Goal: Task Accomplishment & Management: Use online tool/utility

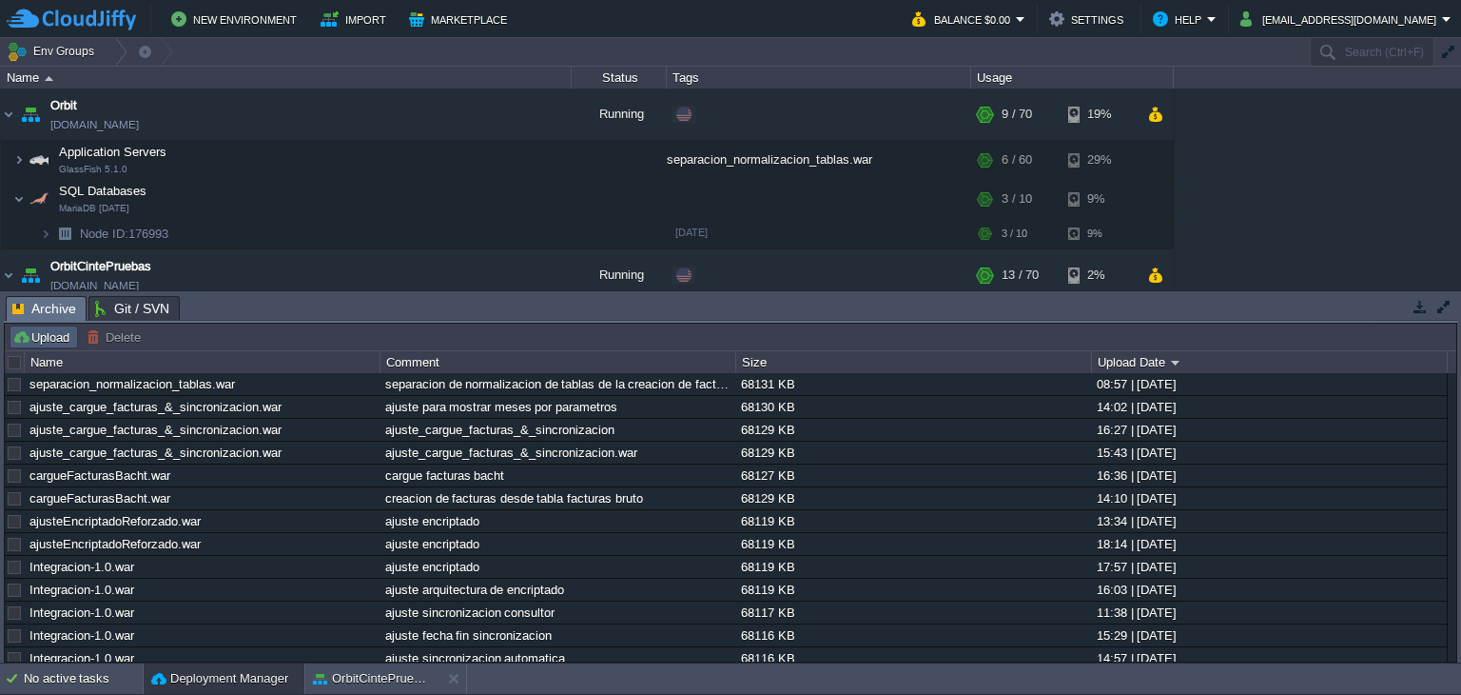
click at [51, 336] on button "Upload" at bounding box center [43, 336] width 63 height 17
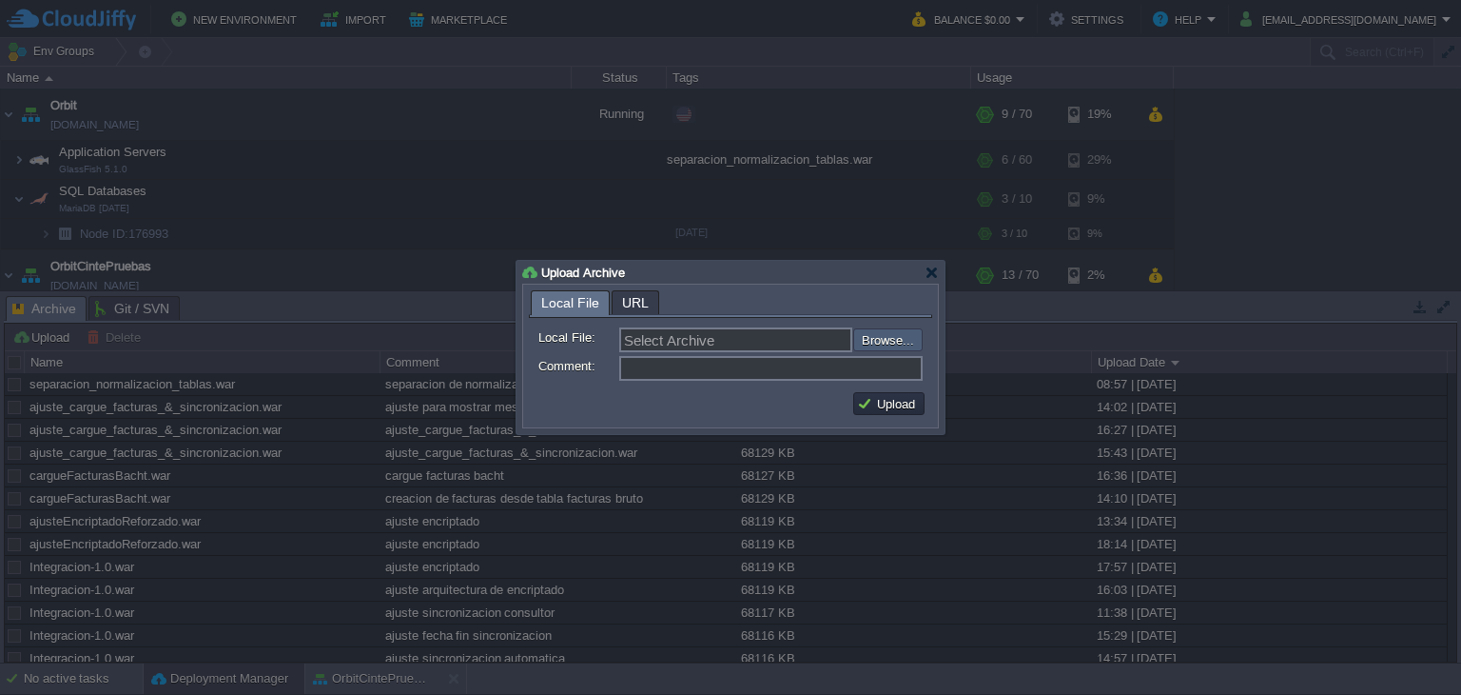
click at [901, 342] on input "file" at bounding box center [802, 339] width 241 height 23
type input "C:\fakepath\Integracion-1.0.war"
type input "Integracion-1.0.war"
click at [799, 365] on input "Comment:" at bounding box center [770, 368] width 303 height 25
type input "ajuste cargue factura"
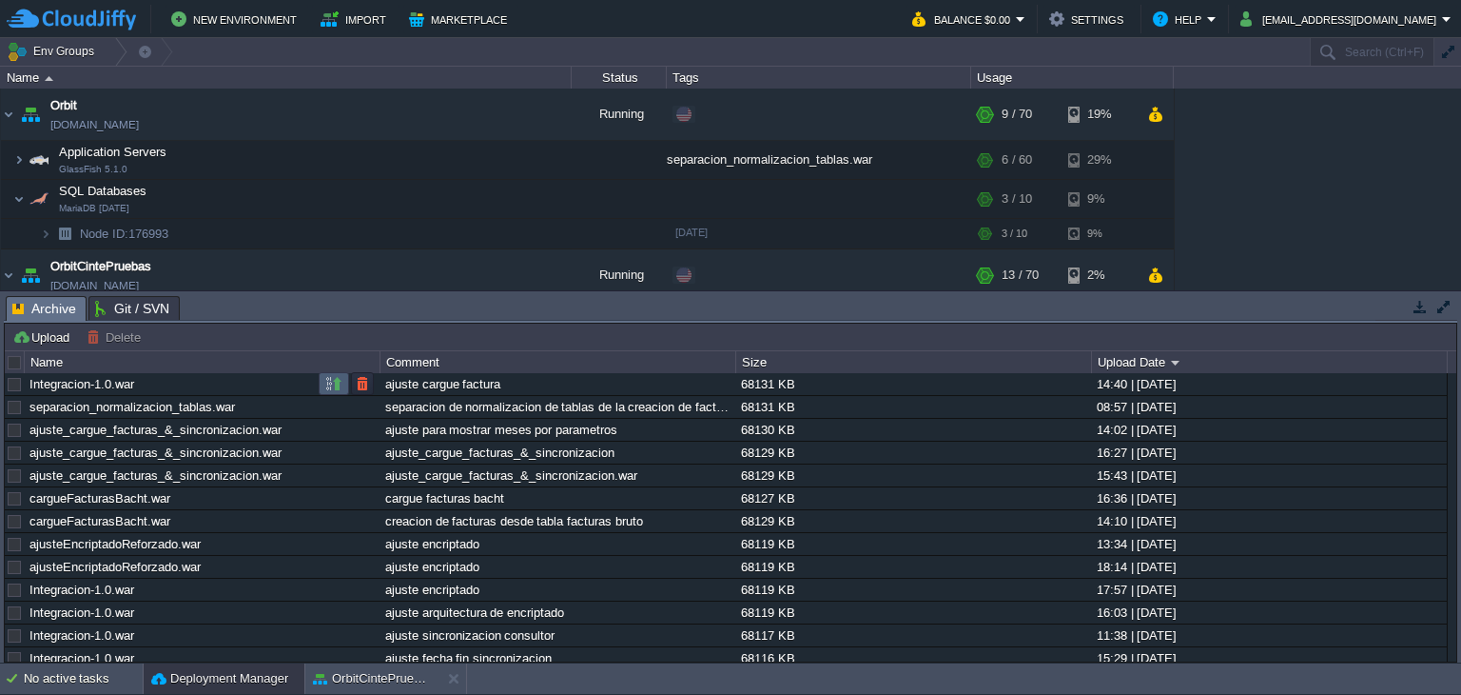
click at [322, 385] on td at bounding box center [334, 383] width 30 height 23
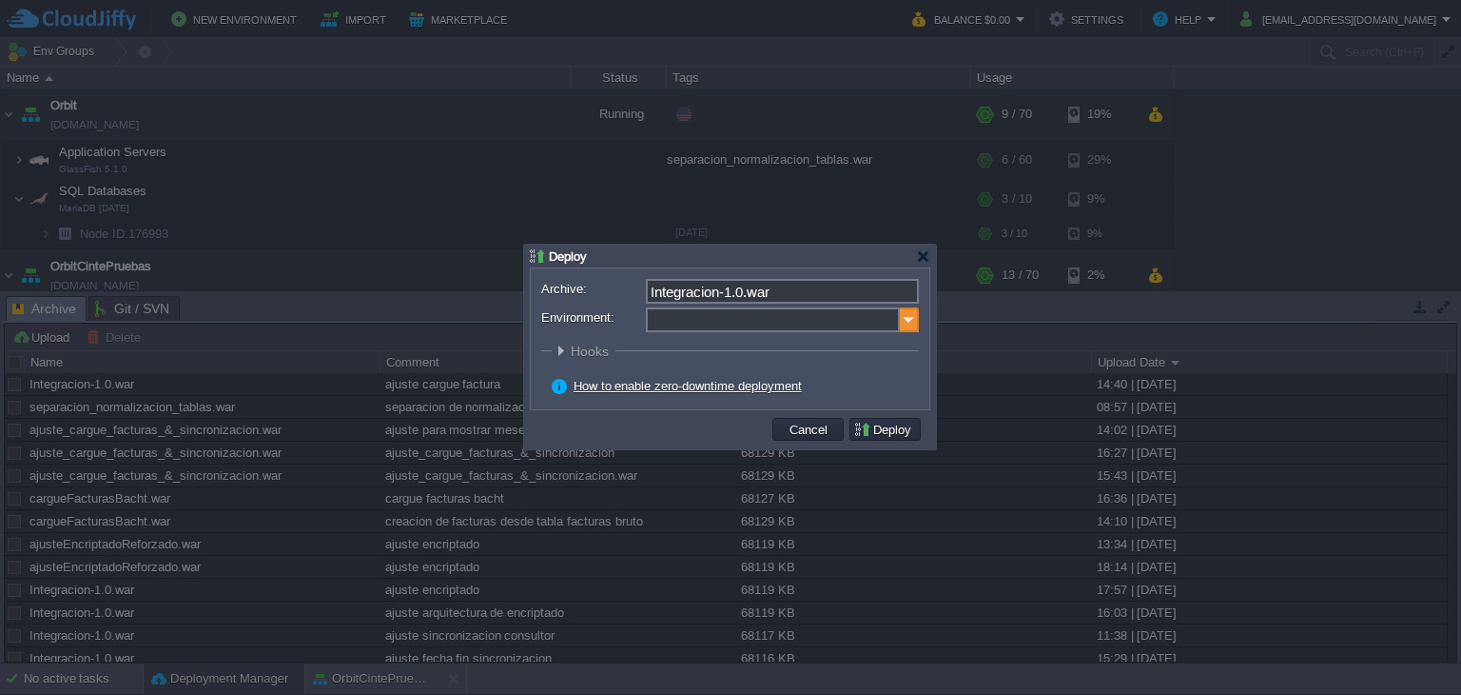
click at [916, 317] on img at bounding box center [909, 319] width 19 height 25
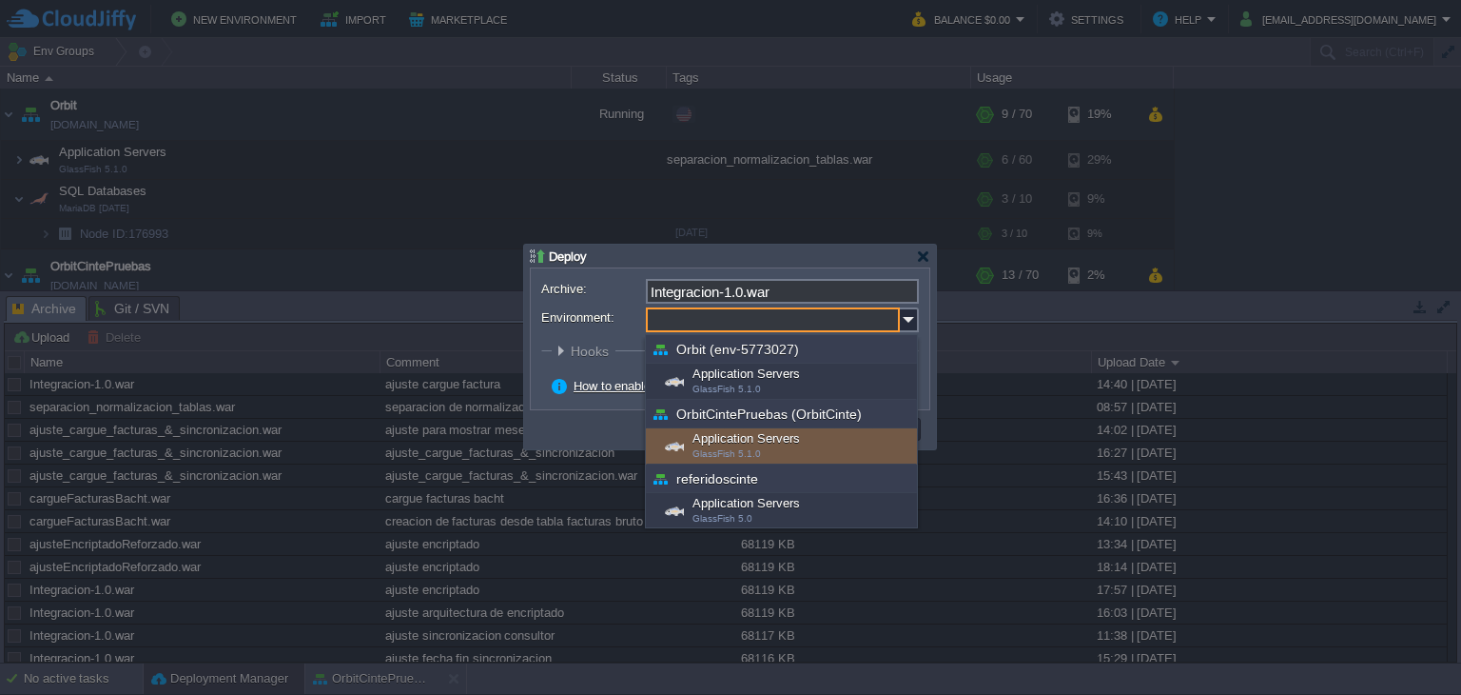
click at [748, 450] on span "GlassFish 5.1.0" at bounding box center [727, 453] width 68 height 10
type input "Application Servers (OrbitCintePruebas (OrbitCinte))"
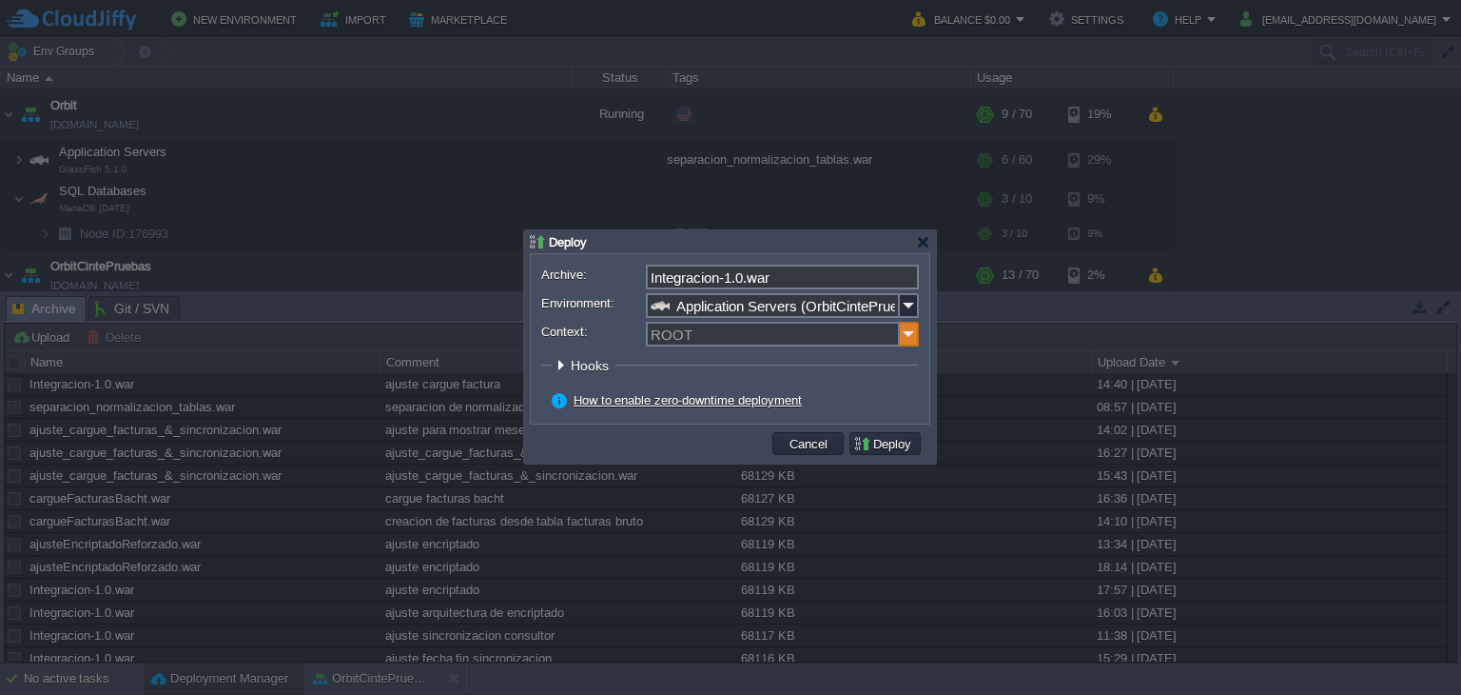
click at [909, 342] on img at bounding box center [909, 334] width 19 height 25
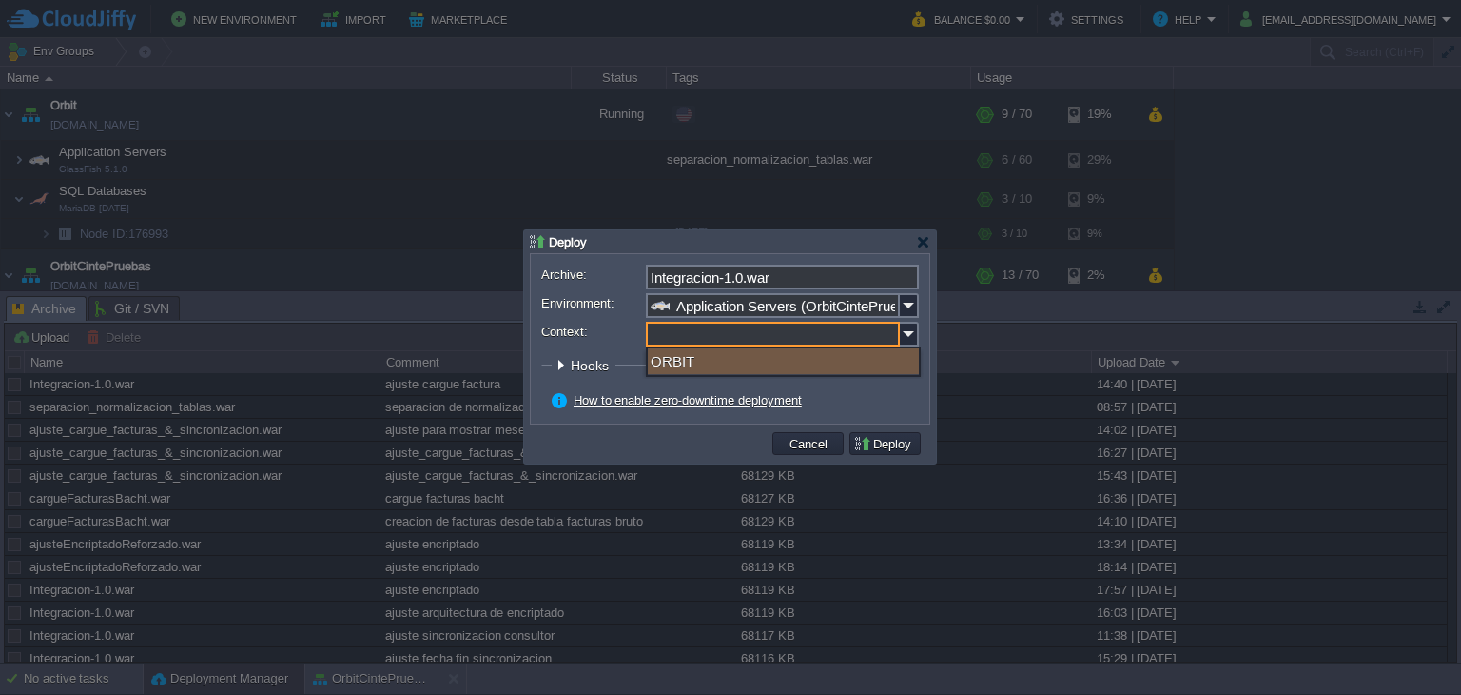
click at [760, 368] on div "ORBIT" at bounding box center [783, 361] width 271 height 26
type input "ORBIT"
click at [879, 445] on button "Deploy" at bounding box center [885, 443] width 64 height 17
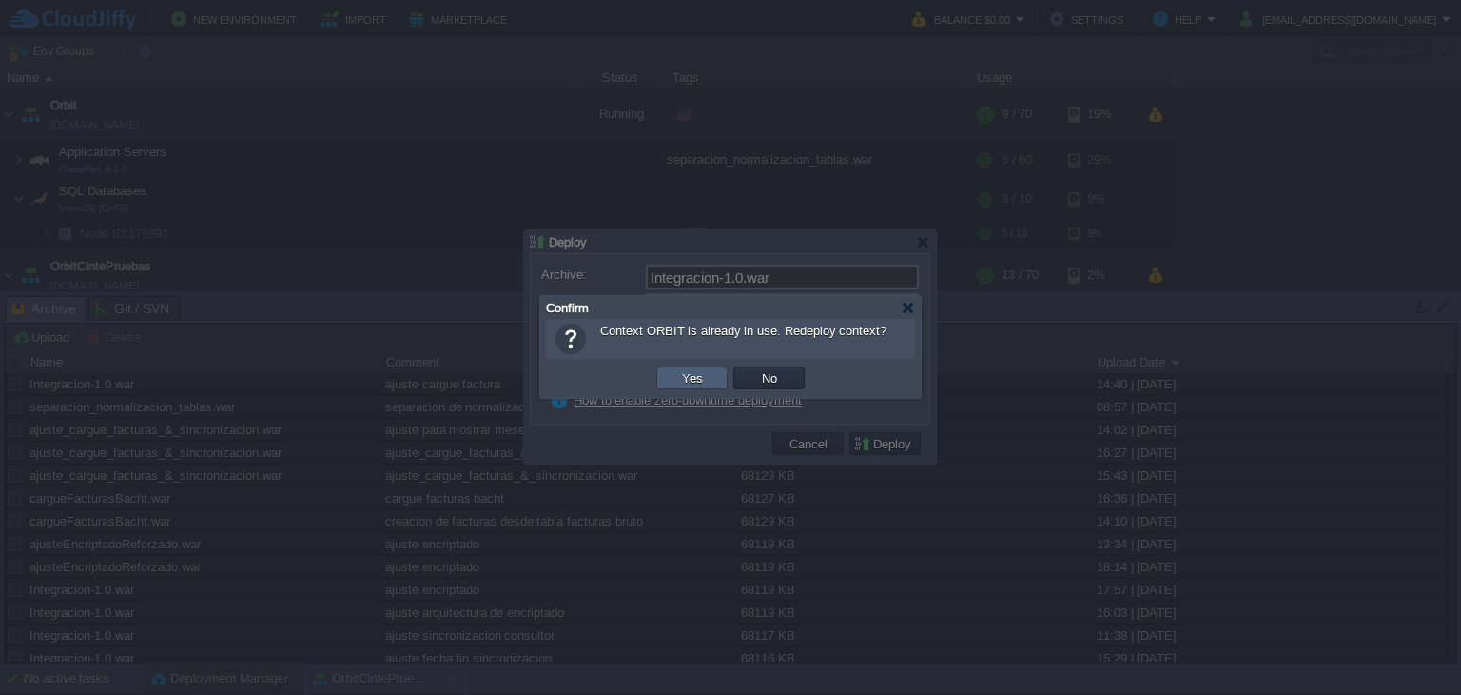
click at [680, 382] on button "Yes" at bounding box center [692, 377] width 32 height 17
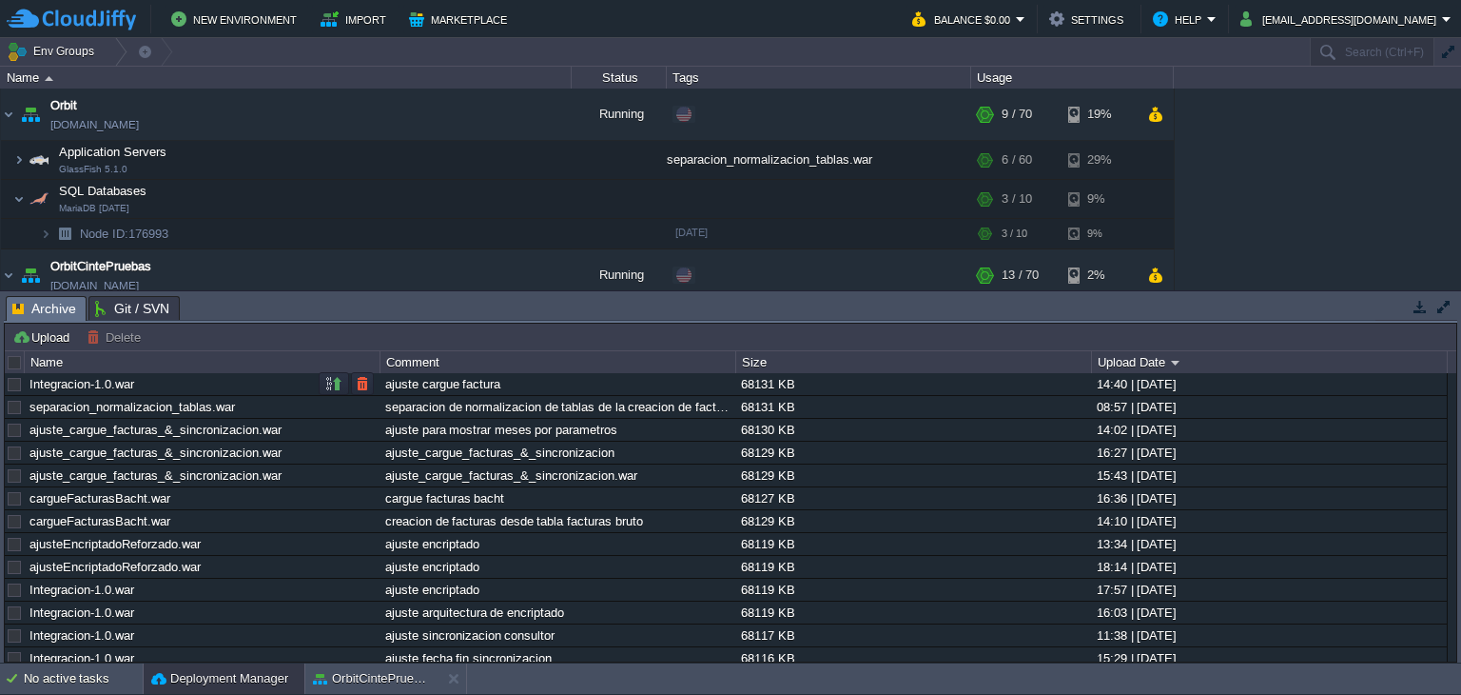
scroll to position [131, 0]
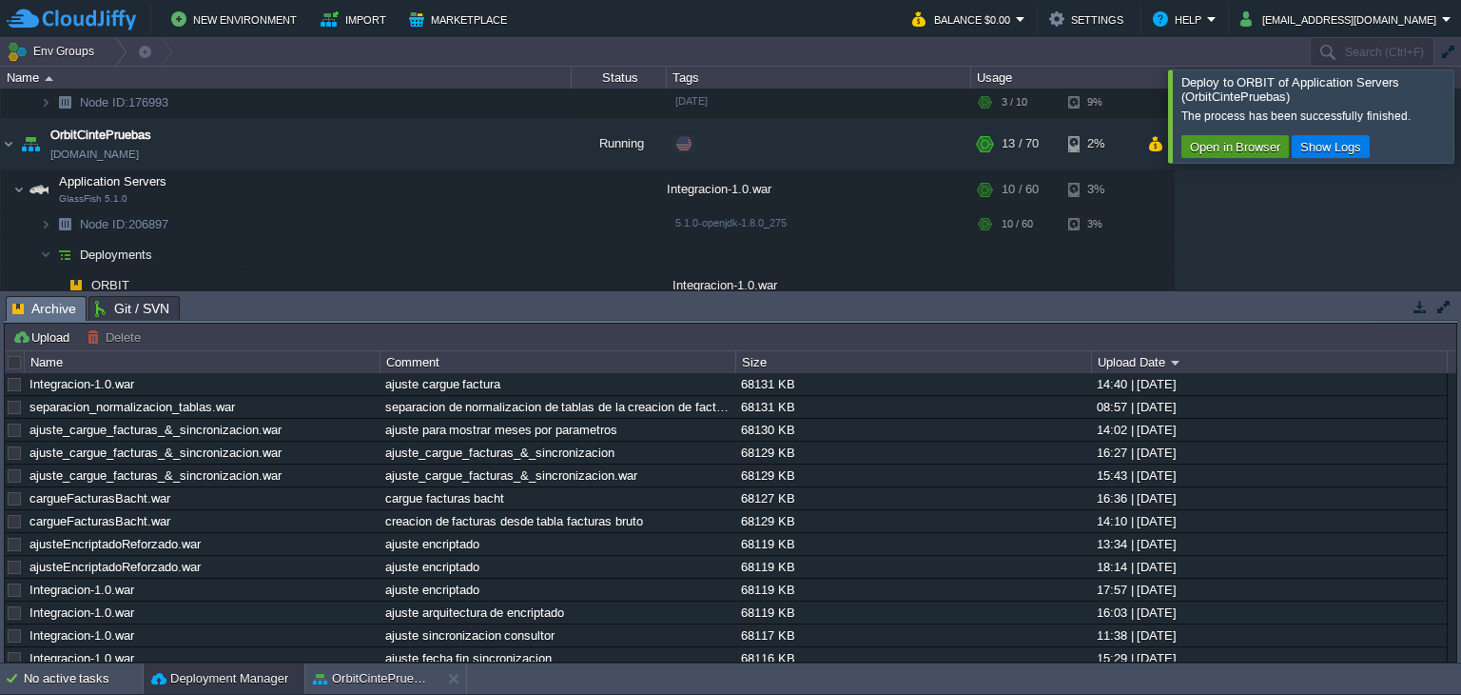
click at [1224, 147] on button "Open in Browser" at bounding box center [1235, 146] width 102 height 17
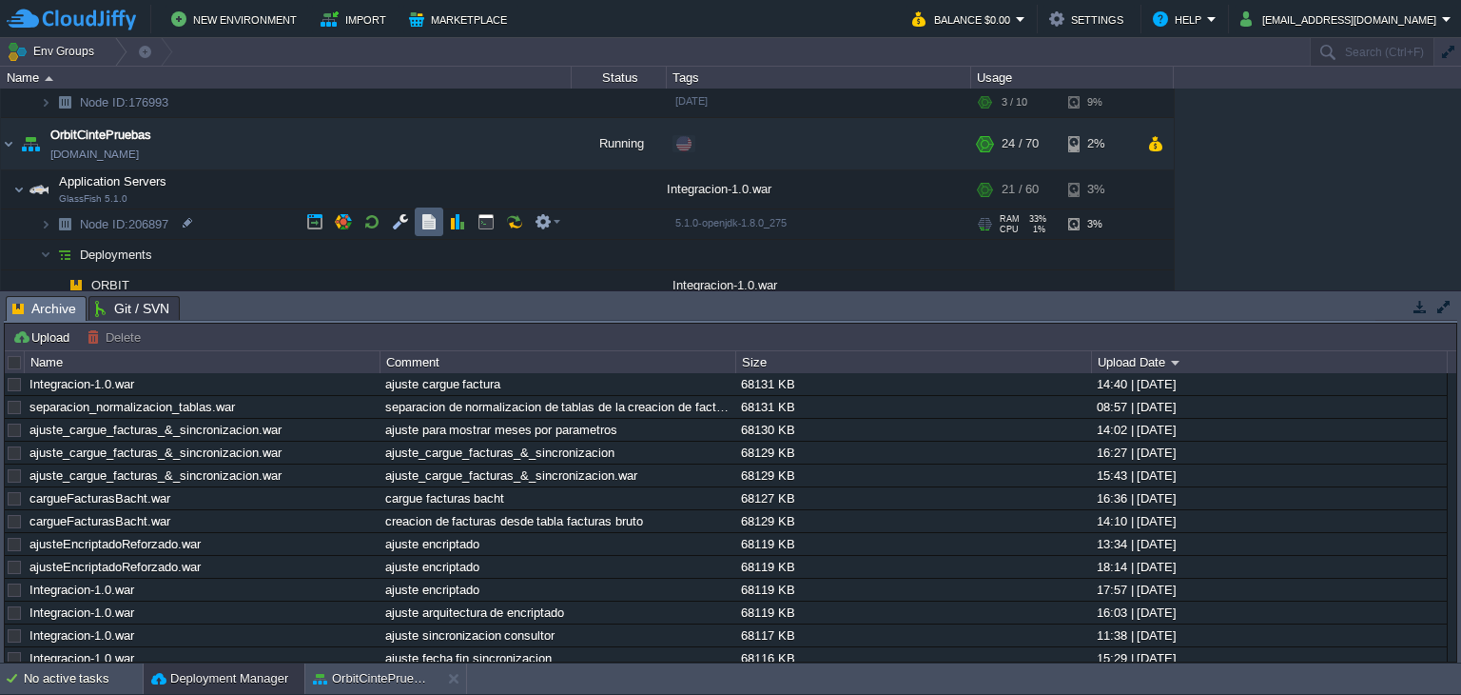
click at [427, 219] on button "button" at bounding box center [429, 221] width 17 height 17
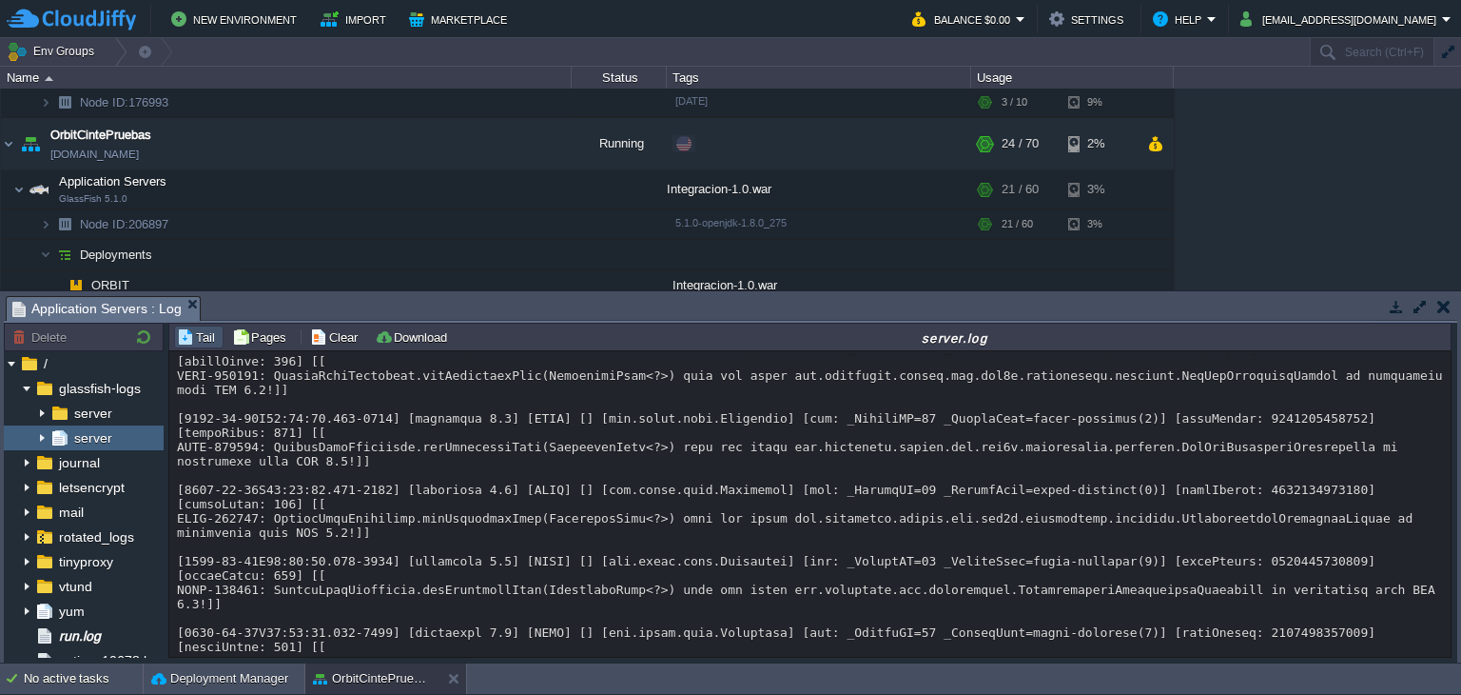
scroll to position [19076, 0]
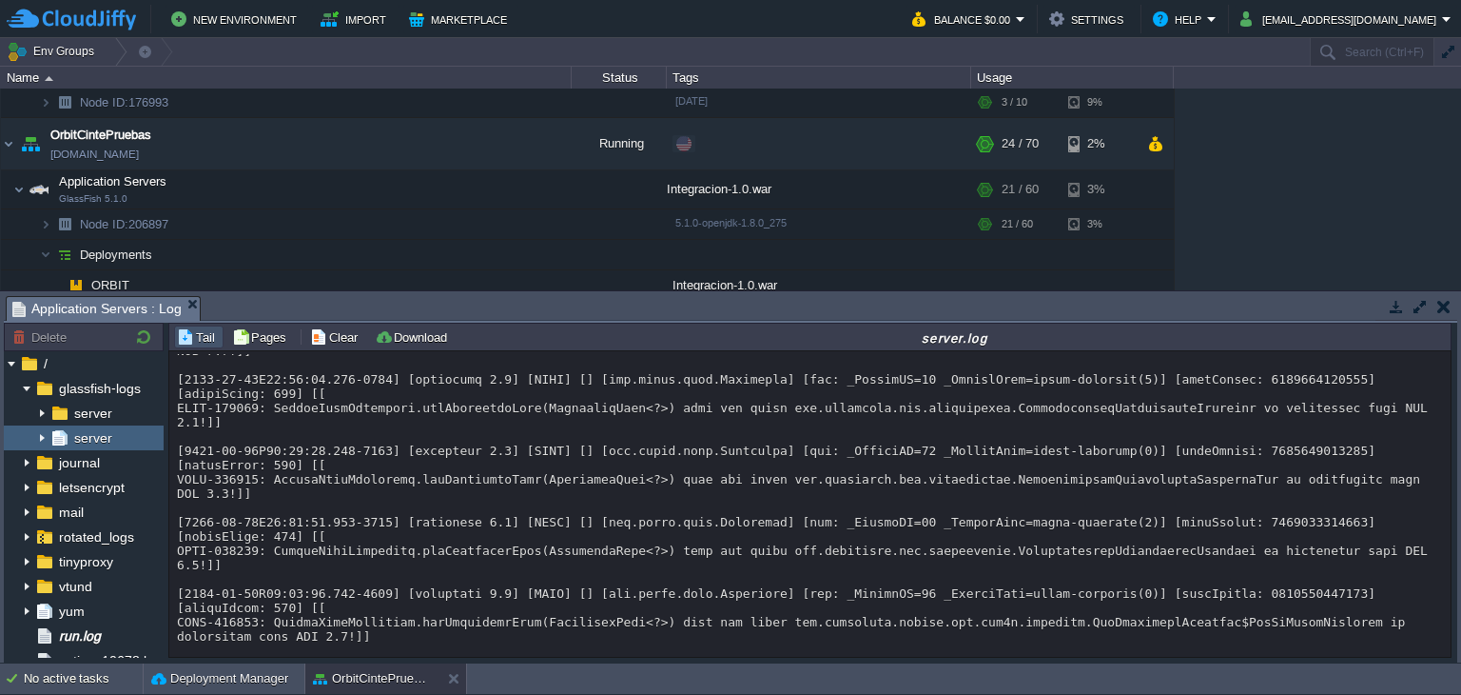
drag, startPoint x: 1442, startPoint y: 514, endPoint x: 1438, endPoint y: 614, distance: 100.0
click at [1438, 614] on div "Loading..." at bounding box center [810, 504] width 1283 height 307
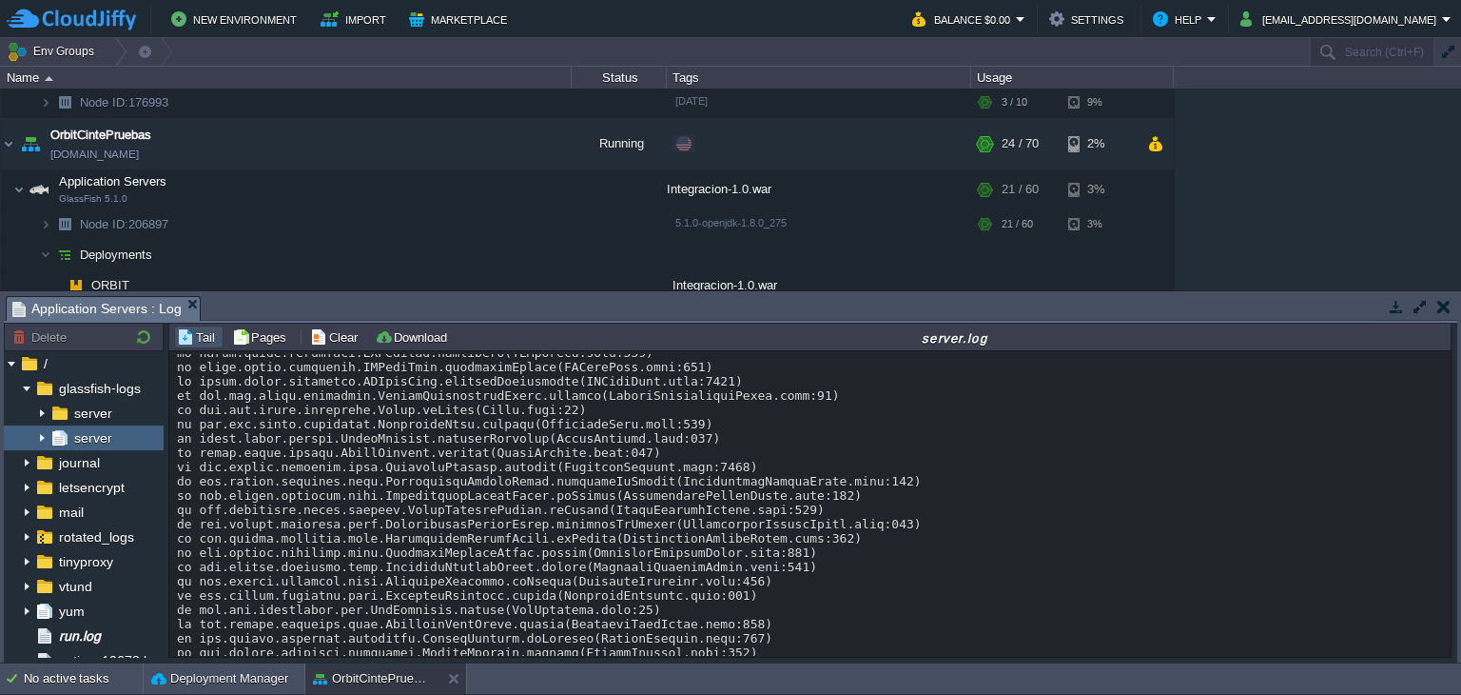
scroll to position [34836, 0]
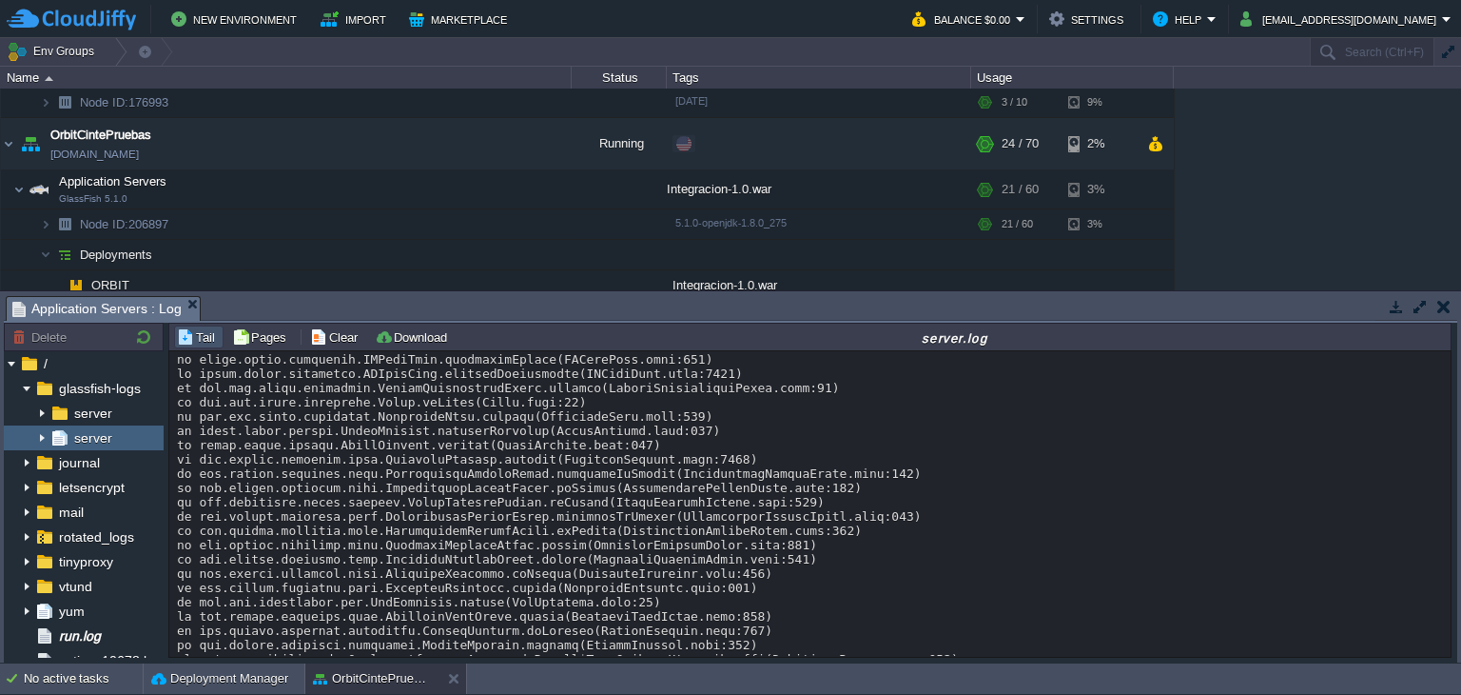
drag, startPoint x: 1279, startPoint y: 519, endPoint x: 217, endPoint y: 491, distance: 1062.1
copy div "INSERT INTO factura (fac_comentario, fac_comercial_id, fac_concepto, fac_estado…"
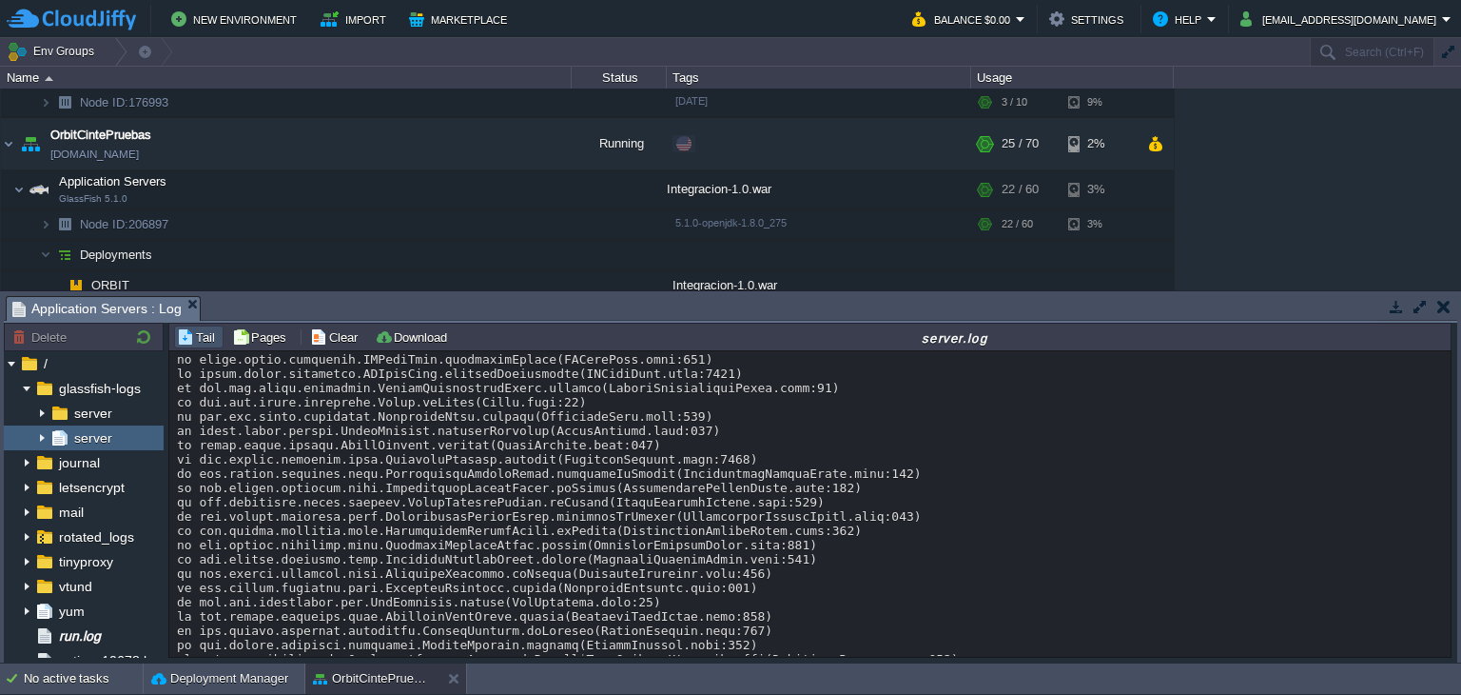
click at [180, 675] on button "Deployment Manager" at bounding box center [219, 678] width 137 height 19
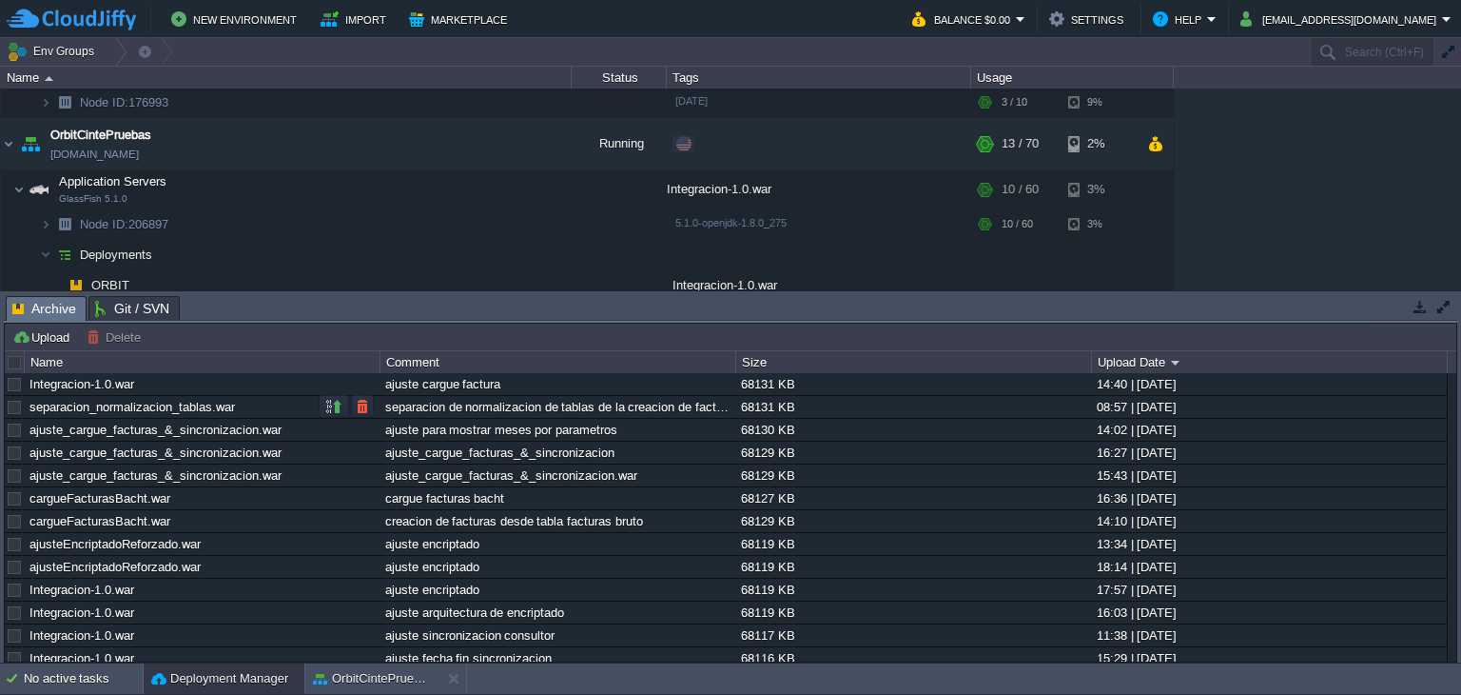
click at [150, 404] on link "separacion_normalizacion_tablas.war" at bounding box center [131, 407] width 205 height 14
click at [358, 386] on button "button" at bounding box center [362, 383] width 17 height 17
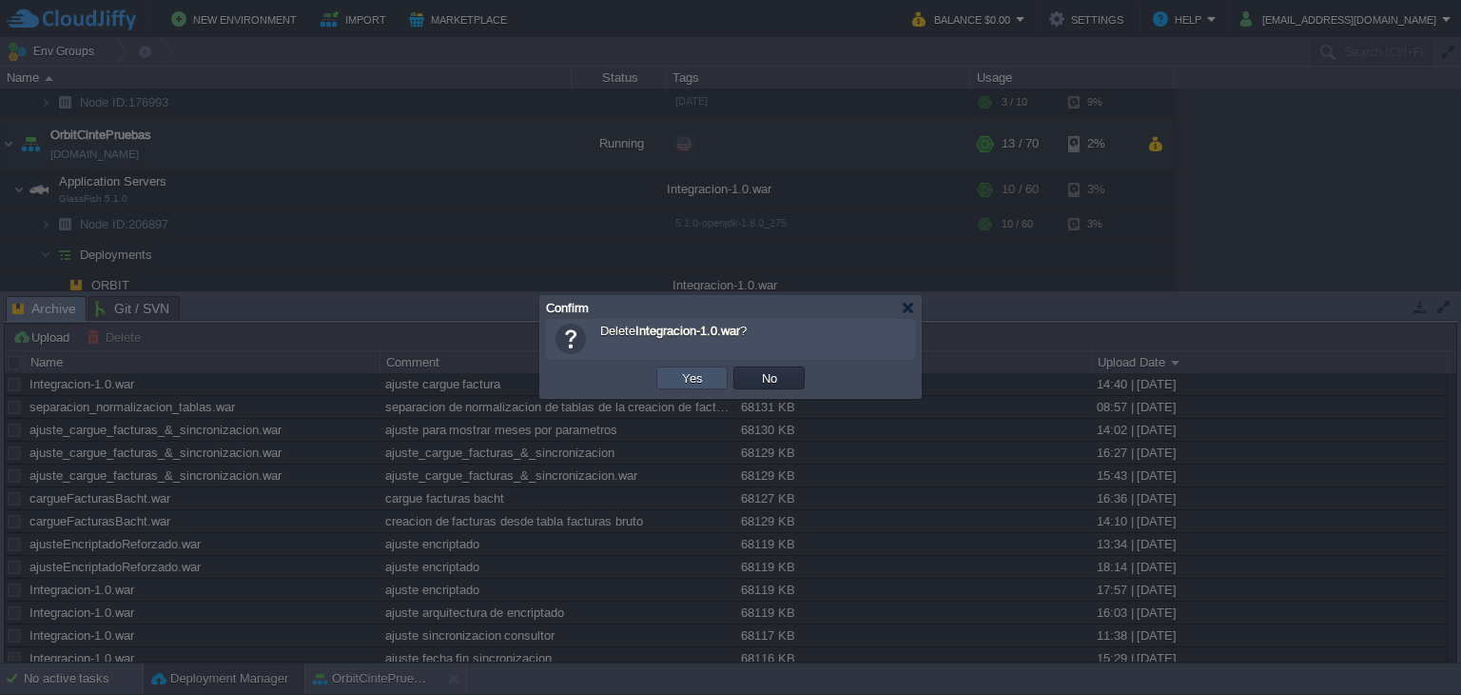
click at [696, 374] on button "Yes" at bounding box center [692, 377] width 32 height 17
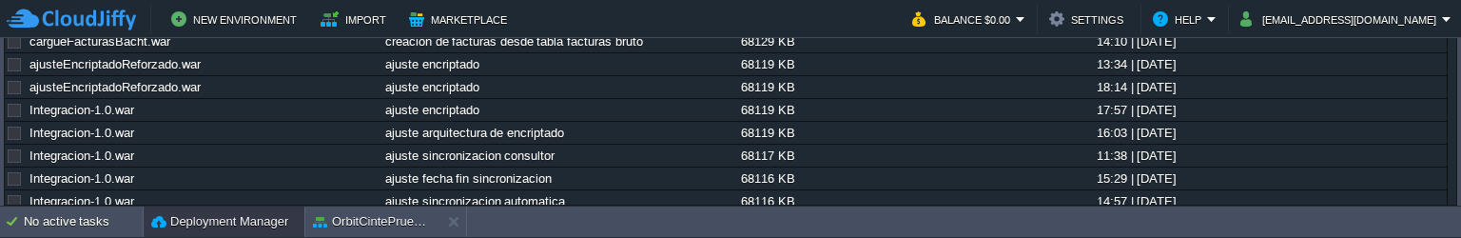
click at [208, 224] on button "Deployment Manager" at bounding box center [219, 221] width 137 height 19
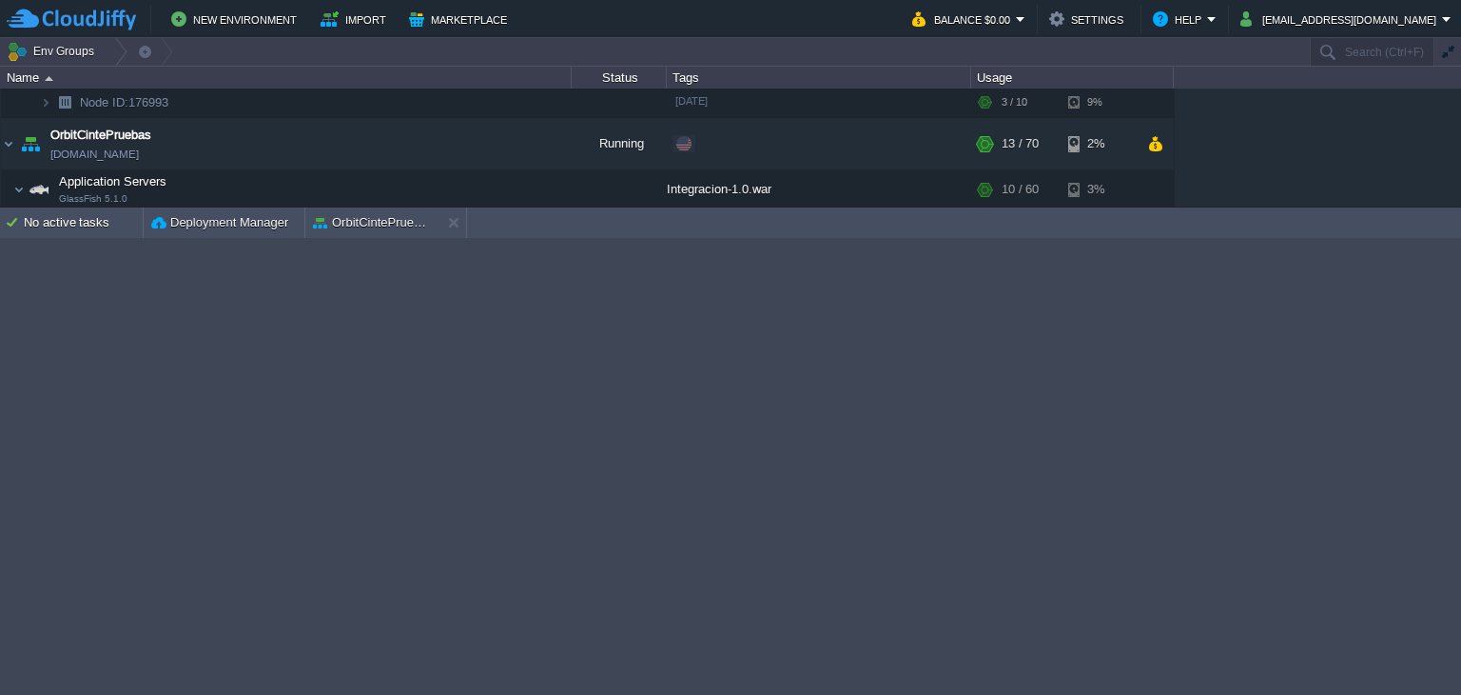
scroll to position [0, 0]
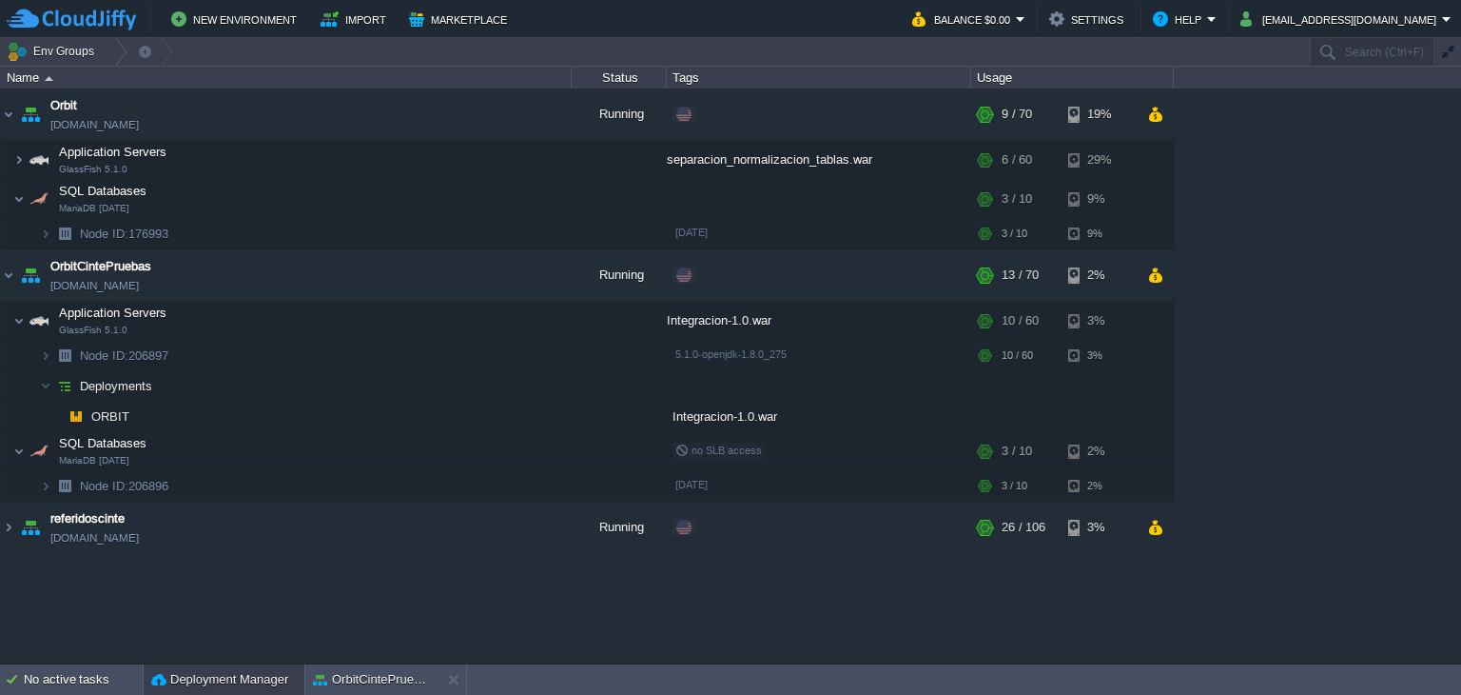
click at [255, 675] on button "Deployment Manager" at bounding box center [219, 679] width 137 height 19
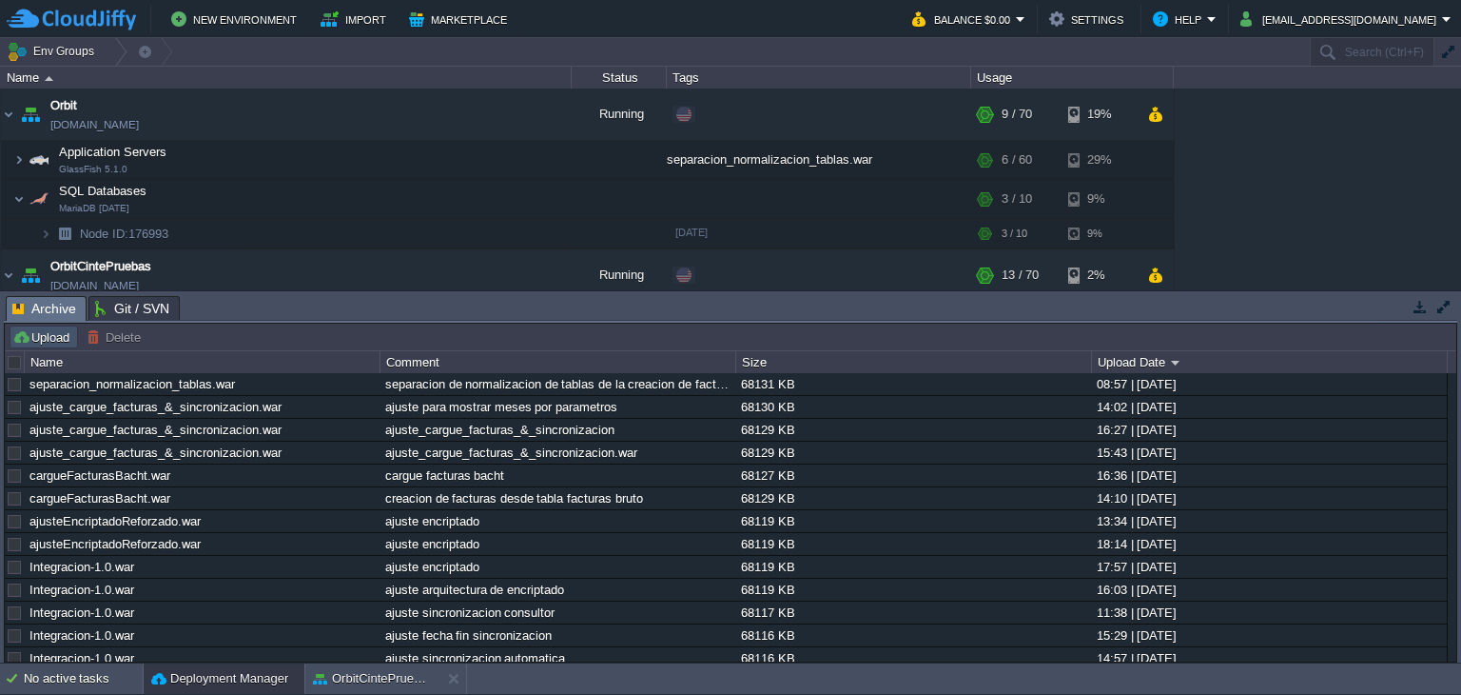
click at [42, 342] on button "Upload" at bounding box center [43, 336] width 63 height 17
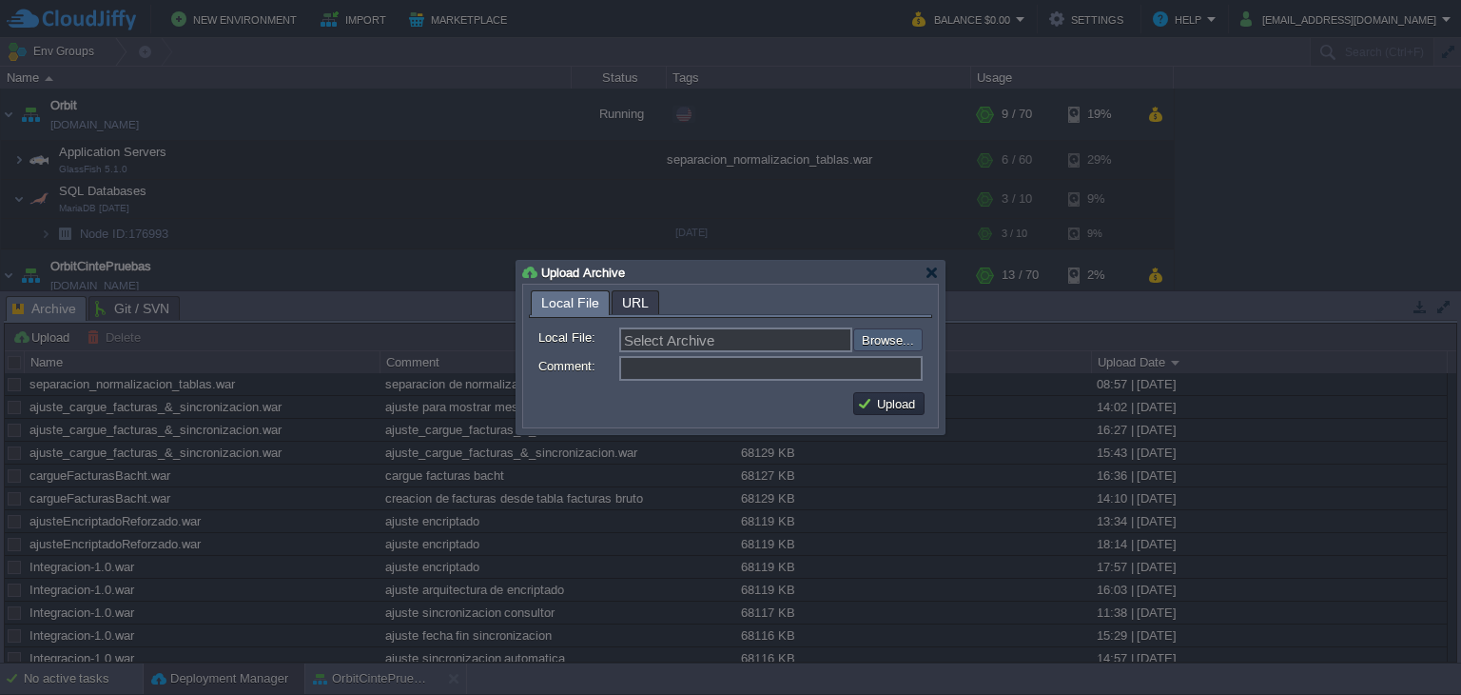
click at [866, 332] on input "file" at bounding box center [802, 339] width 241 height 23
type input "C:\fakepath\separacion_normalizacion_tablas.war"
type input "separacion_normalizacion_tablas.war"
paste input "separacion_normalizacion_tablas"
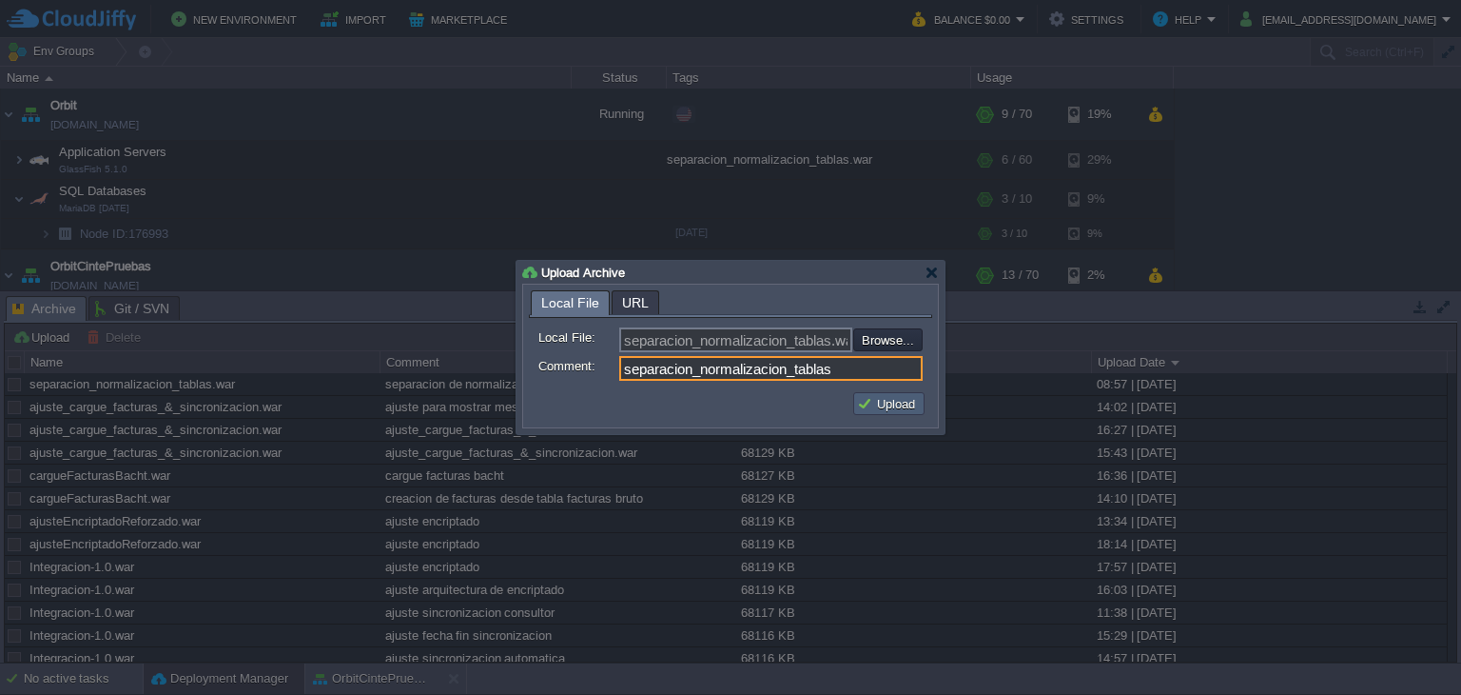
type input "separacion_normalizacion_tablas"
click at [891, 399] on button "Upload" at bounding box center [889, 403] width 64 height 17
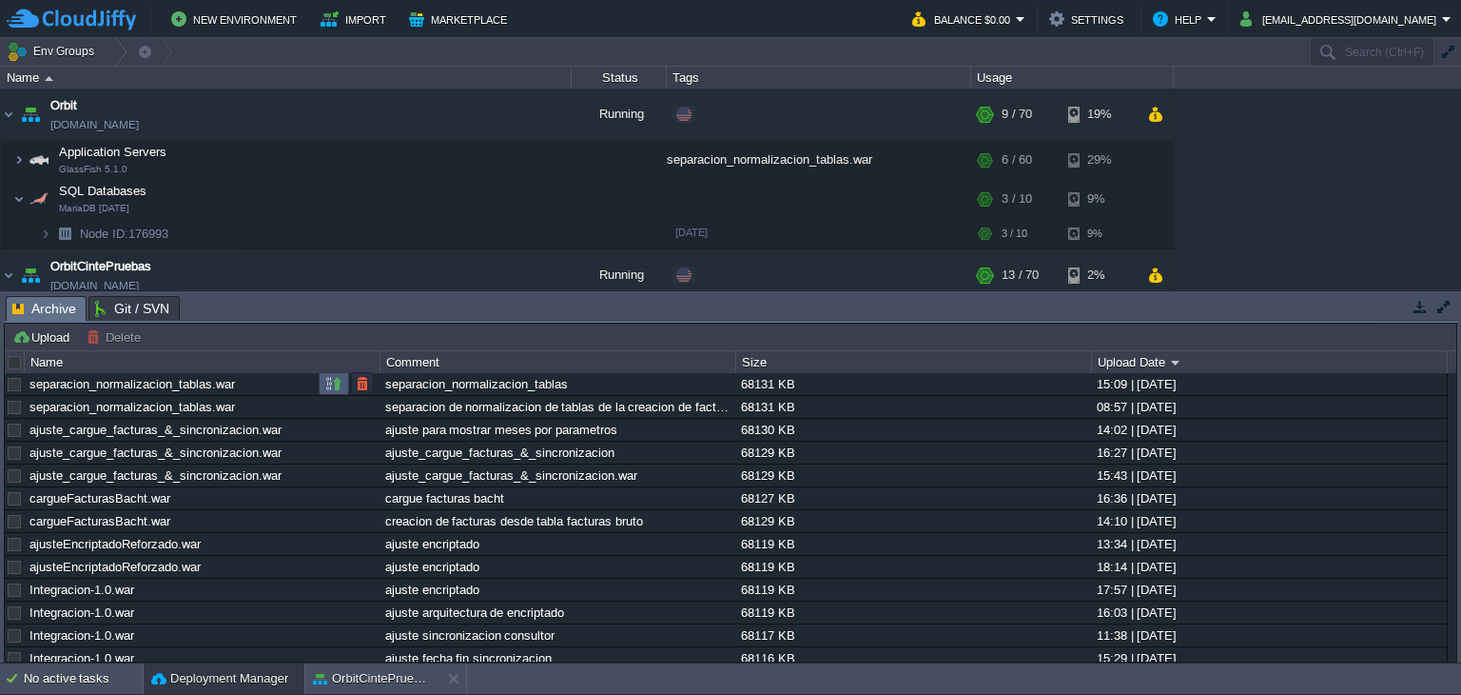
click at [331, 387] on button "button" at bounding box center [333, 383] width 17 height 17
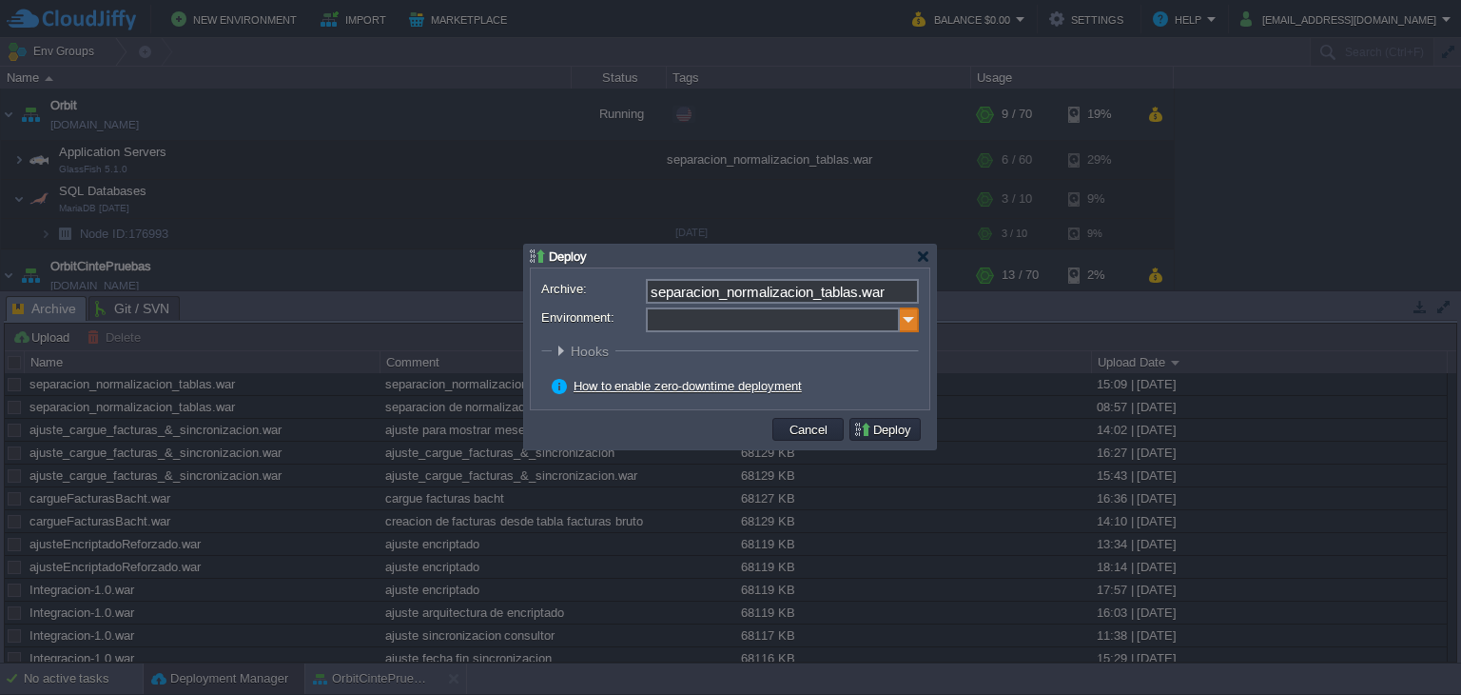
click at [913, 322] on img at bounding box center [909, 319] width 19 height 25
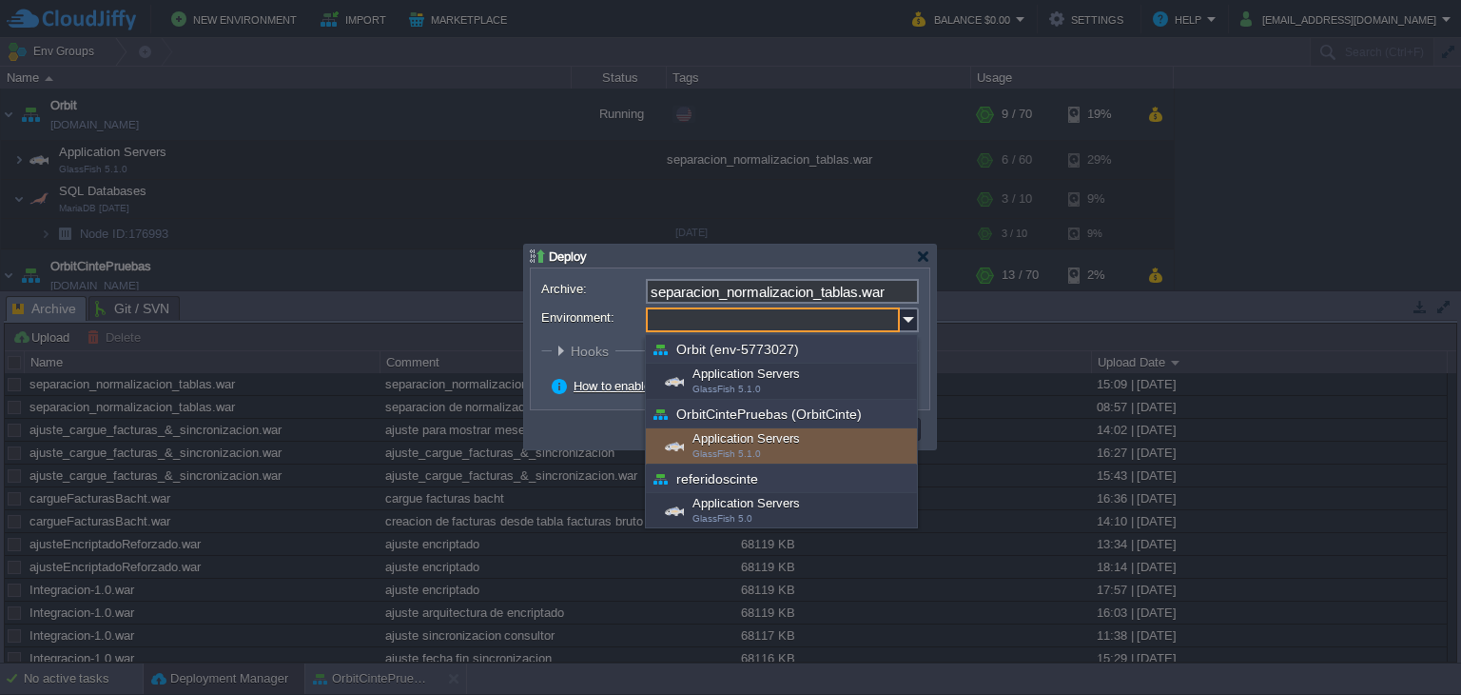
click at [783, 441] on div "Application Servers GlassFish 5.1.0" at bounding box center [781, 446] width 271 height 36
type input "Application Servers (OrbitCintePruebas (OrbitCinte))"
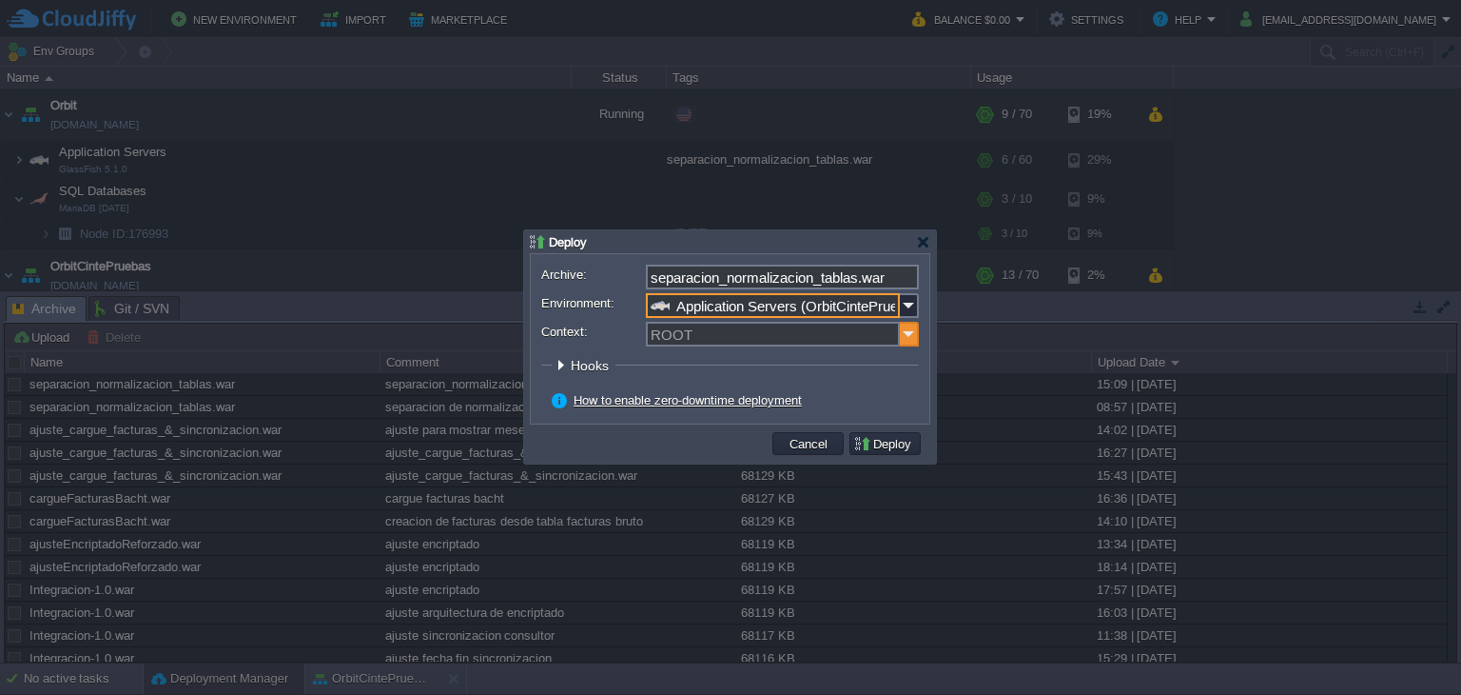
click at [913, 335] on img at bounding box center [909, 334] width 19 height 25
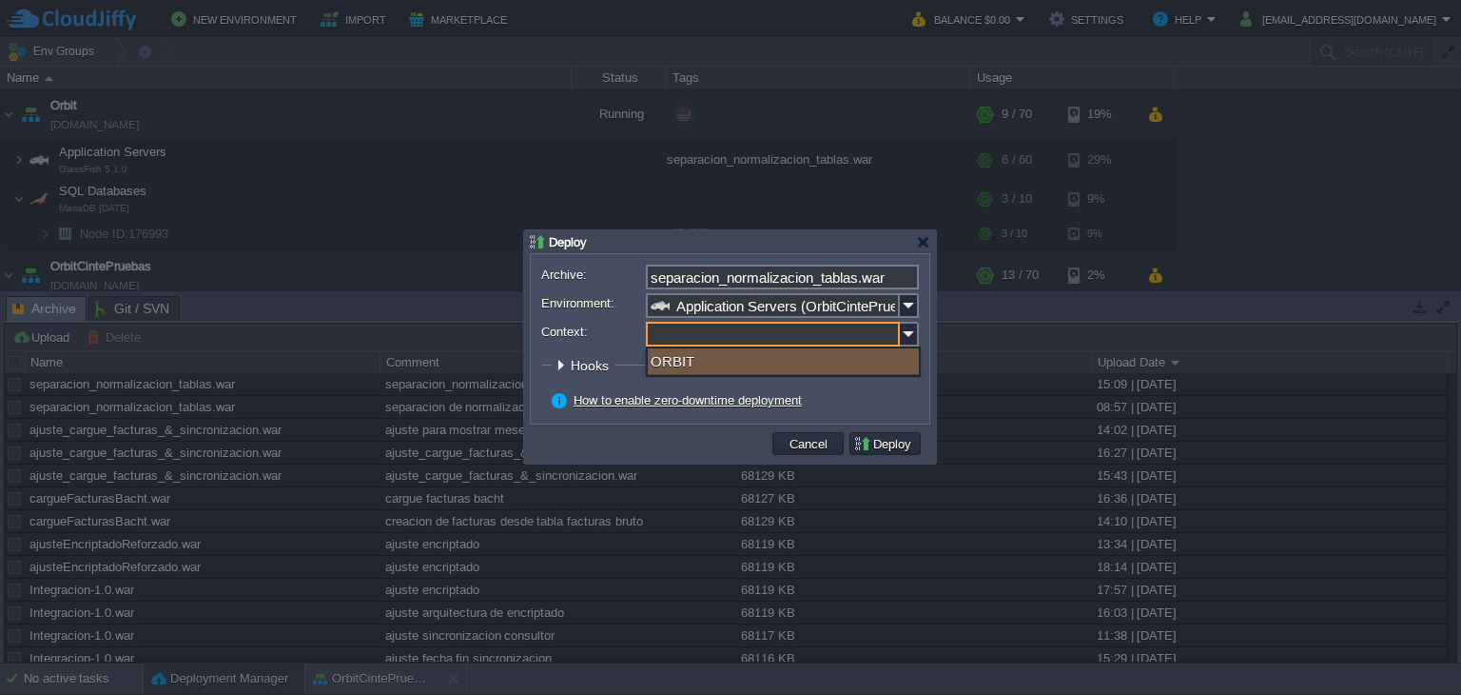
click at [761, 362] on div "ORBIT" at bounding box center [783, 361] width 271 height 26
type input "ORBIT"
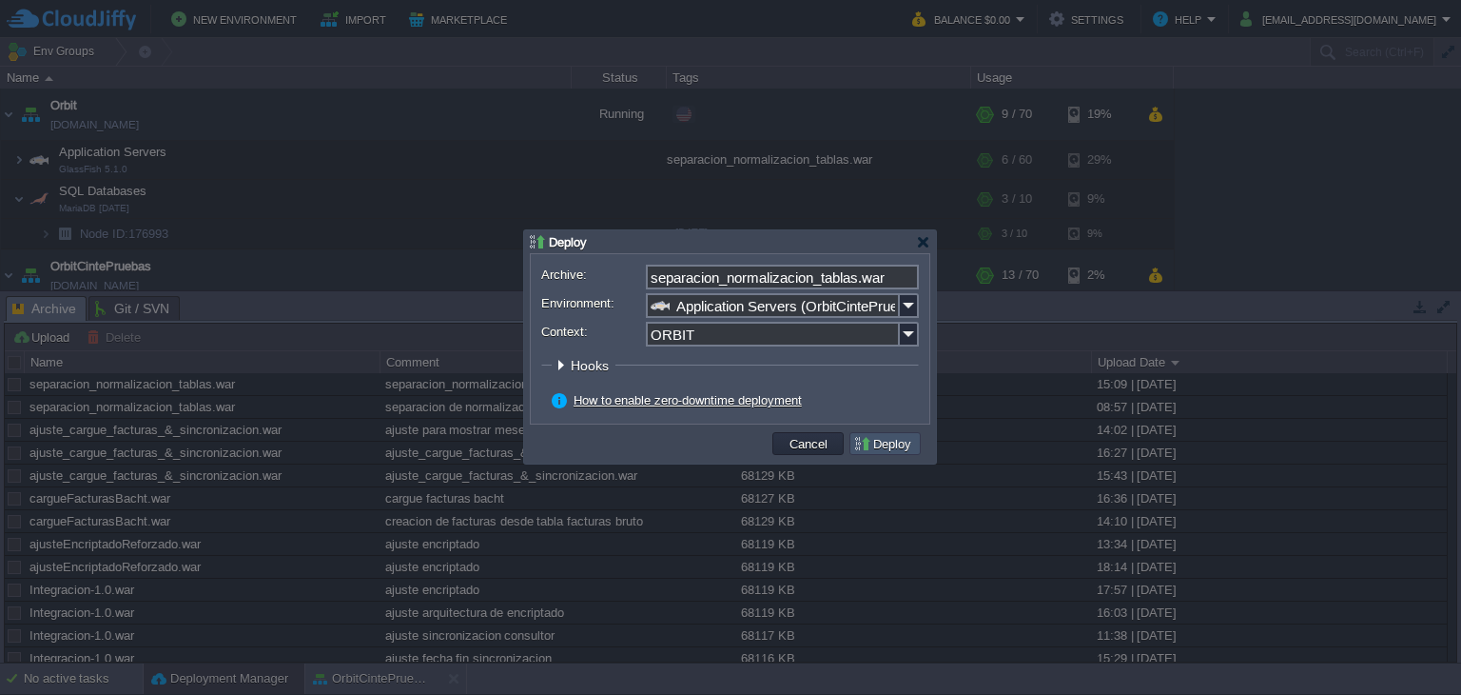
click at [887, 447] on button "Deploy" at bounding box center [885, 443] width 64 height 17
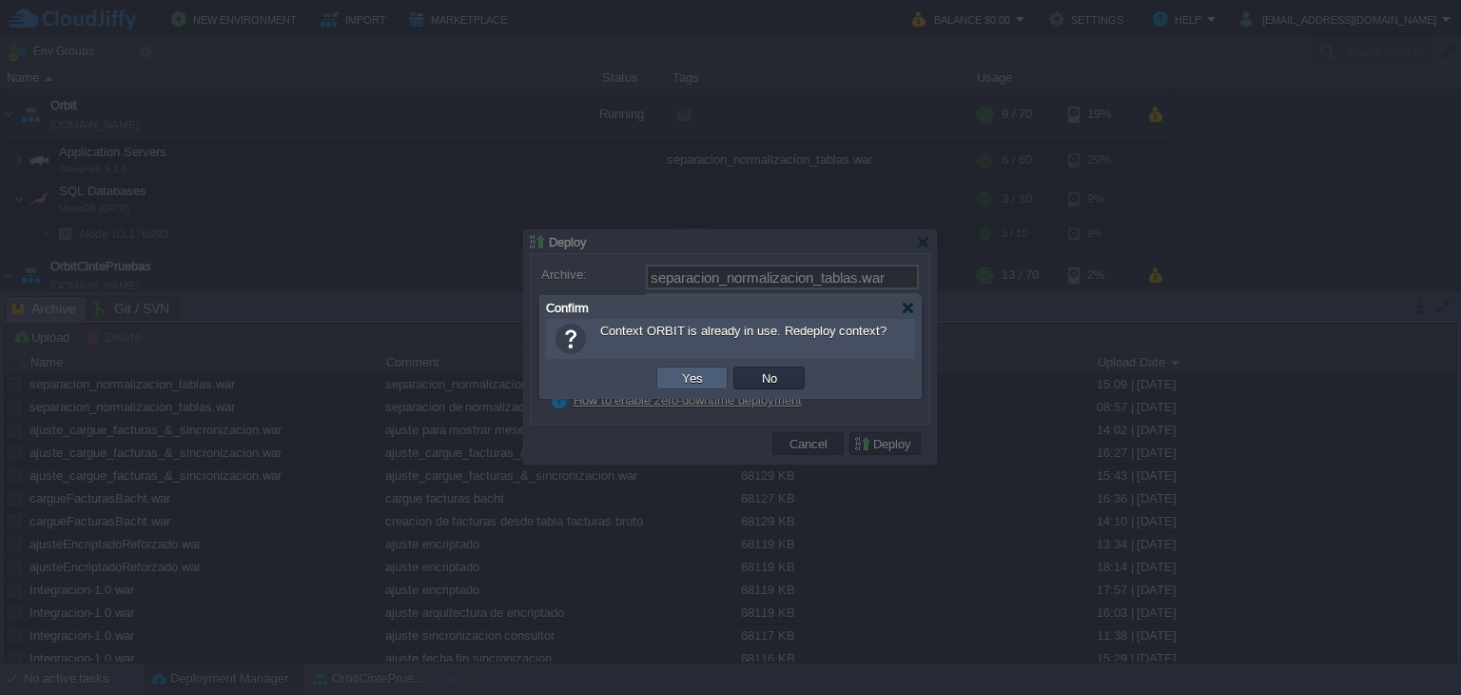
click at [710, 378] on td "Yes" at bounding box center [691, 377] width 71 height 23
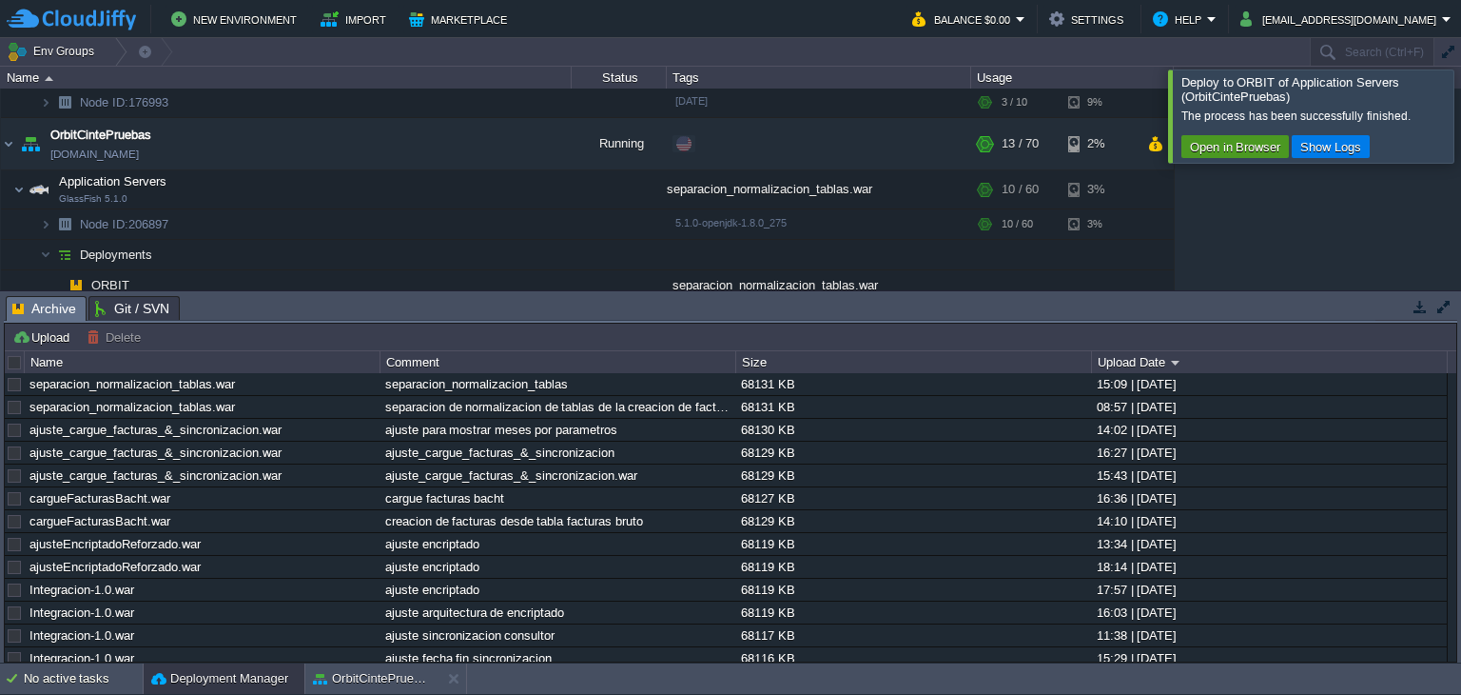
click at [1220, 148] on button "Open in Browser" at bounding box center [1235, 146] width 102 height 17
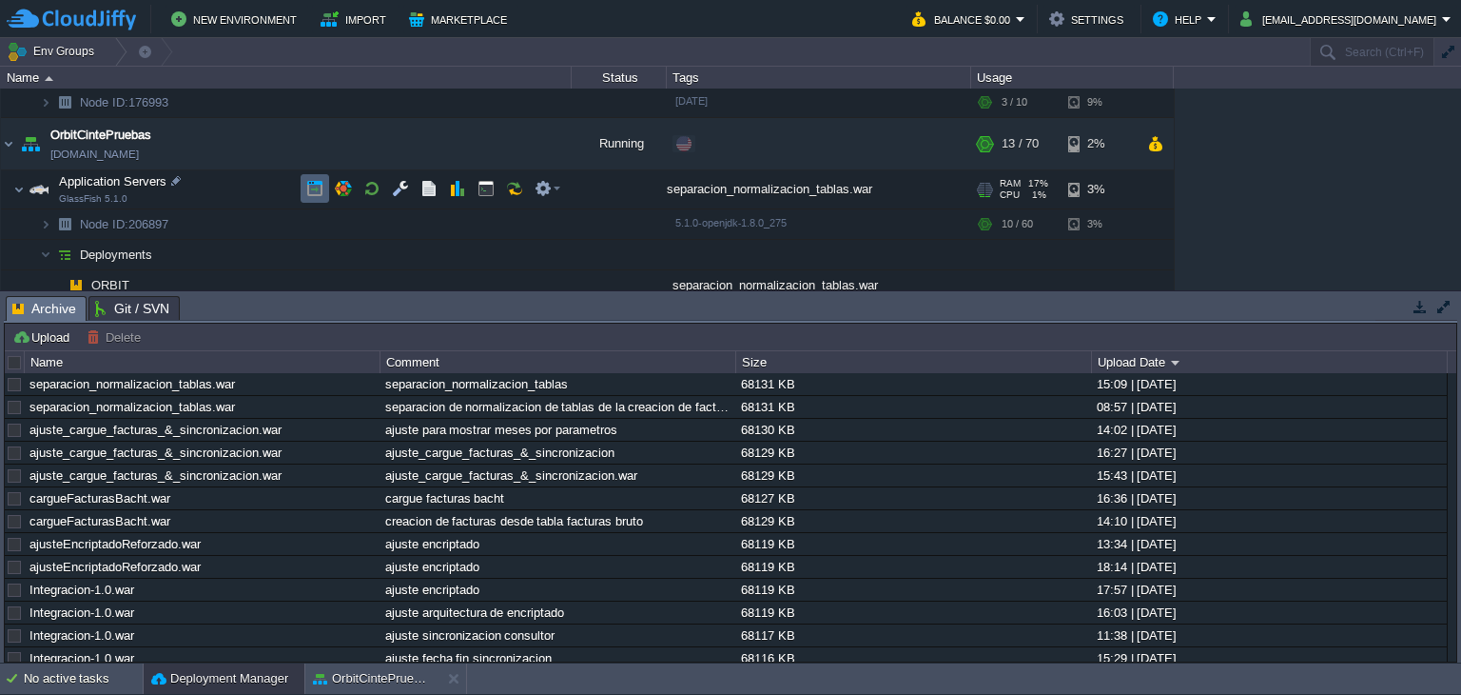
click at [313, 187] on button "button" at bounding box center [314, 188] width 17 height 17
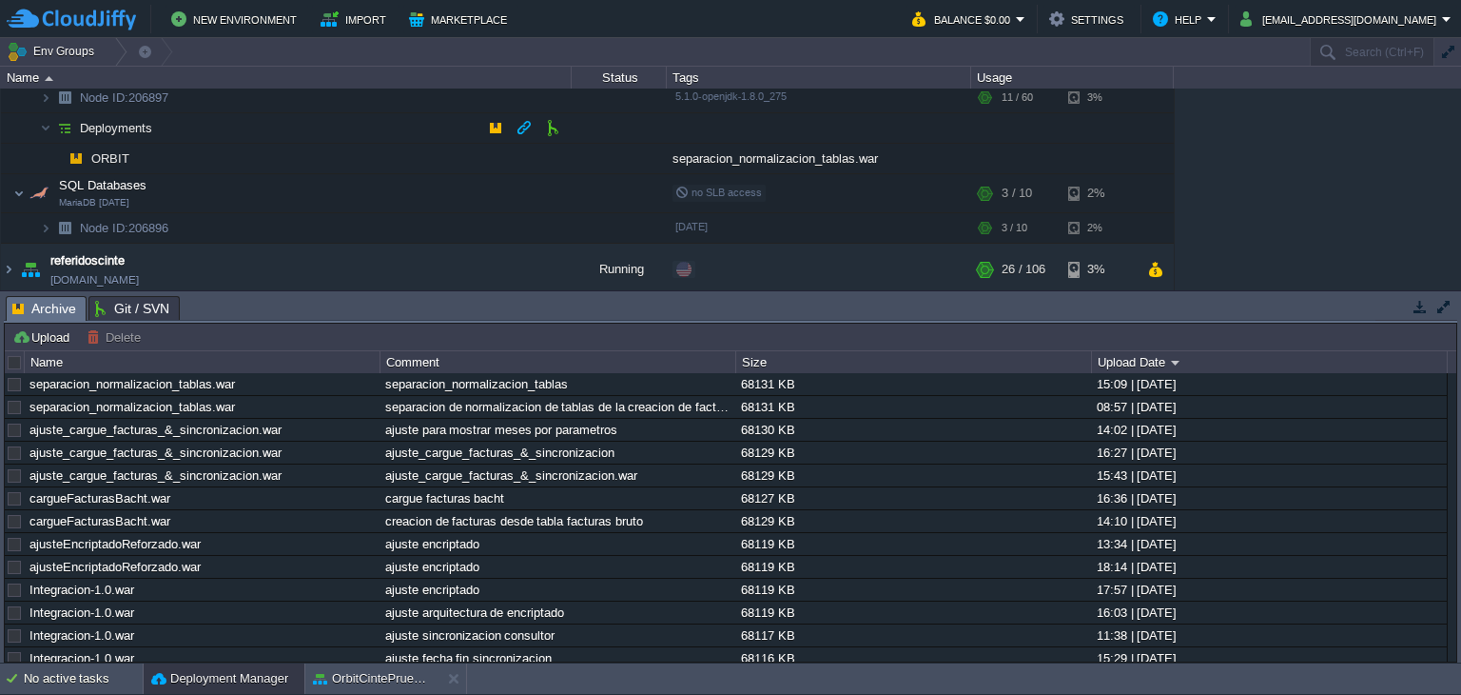
scroll to position [261, 0]
click at [518, 149] on button "button" at bounding box center [524, 153] width 17 height 17
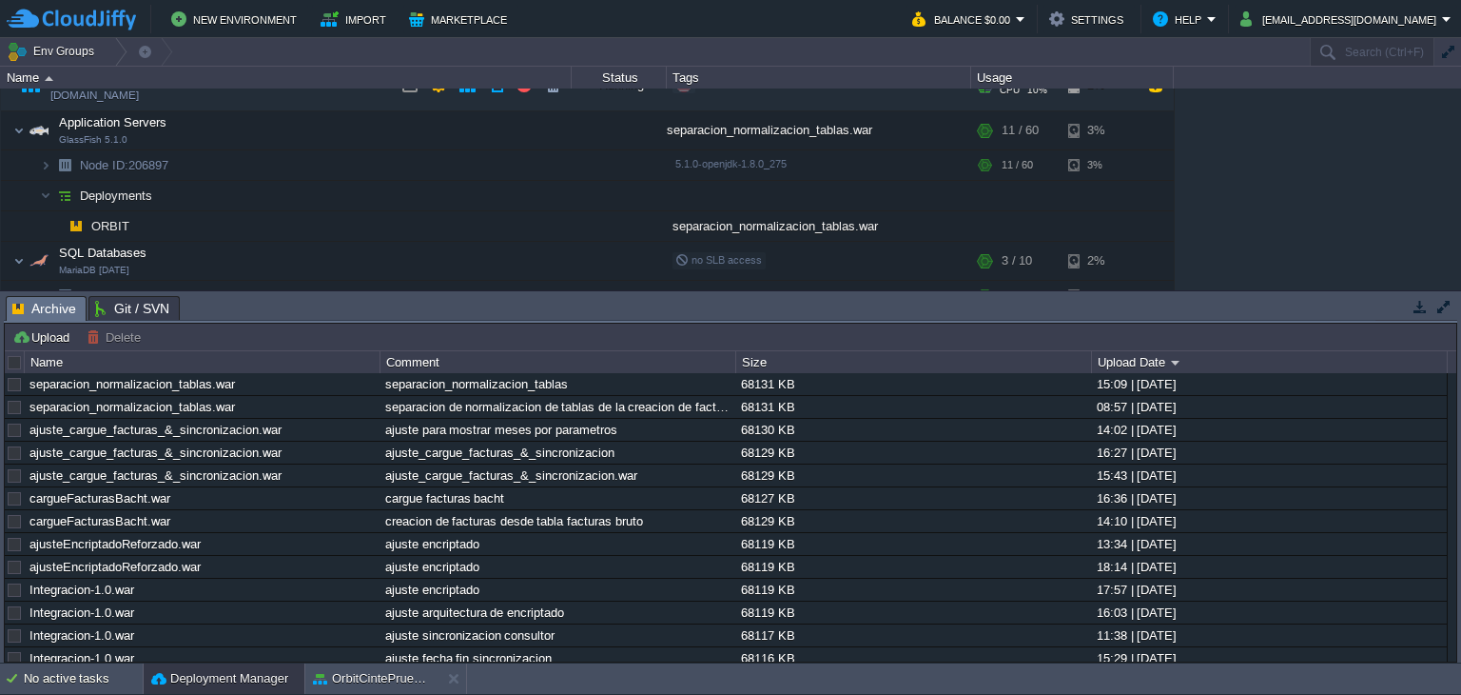
scroll to position [95, 0]
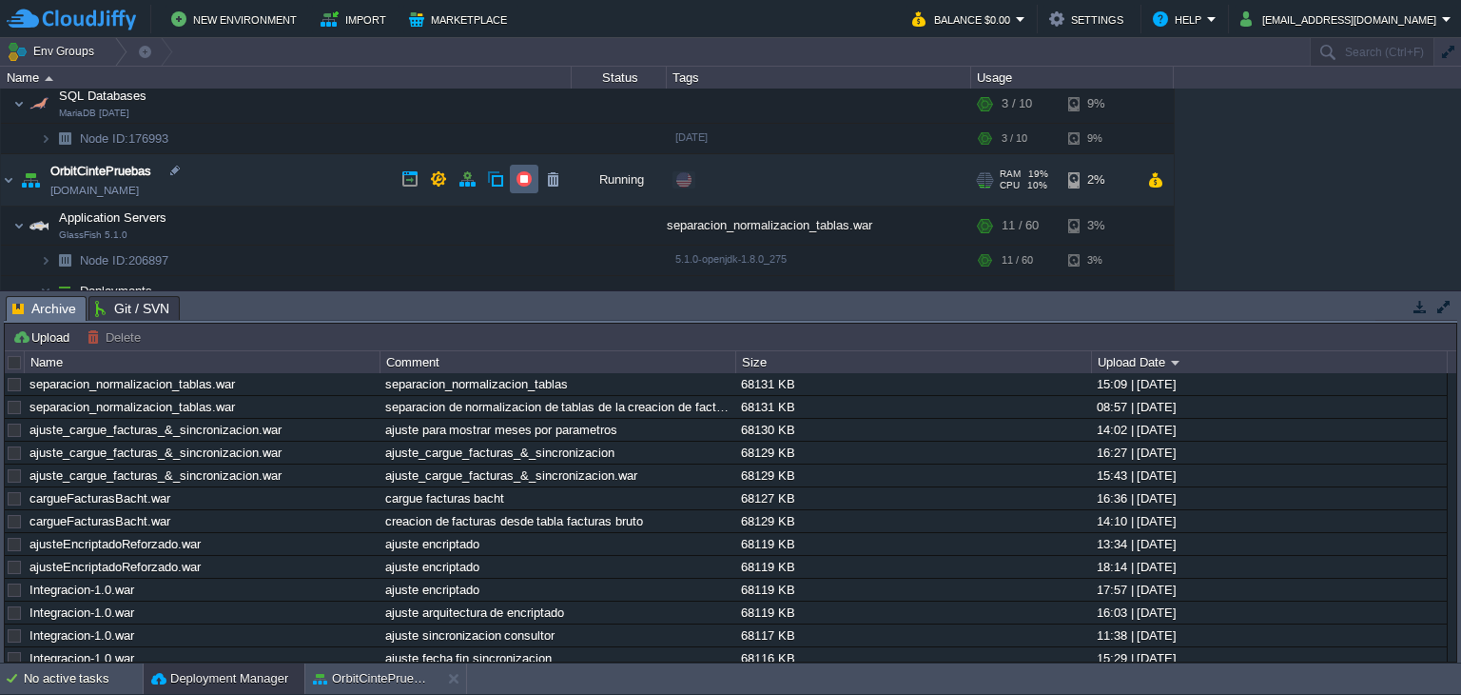
click at [519, 180] on button "button" at bounding box center [524, 178] width 17 height 17
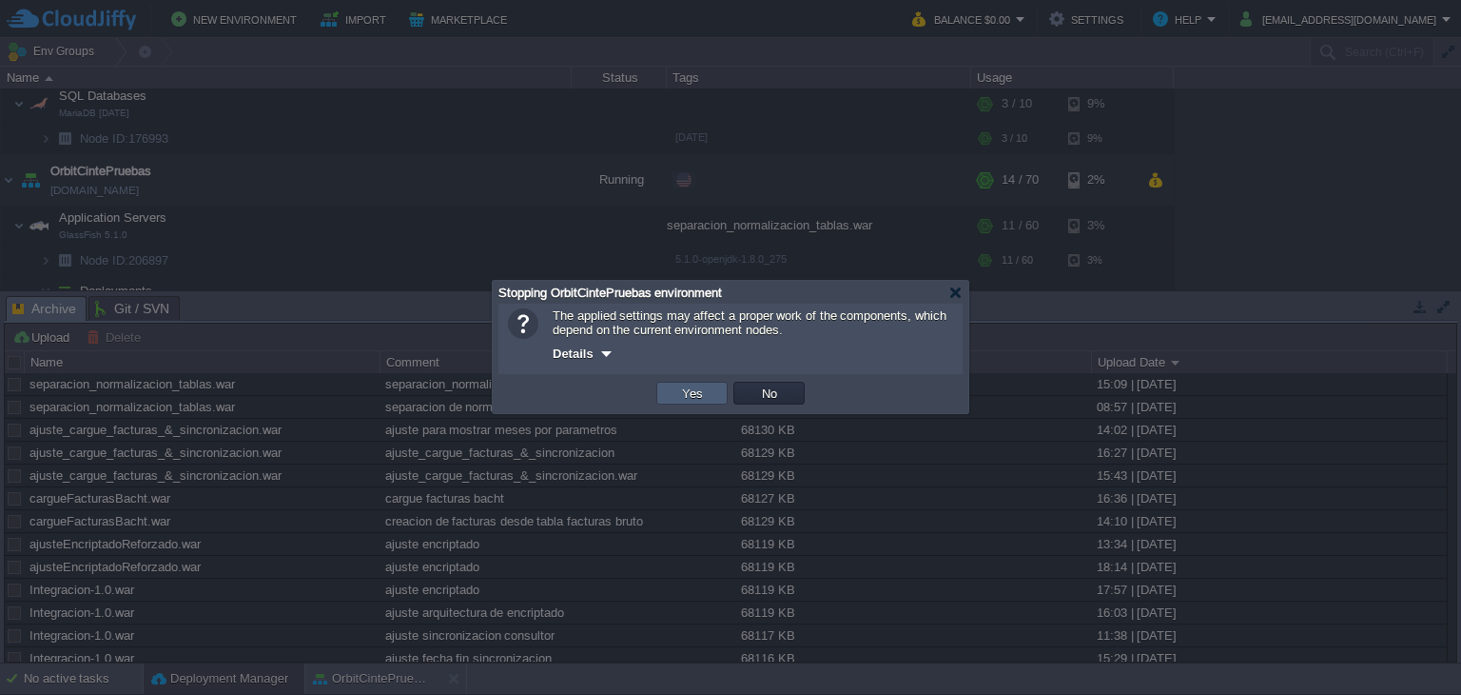
click at [708, 390] on td "Yes" at bounding box center [691, 393] width 71 height 23
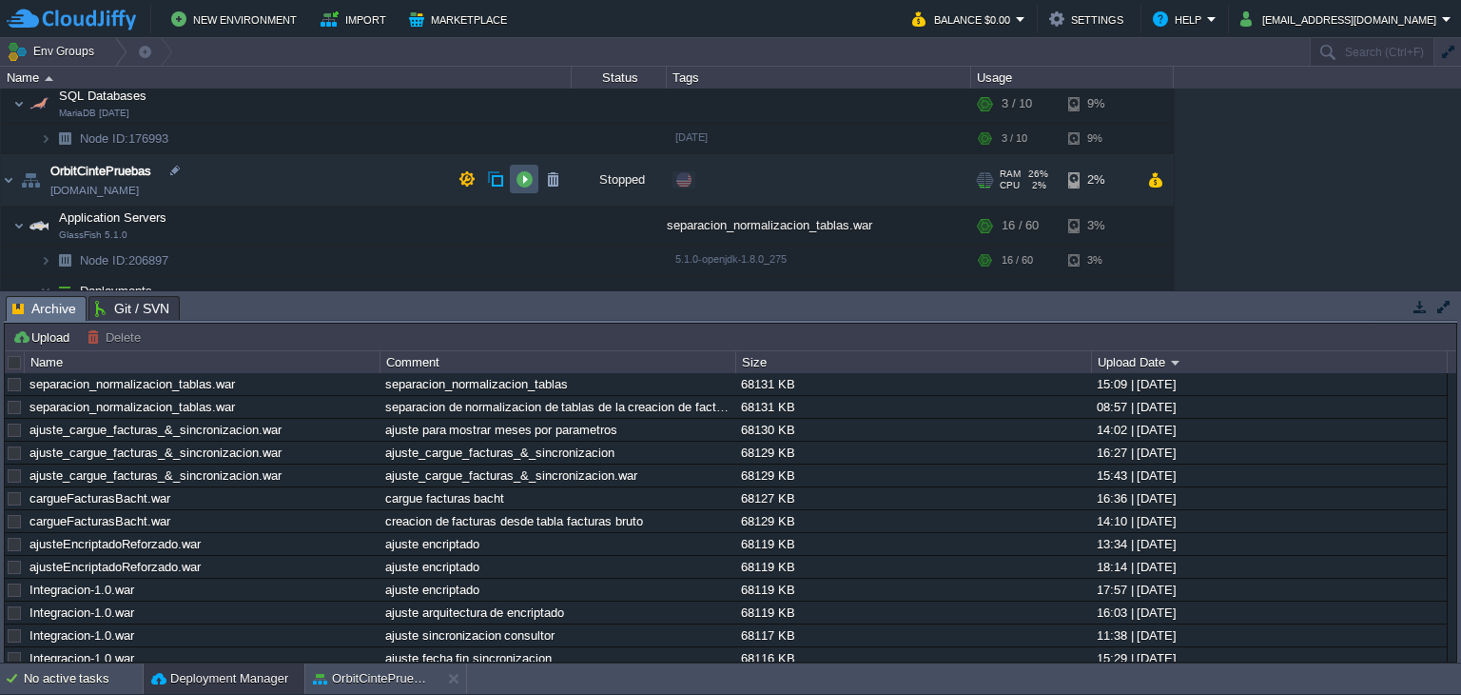
click at [522, 182] on button "button" at bounding box center [524, 178] width 17 height 17
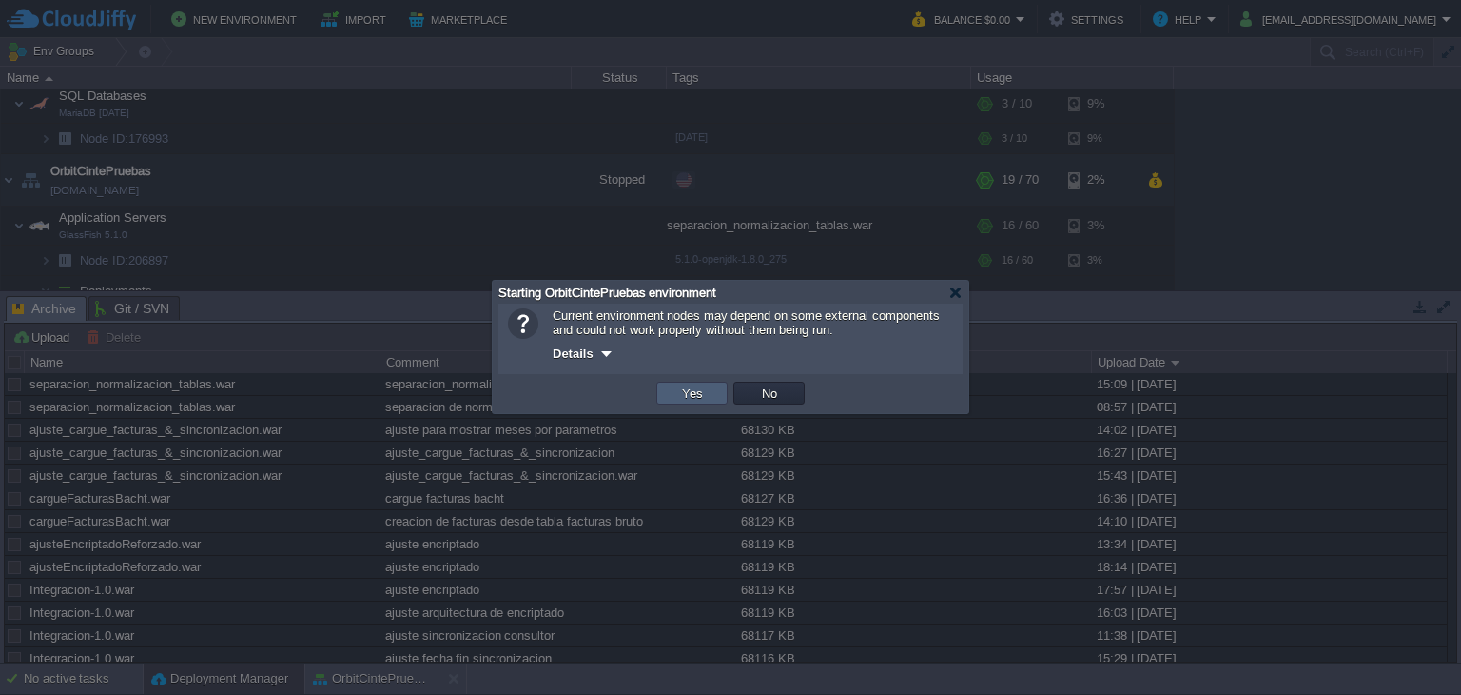
click at [683, 396] on button "Yes" at bounding box center [692, 392] width 32 height 17
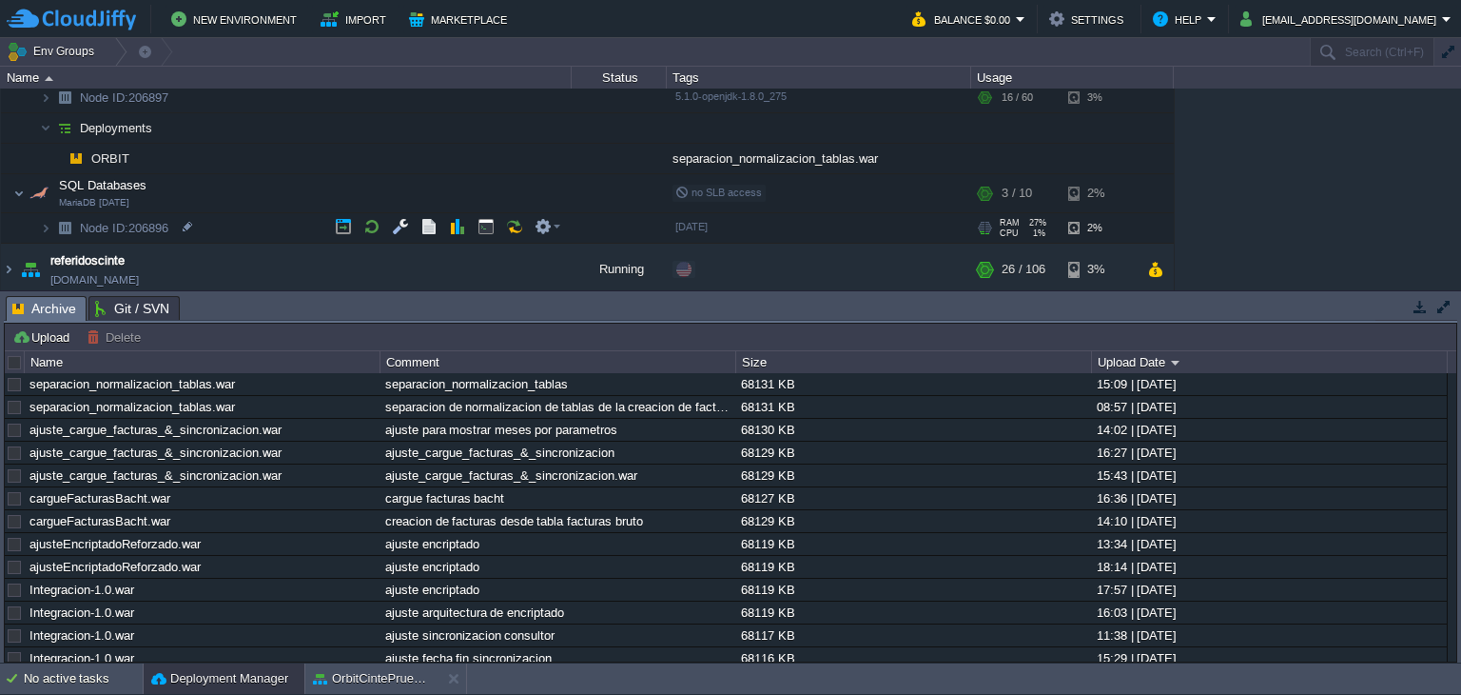
scroll to position [261, 0]
click at [523, 149] on button "button" at bounding box center [524, 153] width 17 height 17
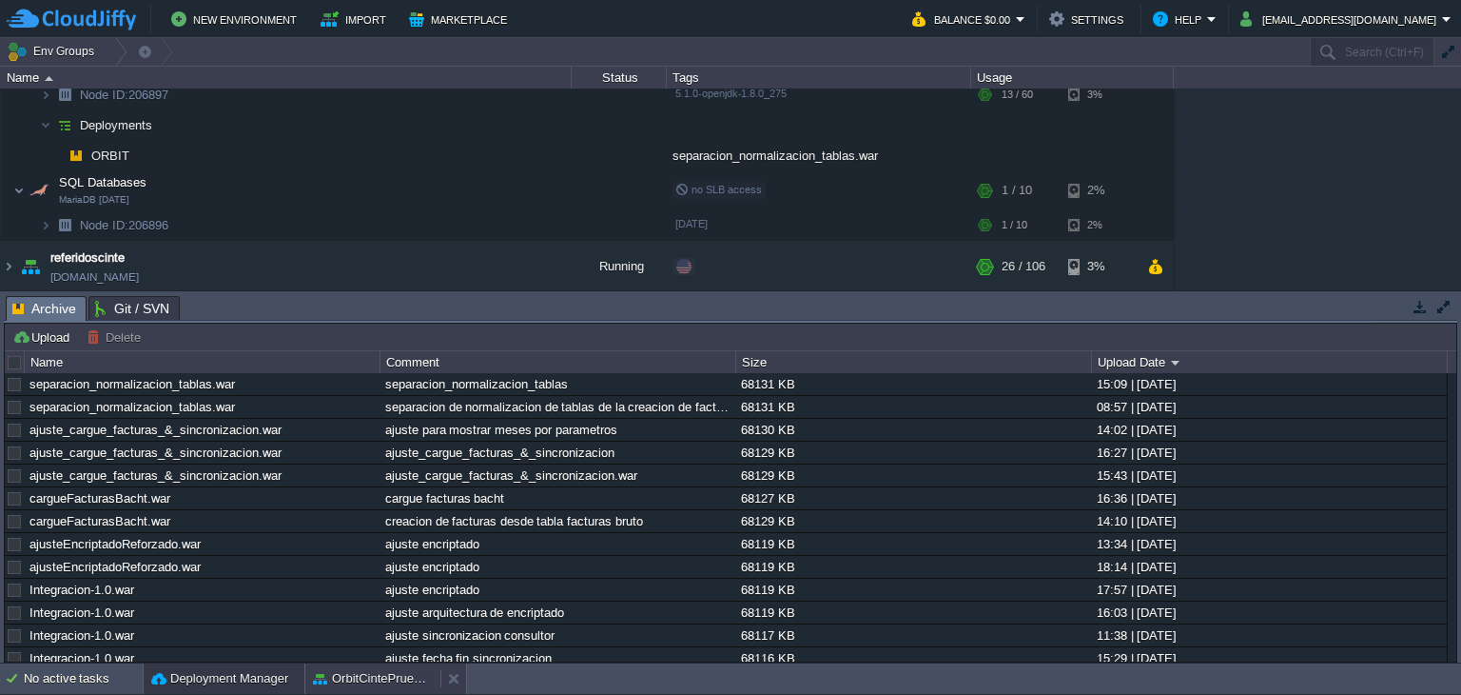
click at [388, 677] on button "OrbitCintePruebas" at bounding box center [373, 678] width 120 height 19
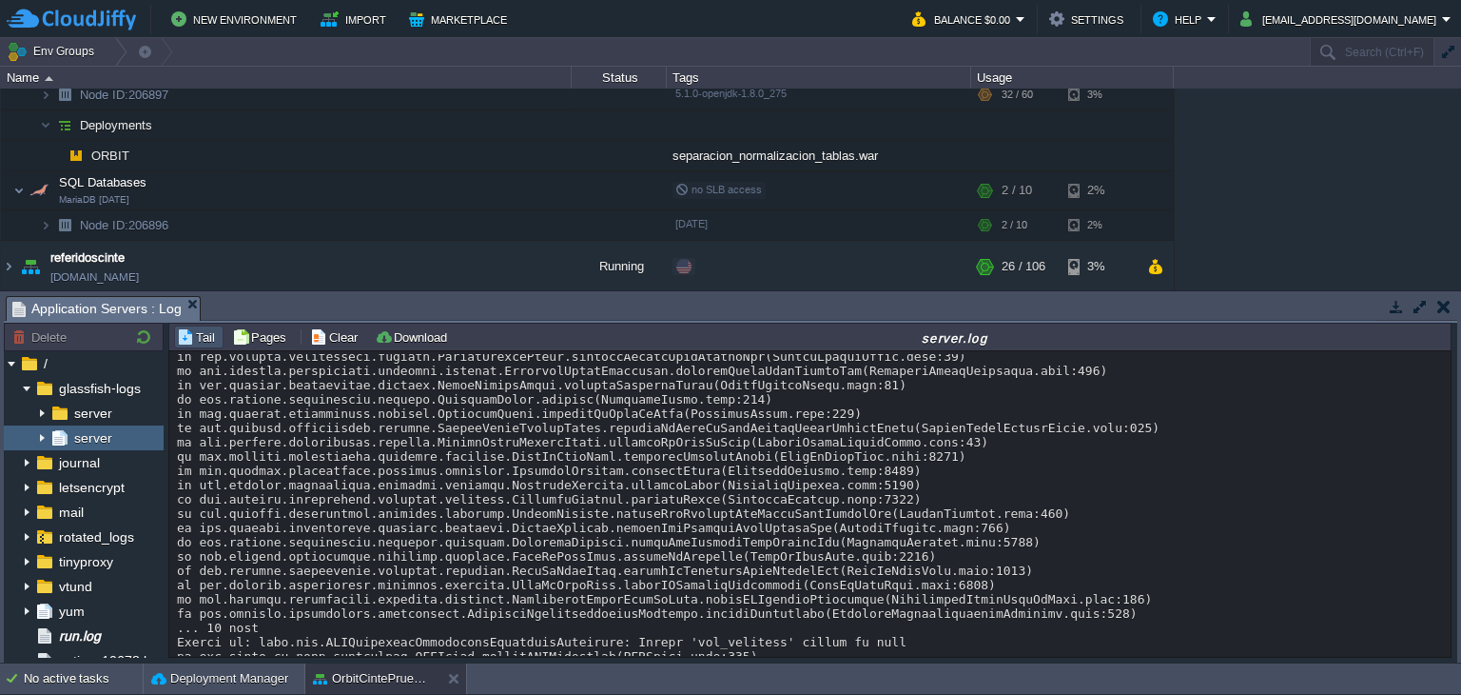
scroll to position [35528, 0]
click at [328, 336] on button "Clear" at bounding box center [336, 336] width 53 height 17
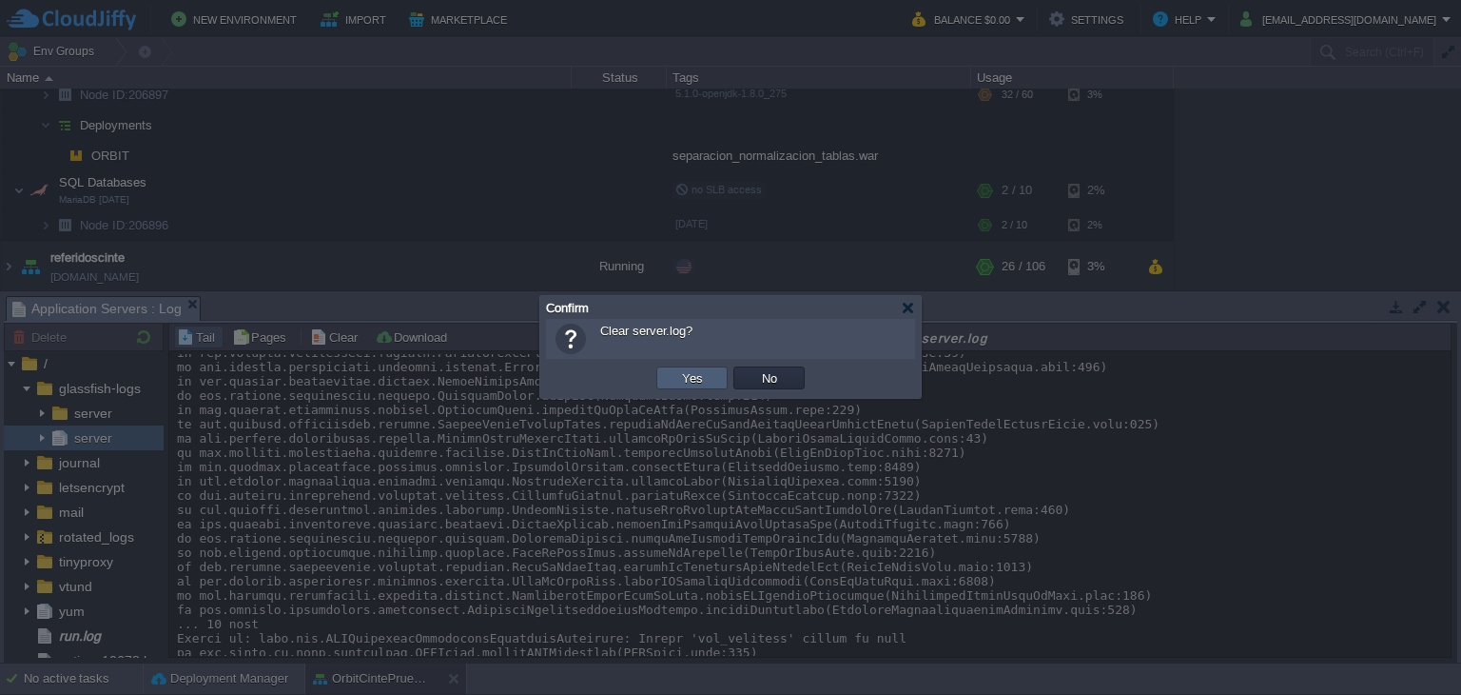
click at [673, 375] on td "Yes" at bounding box center [691, 377] width 71 height 23
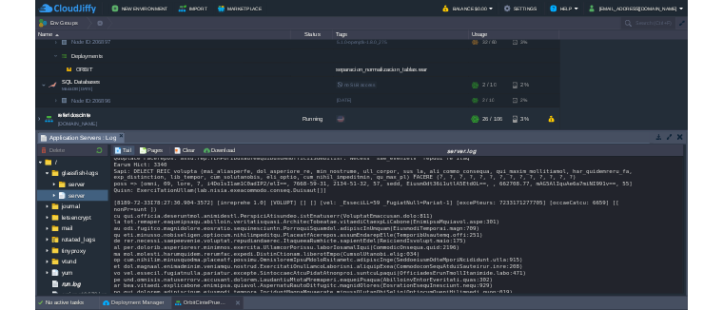
scroll to position [8591, 0]
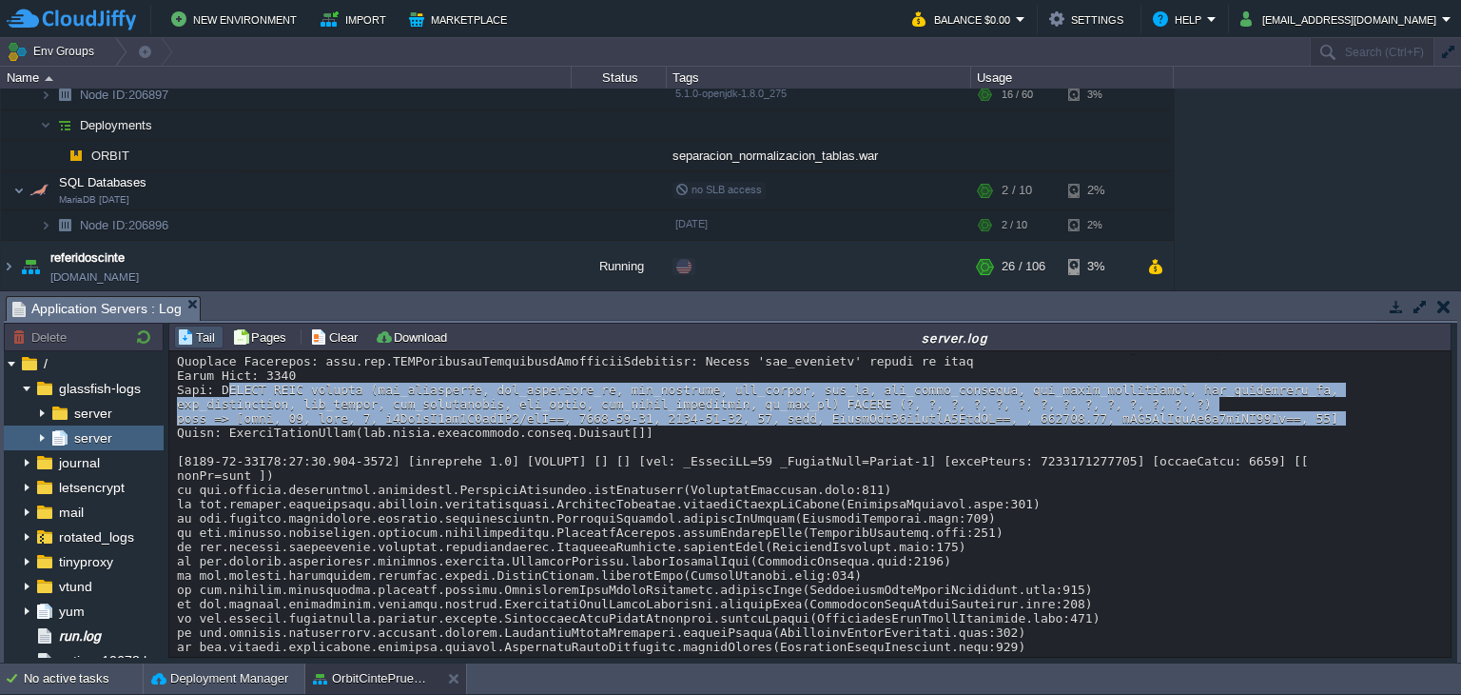
drag, startPoint x: 213, startPoint y: 487, endPoint x: 1274, endPoint y: 519, distance: 1061.3
copy div "INSERT INTO factura (fac_comentario, fac_comercial_id, fac_concepto, fac_estado…"
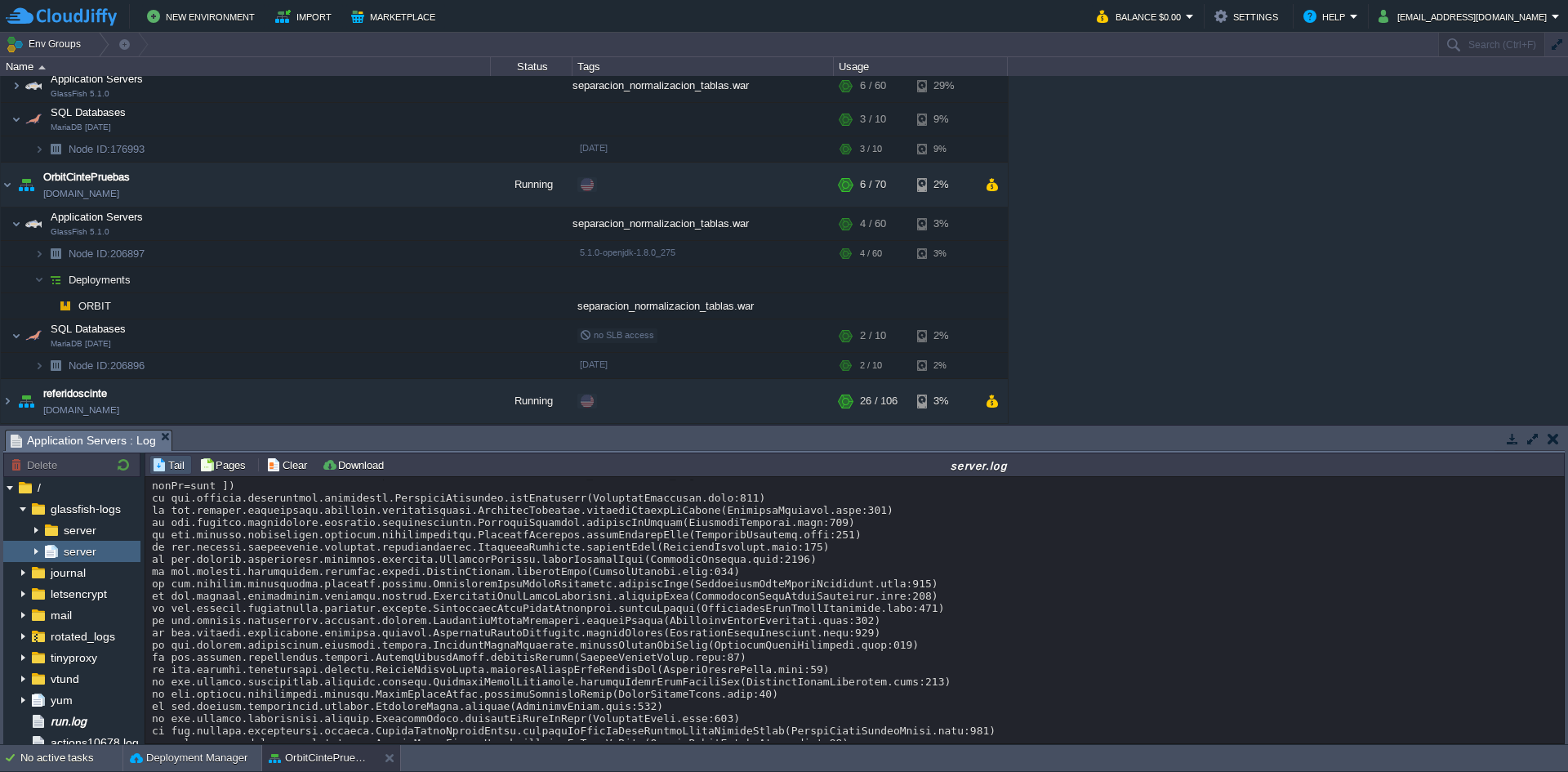
scroll to position [49, 0]
click at [183, 596] on button "Deployment Manager" at bounding box center [188, 757] width 118 height 16
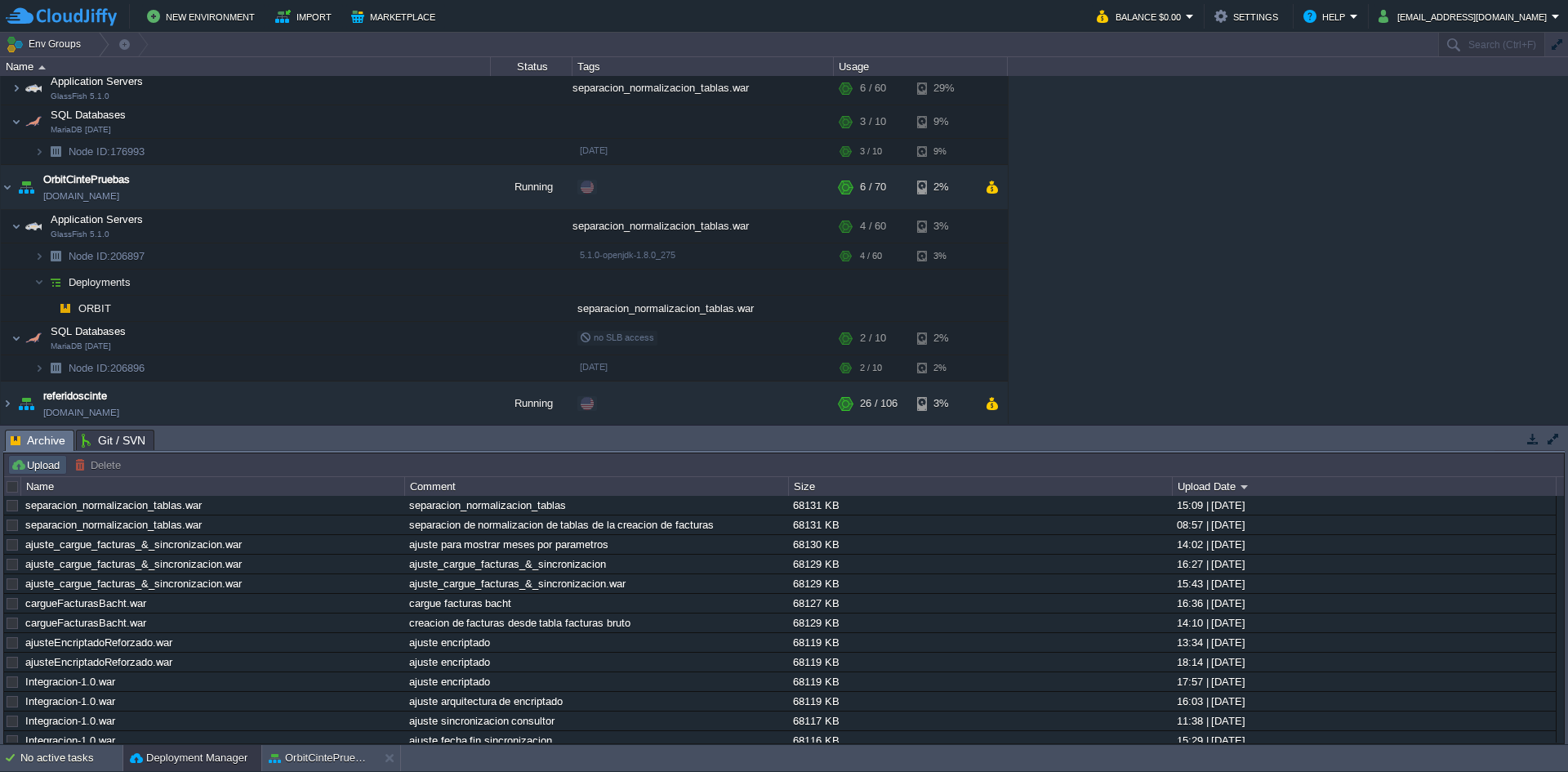
click at [23, 463] on button "Upload" at bounding box center [37, 465] width 54 height 15
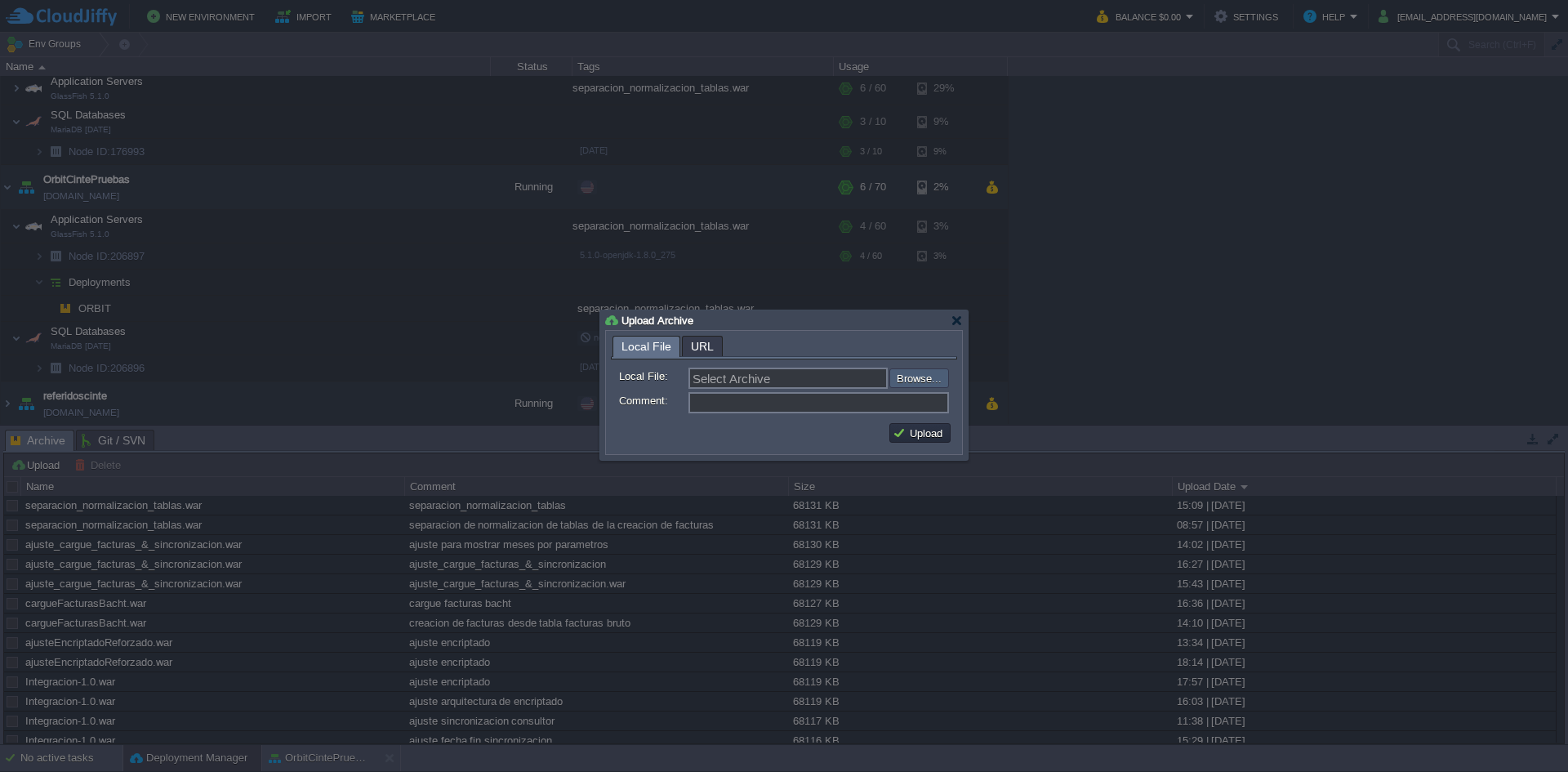
click at [934, 374] on input "file" at bounding box center [845, 378] width 207 height 20
type input "C:\fakepath\Integracion-1.0.war"
type input "Integracion-1.0.war"
click at [844, 410] on input "Comment:" at bounding box center [818, 403] width 260 height 21
type input "d"
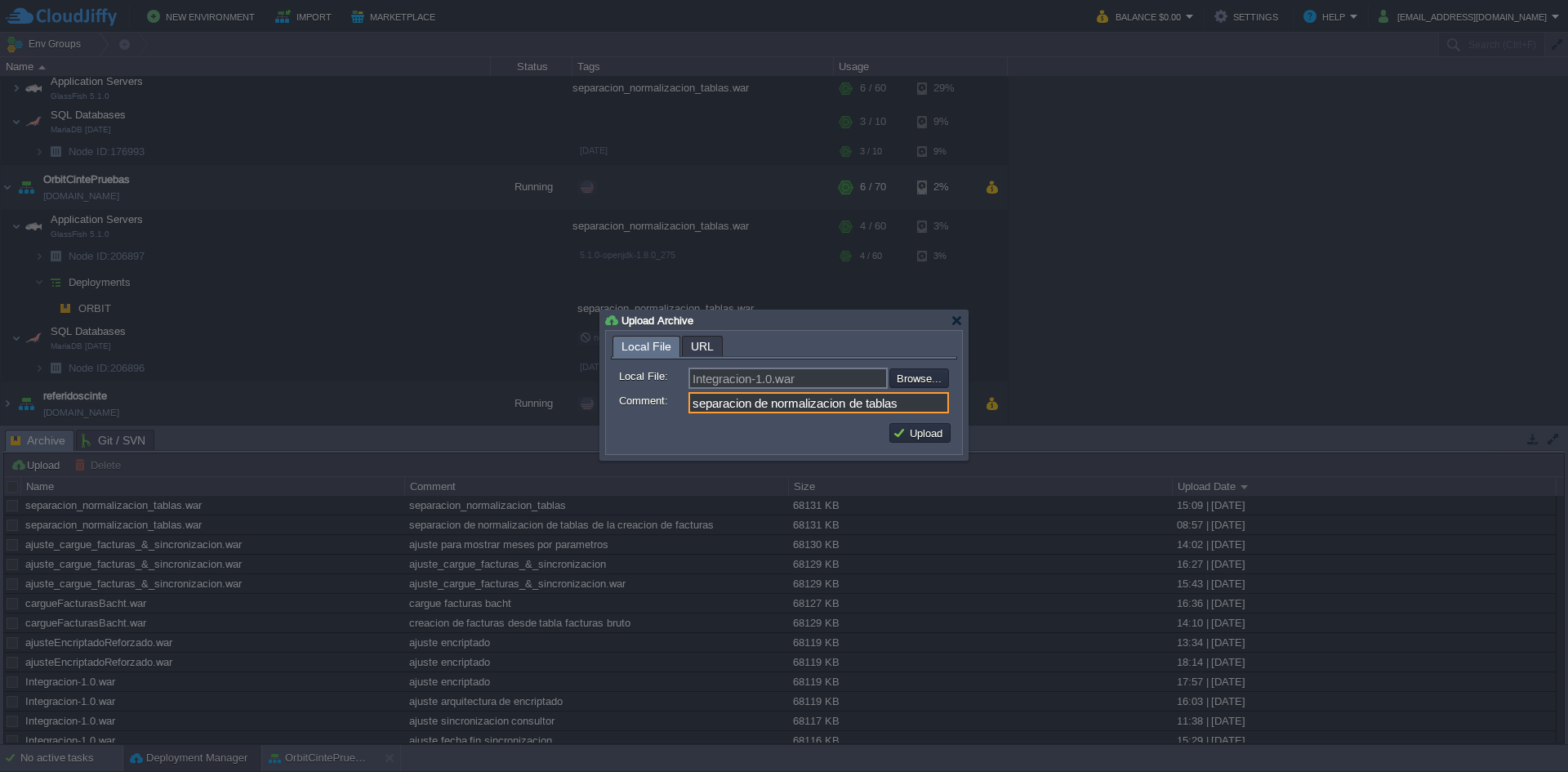
type input "separacion de normalizacion de tablas"
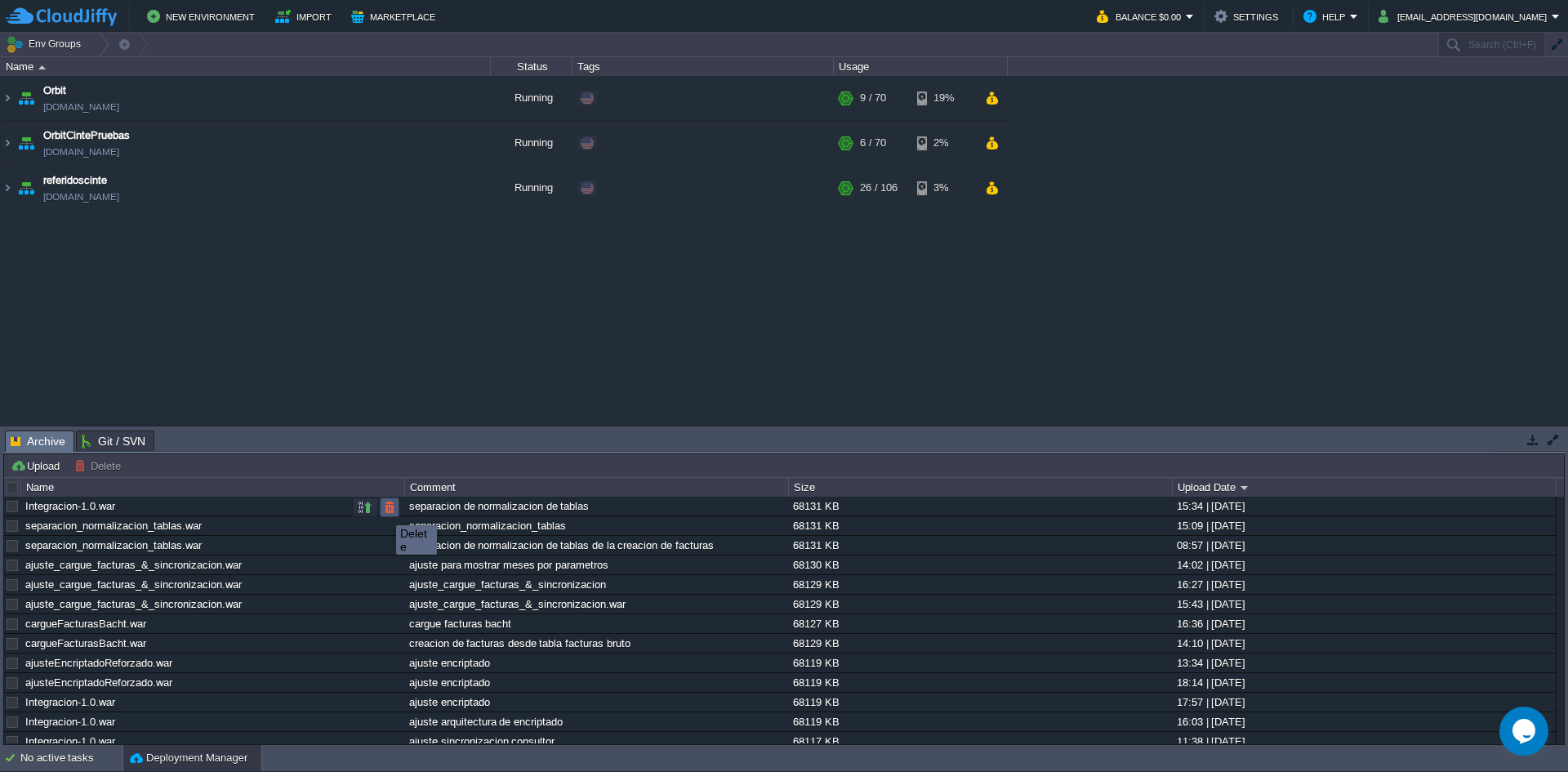
click at [384, 511] on button "button" at bounding box center [389, 507] width 15 height 15
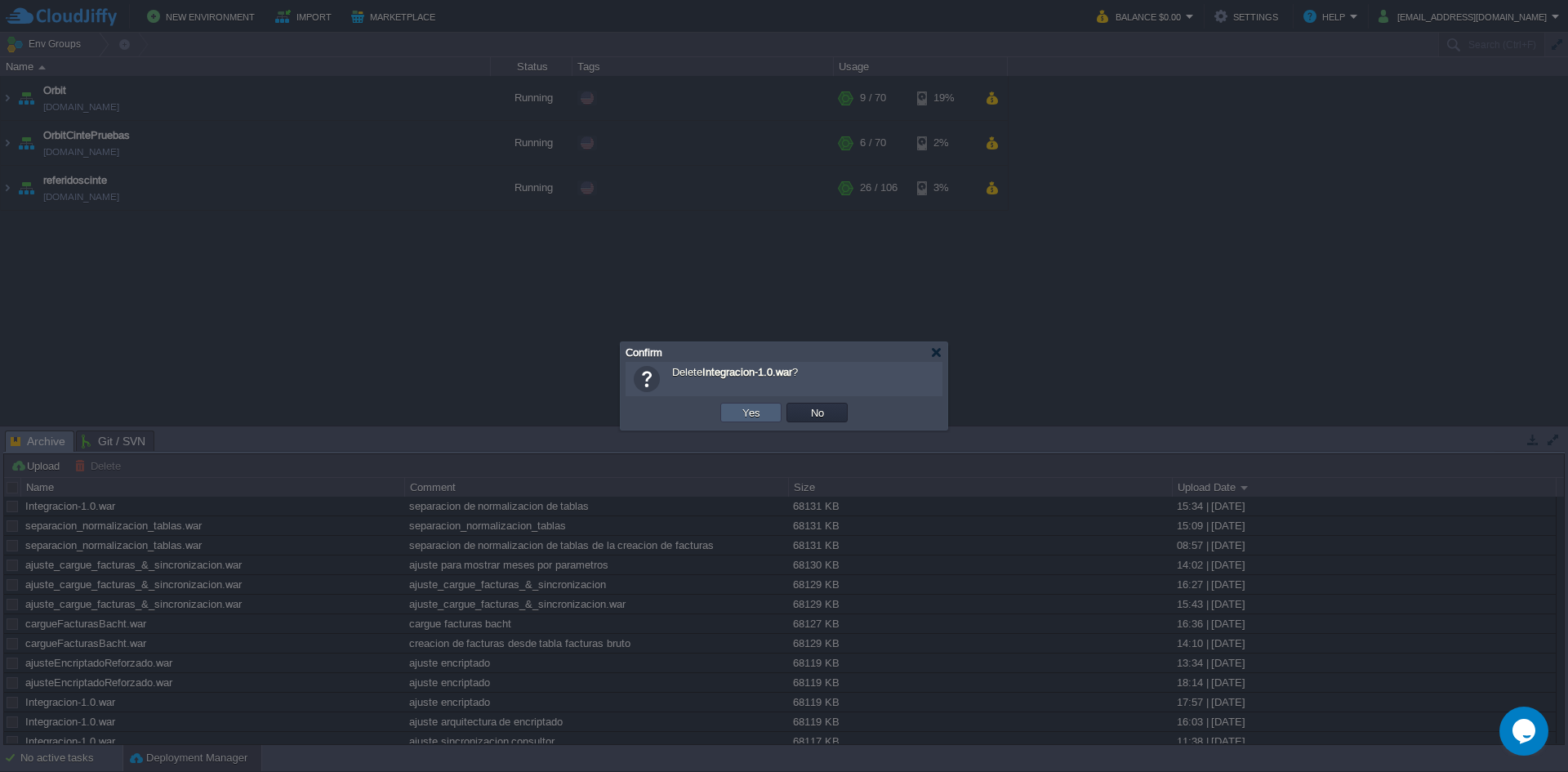
click at [773, 410] on td "Yes" at bounding box center [750, 412] width 61 height 20
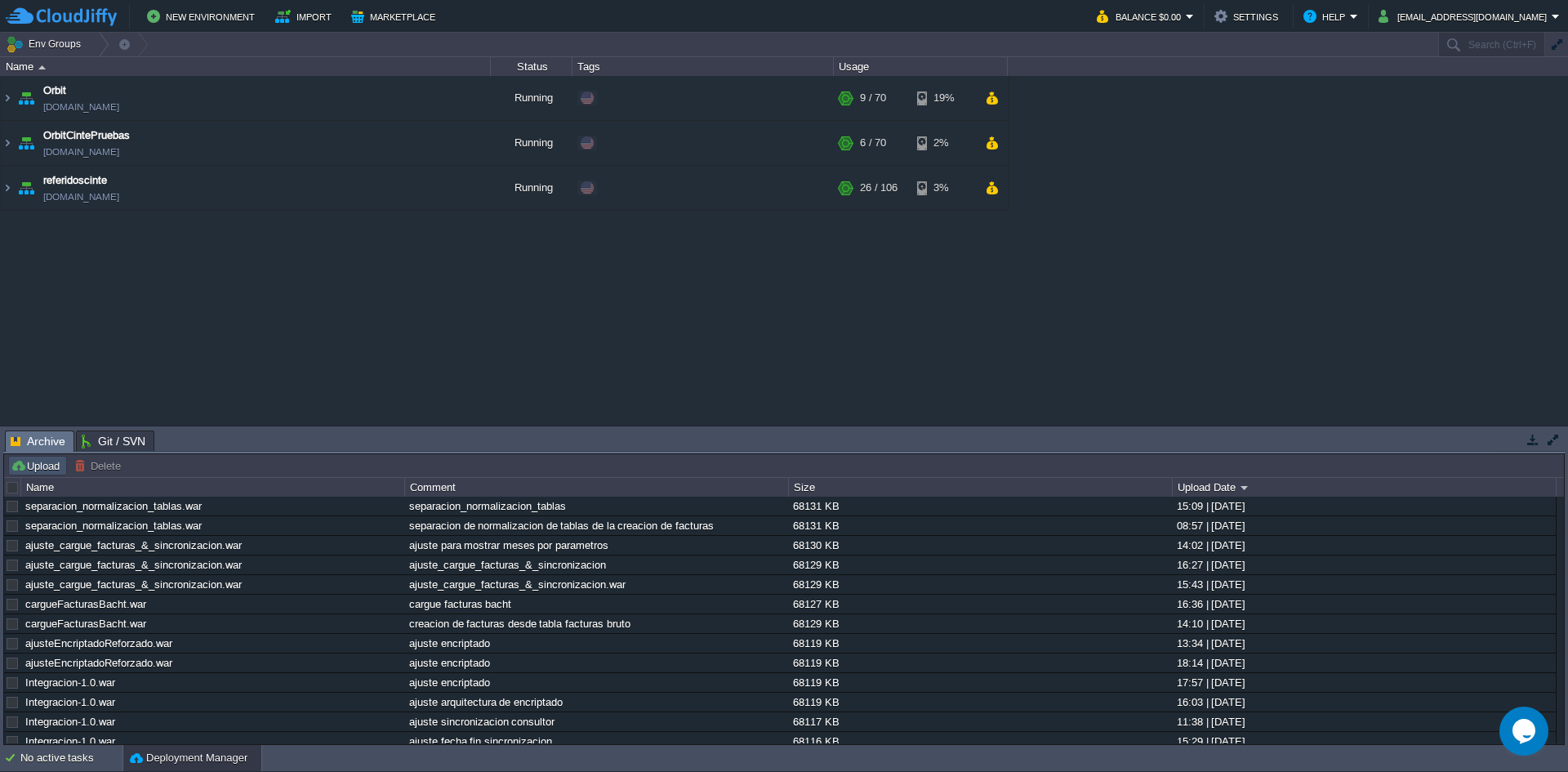
click at [52, 464] on button "Upload" at bounding box center [37, 465] width 54 height 15
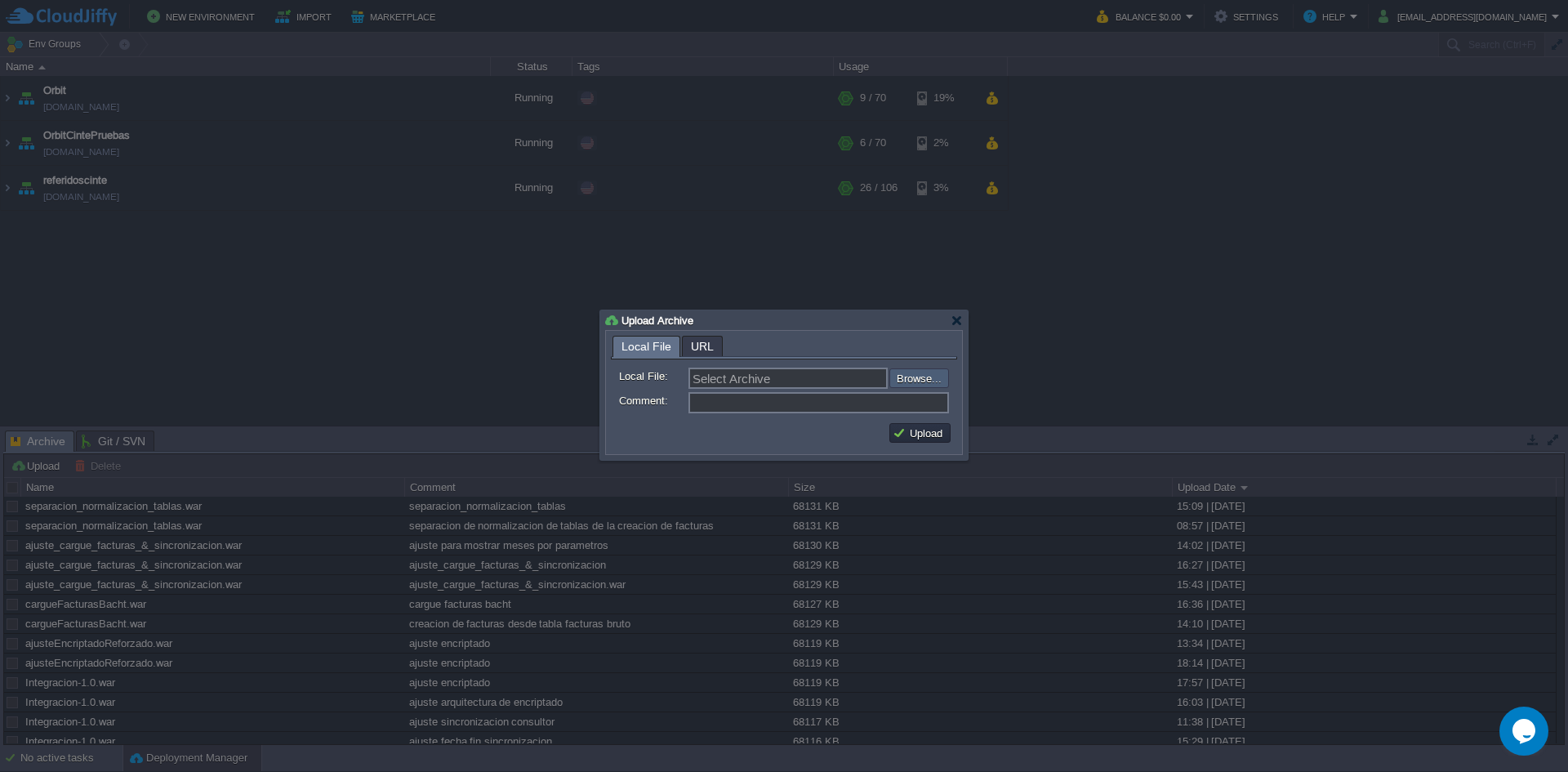
click at [904, 386] on input "file" at bounding box center [845, 378] width 207 height 20
type input "C:\fakepath\Integracion-1.0.war"
type input "Integracion-1.0.war"
type input "despliegue"
click at [917, 437] on button "Upload" at bounding box center [920, 433] width 55 height 15
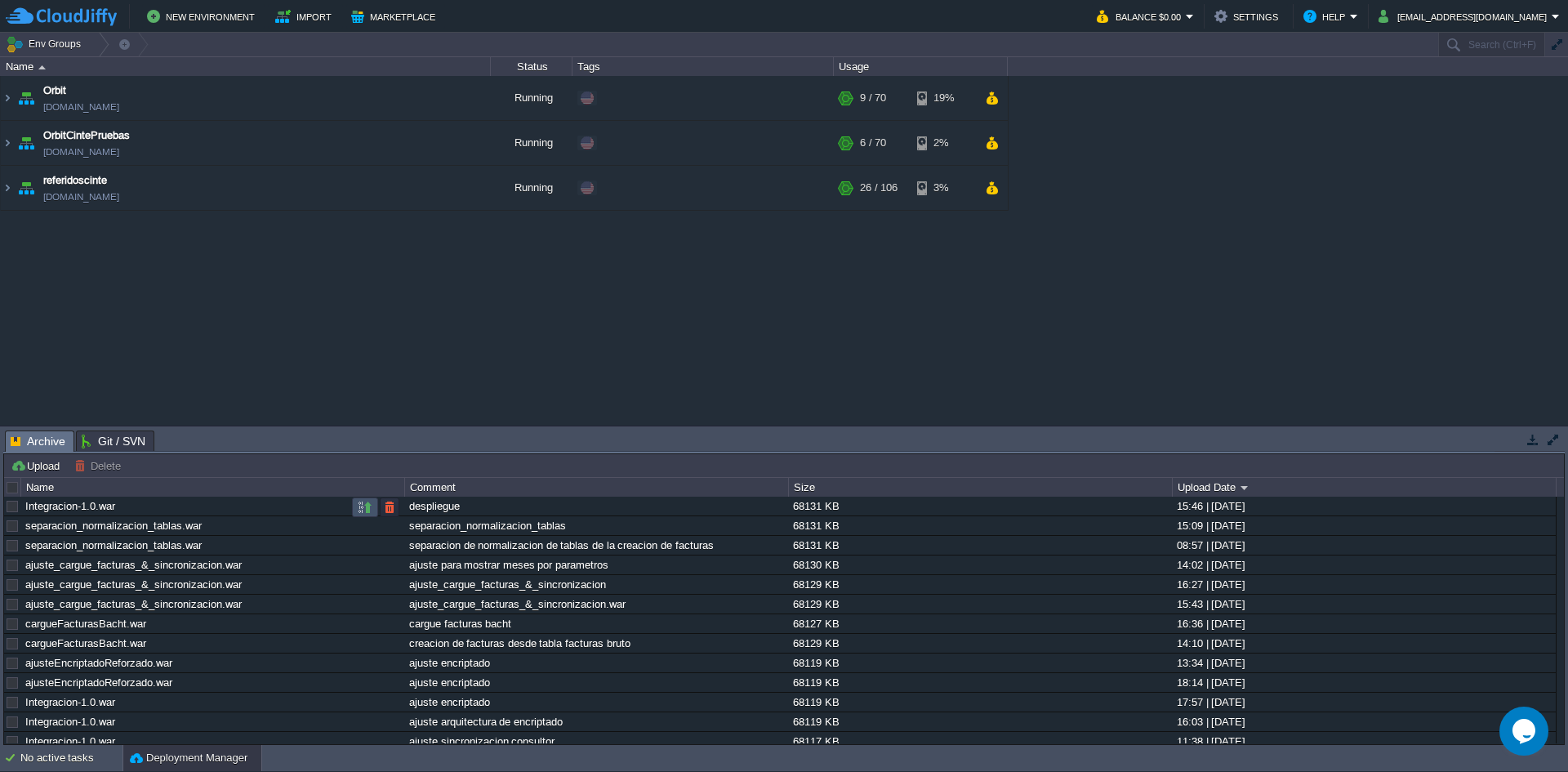
click at [362, 508] on button "button" at bounding box center [365, 507] width 15 height 15
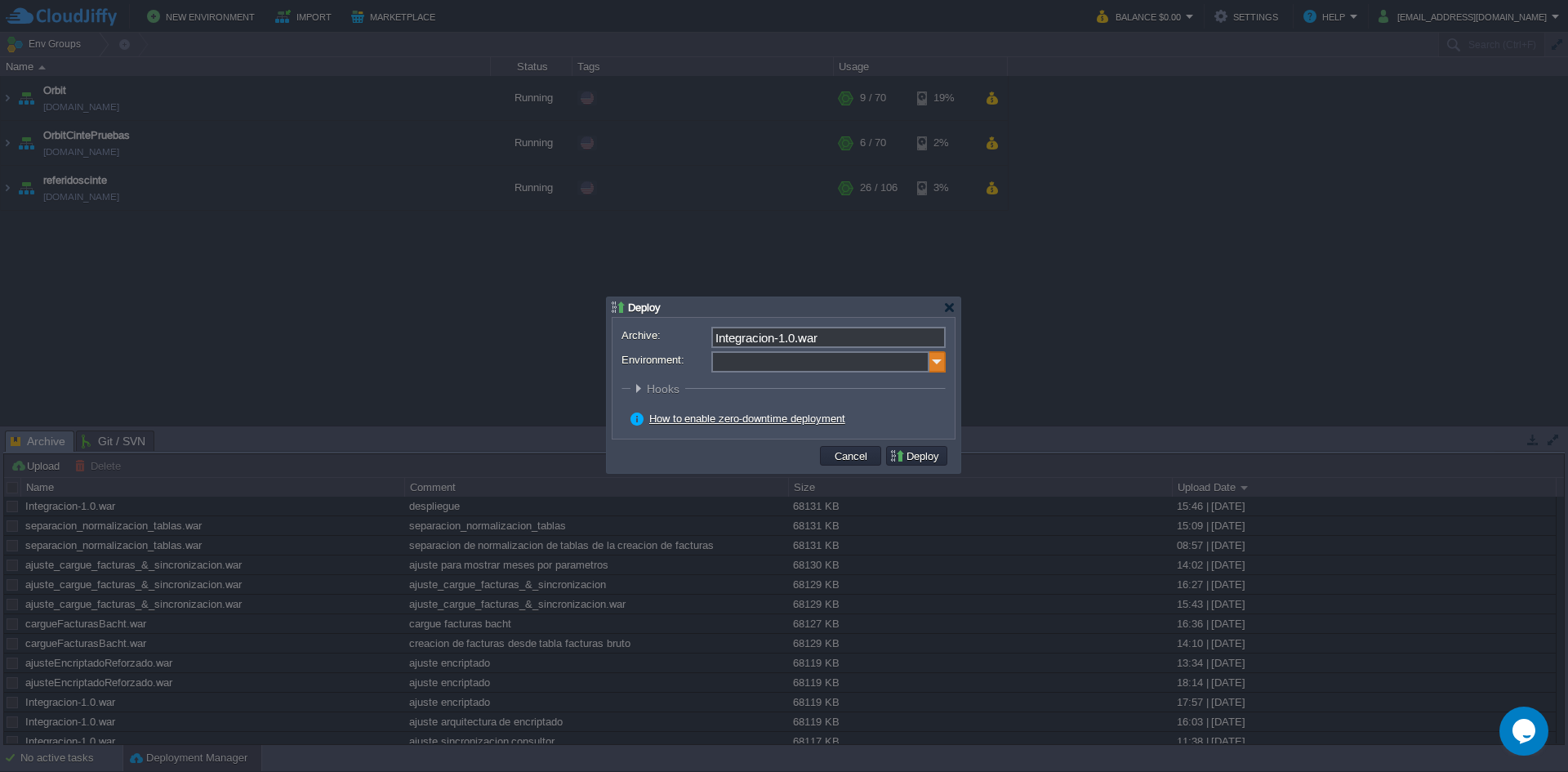
click at [932, 362] on img at bounding box center [937, 362] width 16 height 21
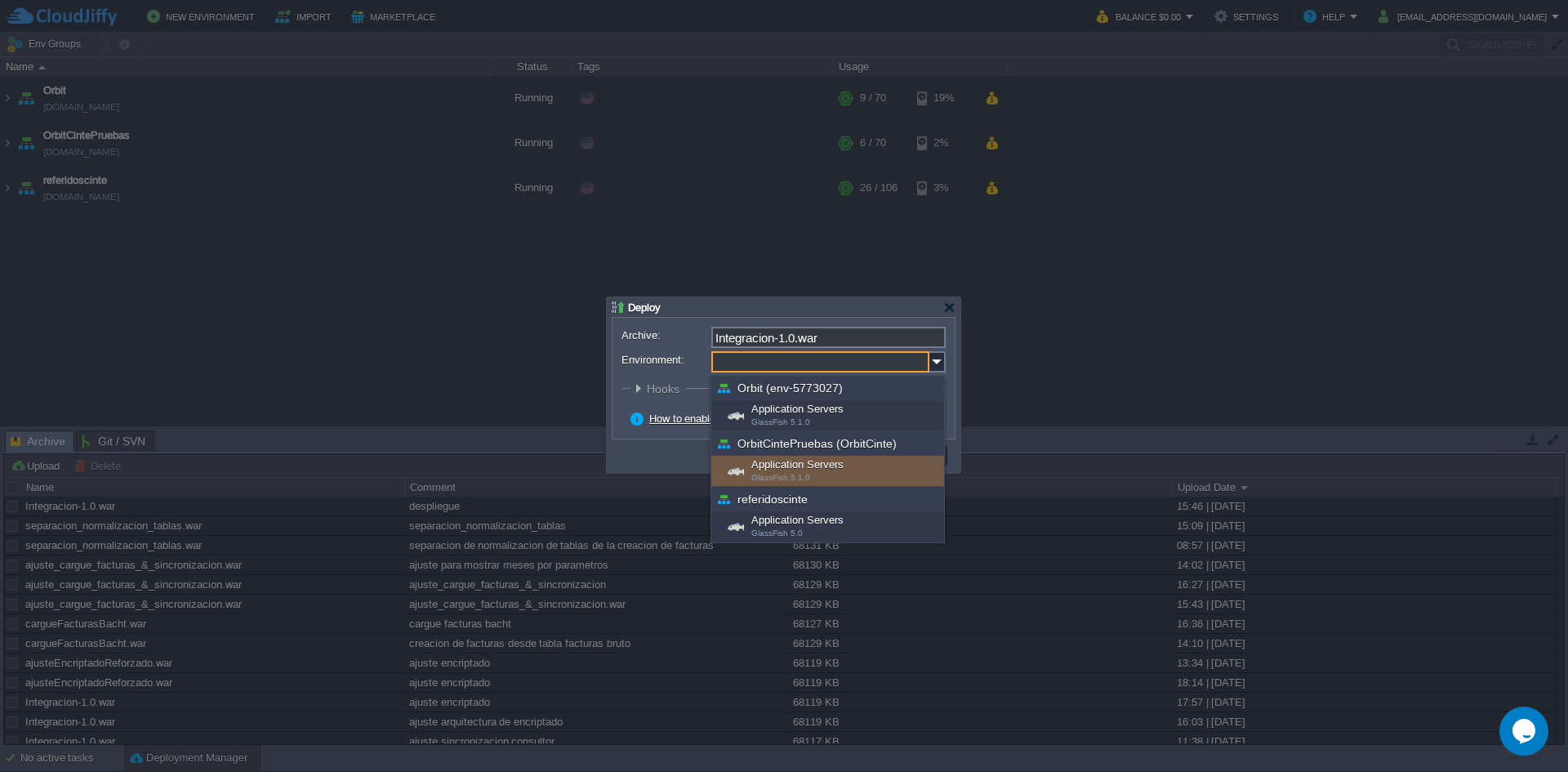
click at [780, 467] on div "Application Servers GlassFish 5.1.0" at bounding box center [827, 471] width 233 height 31
type input "Application Servers (OrbitCintePruebas (OrbitCinte))"
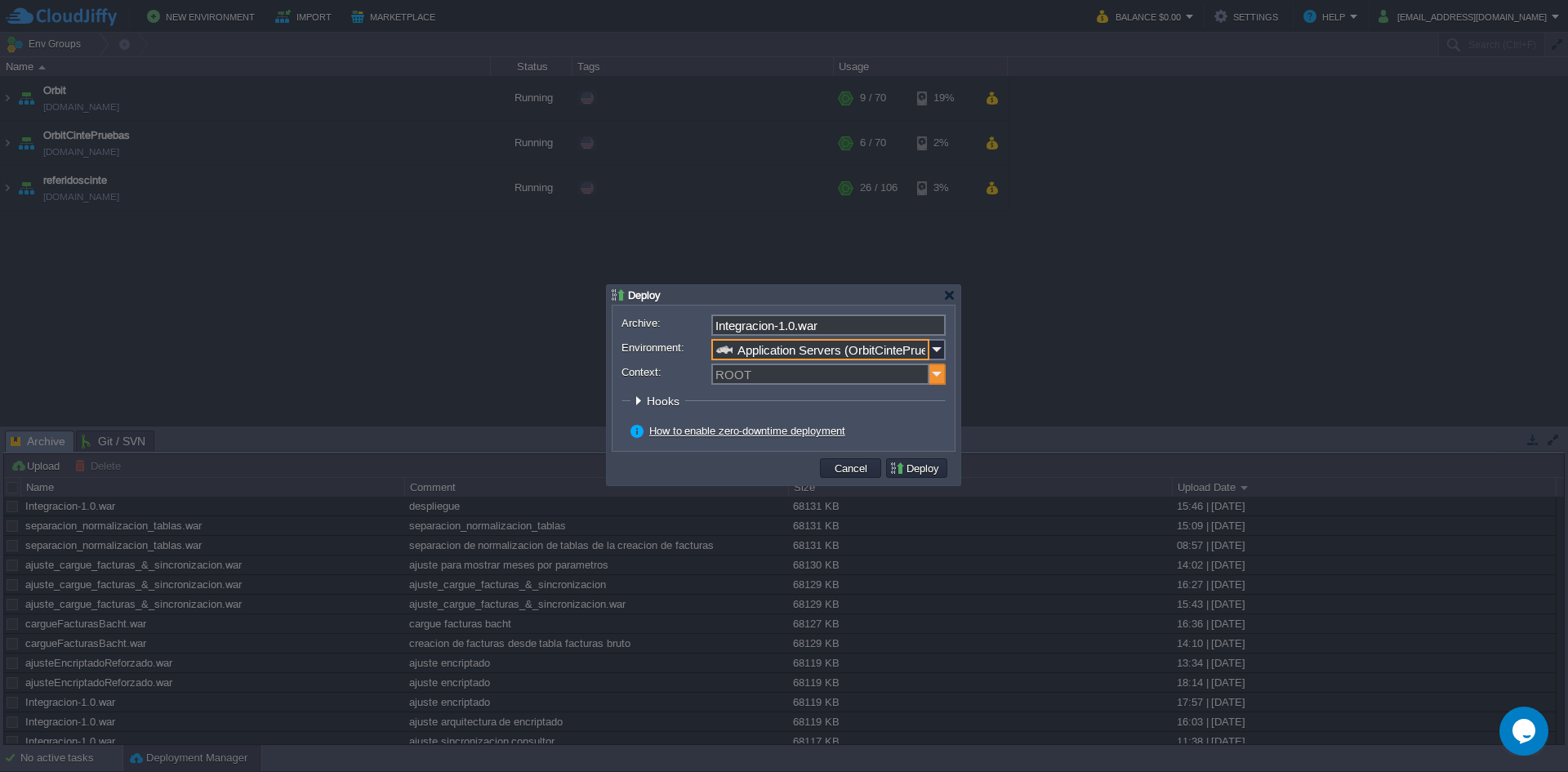
click at [941, 378] on img at bounding box center [937, 374] width 16 height 21
click at [855, 397] on div "ORBIT" at bounding box center [828, 398] width 231 height 22
type input "ORBIT"
click at [915, 471] on button "Deploy" at bounding box center [917, 468] width 55 height 15
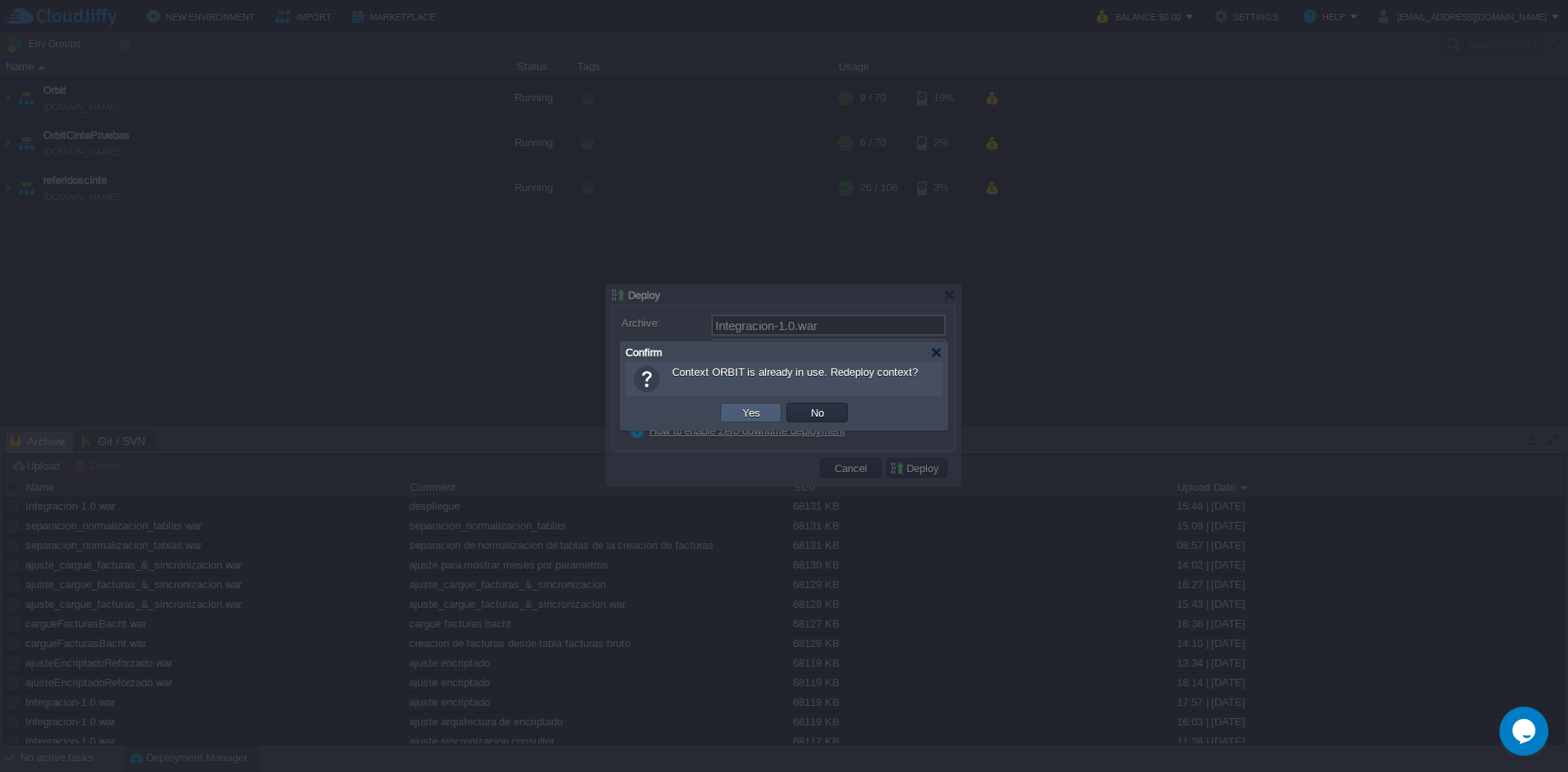
click at [772, 413] on td "Yes" at bounding box center [750, 412] width 61 height 20
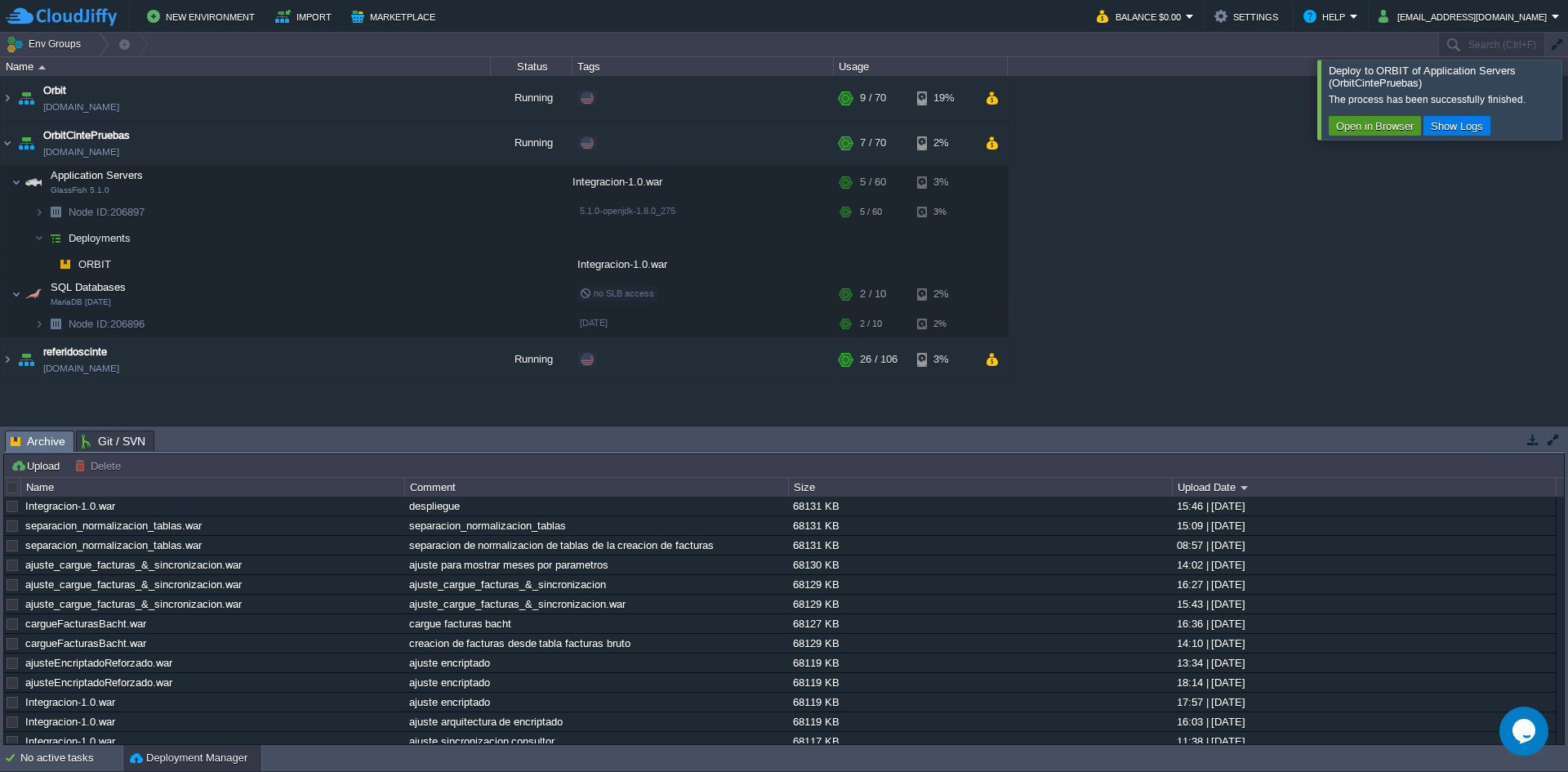
click at [1369, 135] on td "Open in Browser" at bounding box center [1375, 125] width 93 height 20
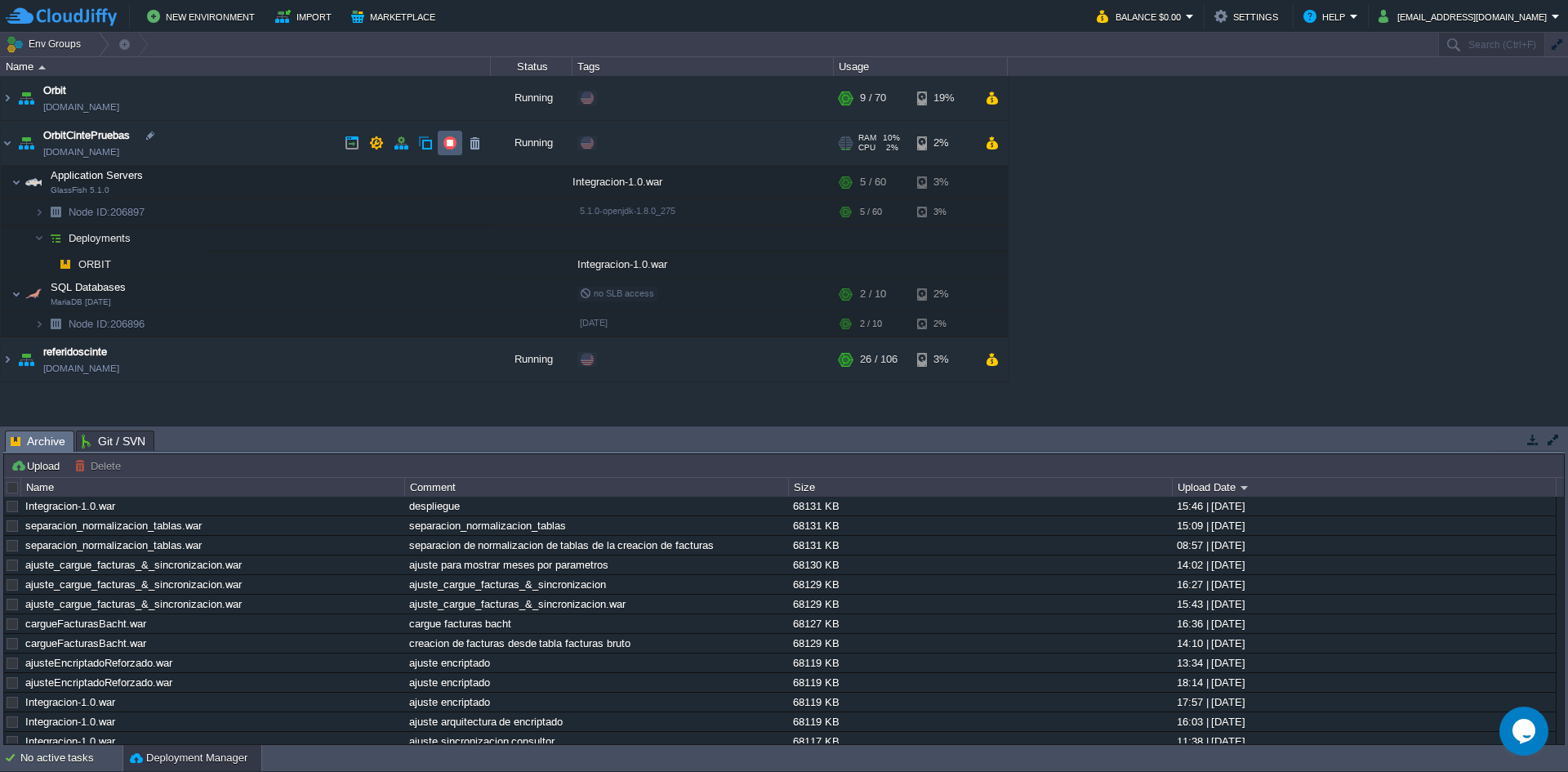
click at [450, 142] on button "button" at bounding box center [450, 143] width 15 height 15
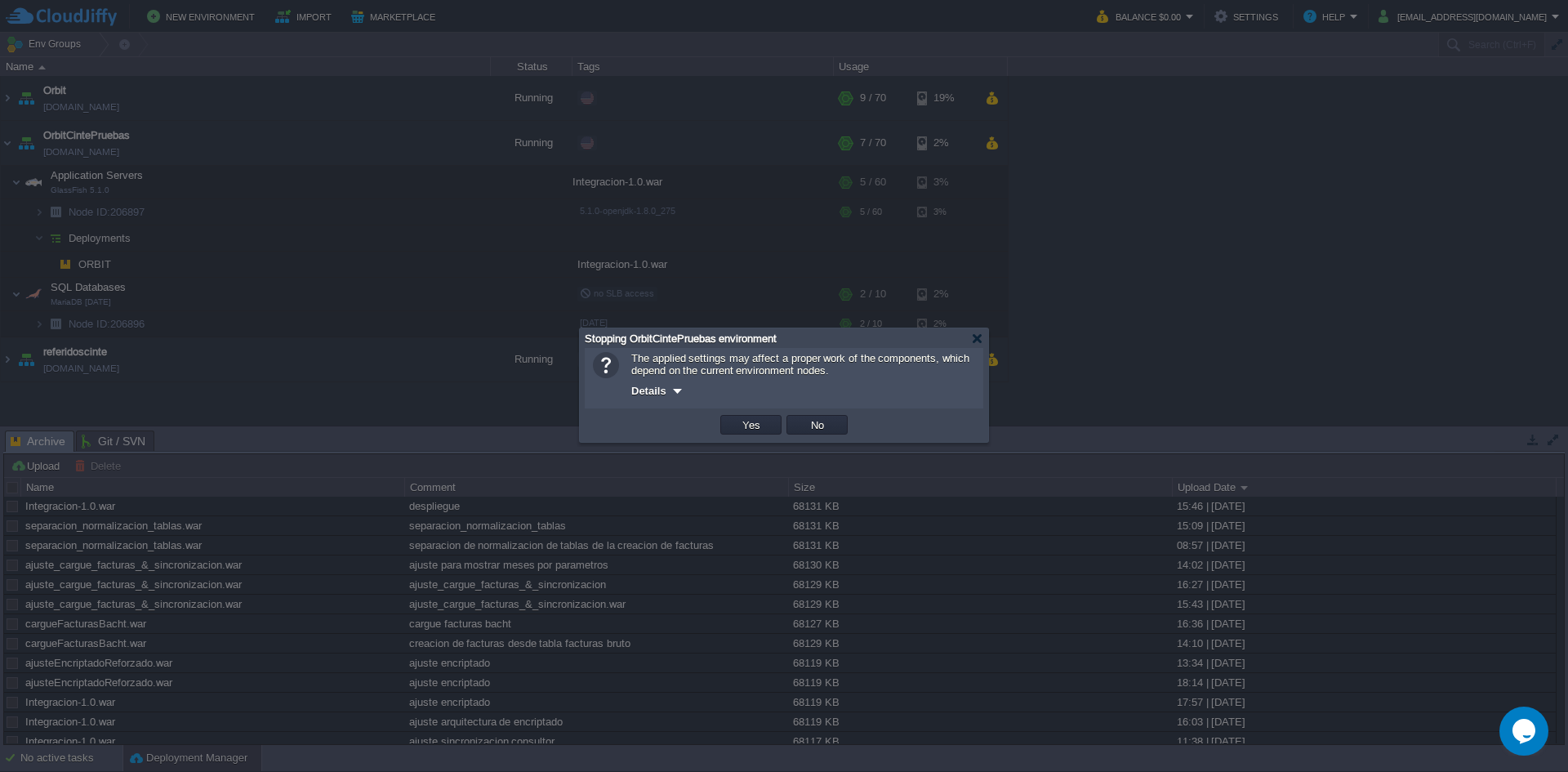
click at [766, 414] on div "OK Yes No Cancel" at bounding box center [784, 425] width 398 height 33
click at [766, 422] on td "Yes" at bounding box center [750, 424] width 61 height 20
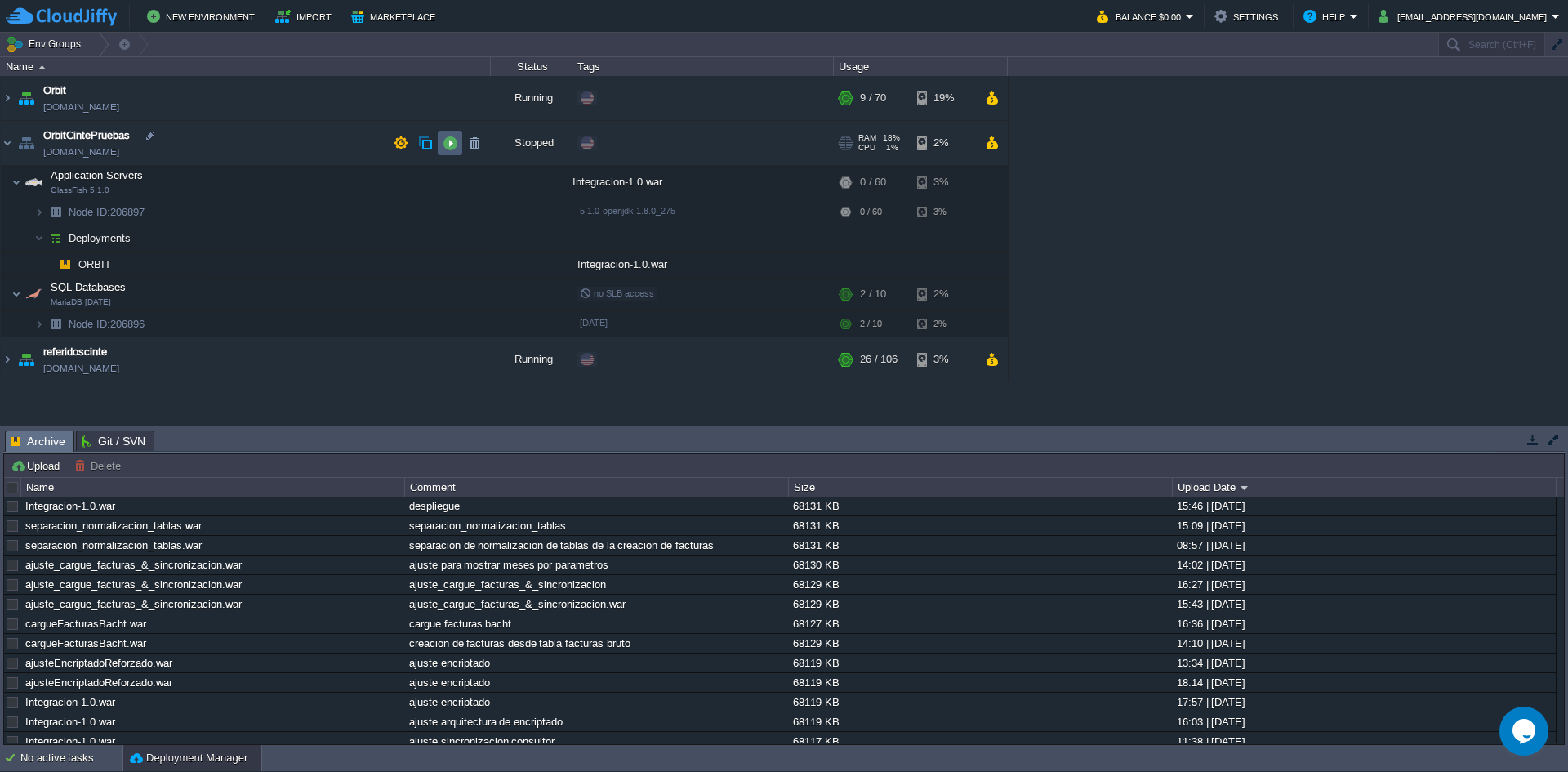
click at [450, 143] on button "button" at bounding box center [450, 143] width 15 height 15
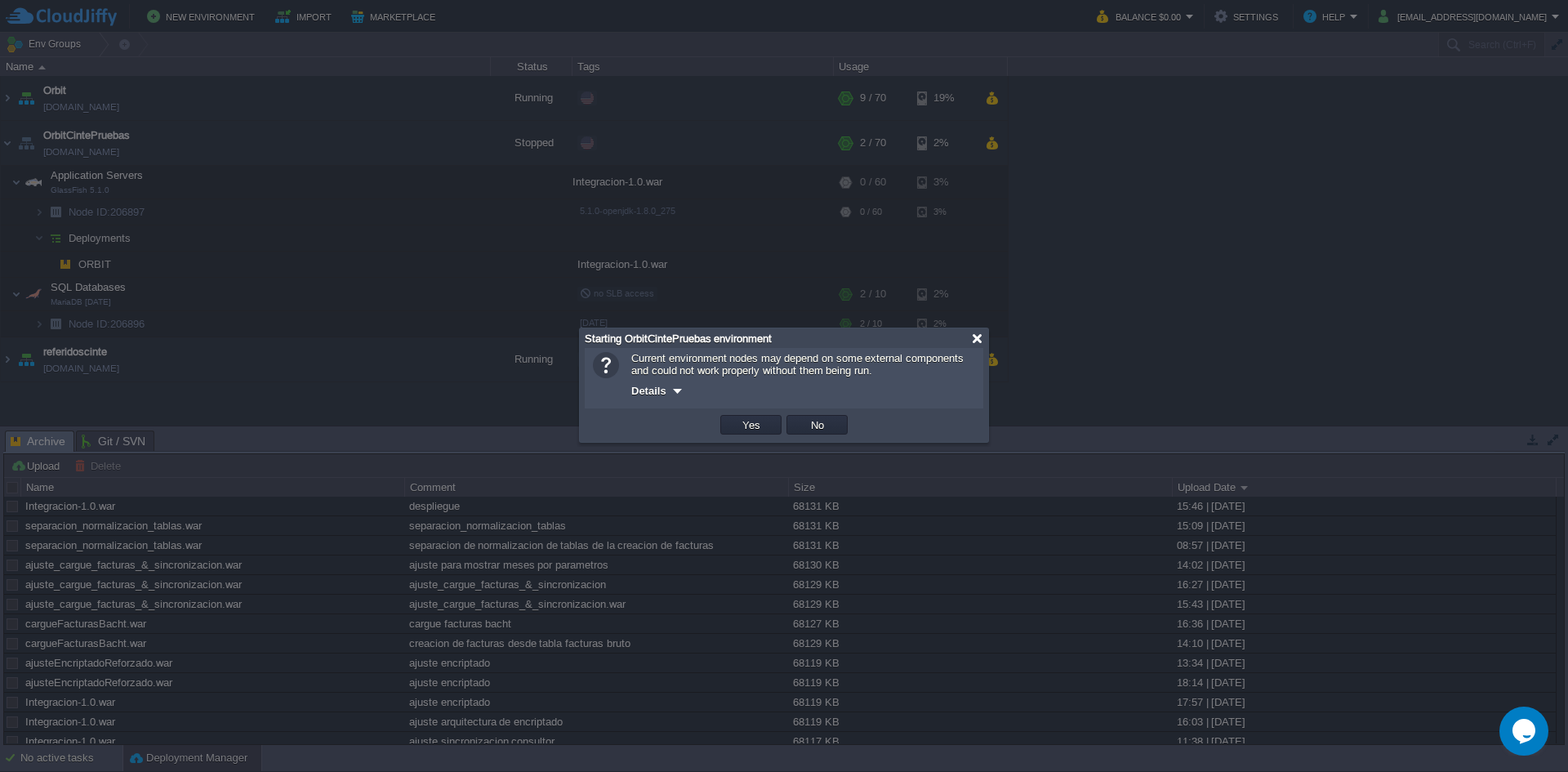
click at [979, 342] on div at bounding box center [977, 338] width 12 height 12
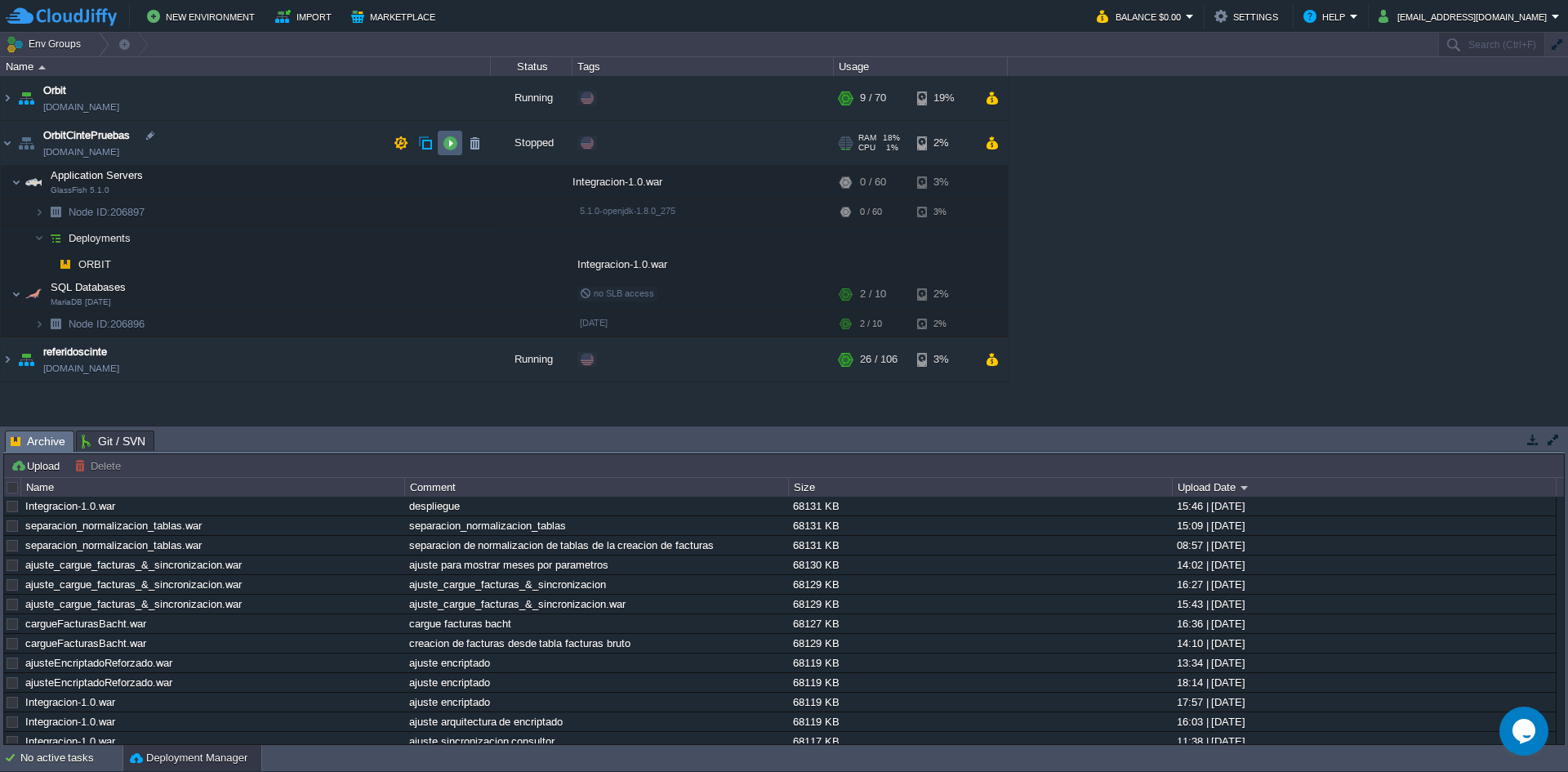
click at [448, 143] on button "button" at bounding box center [450, 143] width 15 height 15
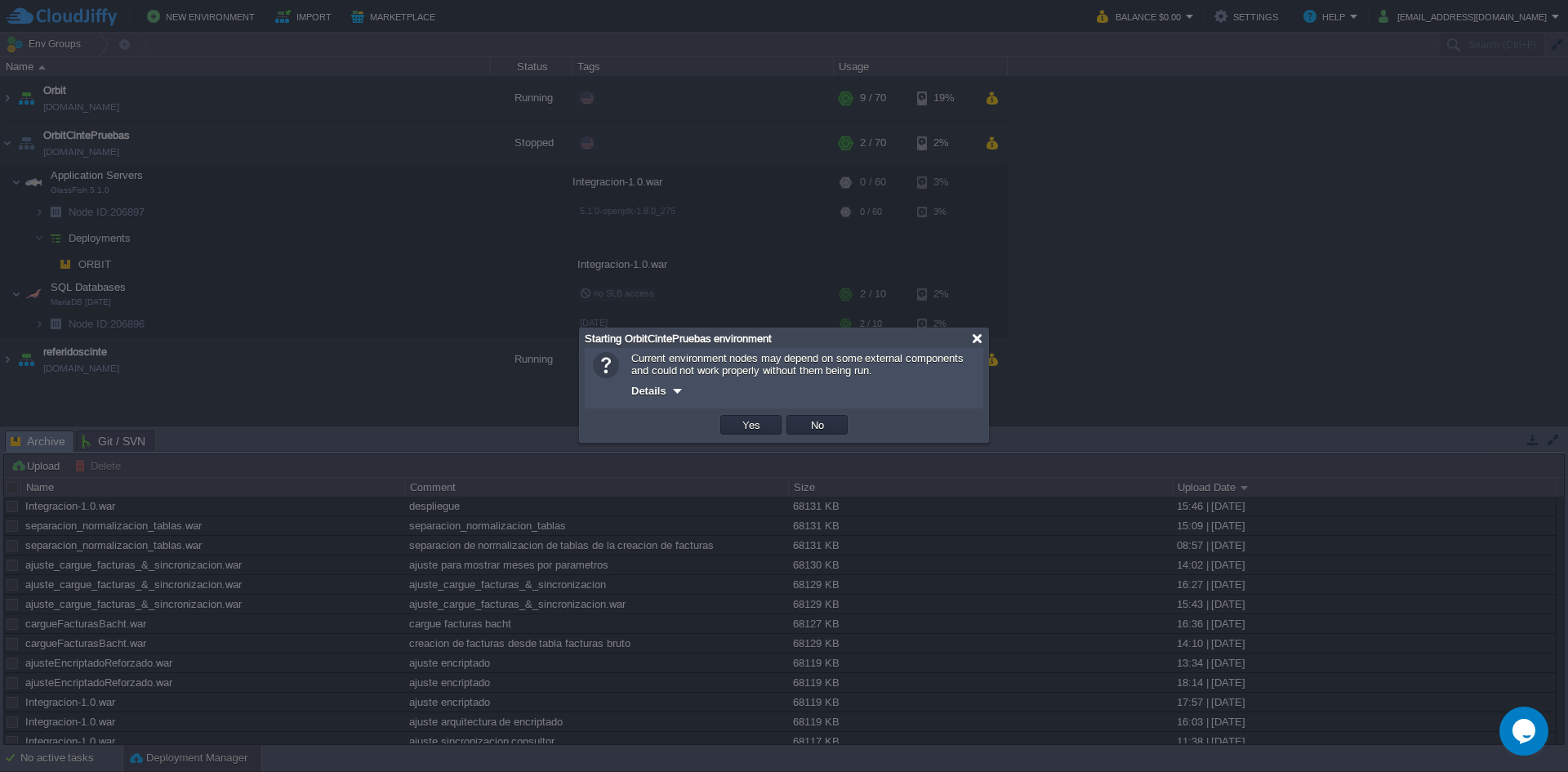
click at [977, 332] on div at bounding box center [977, 338] width 12 height 12
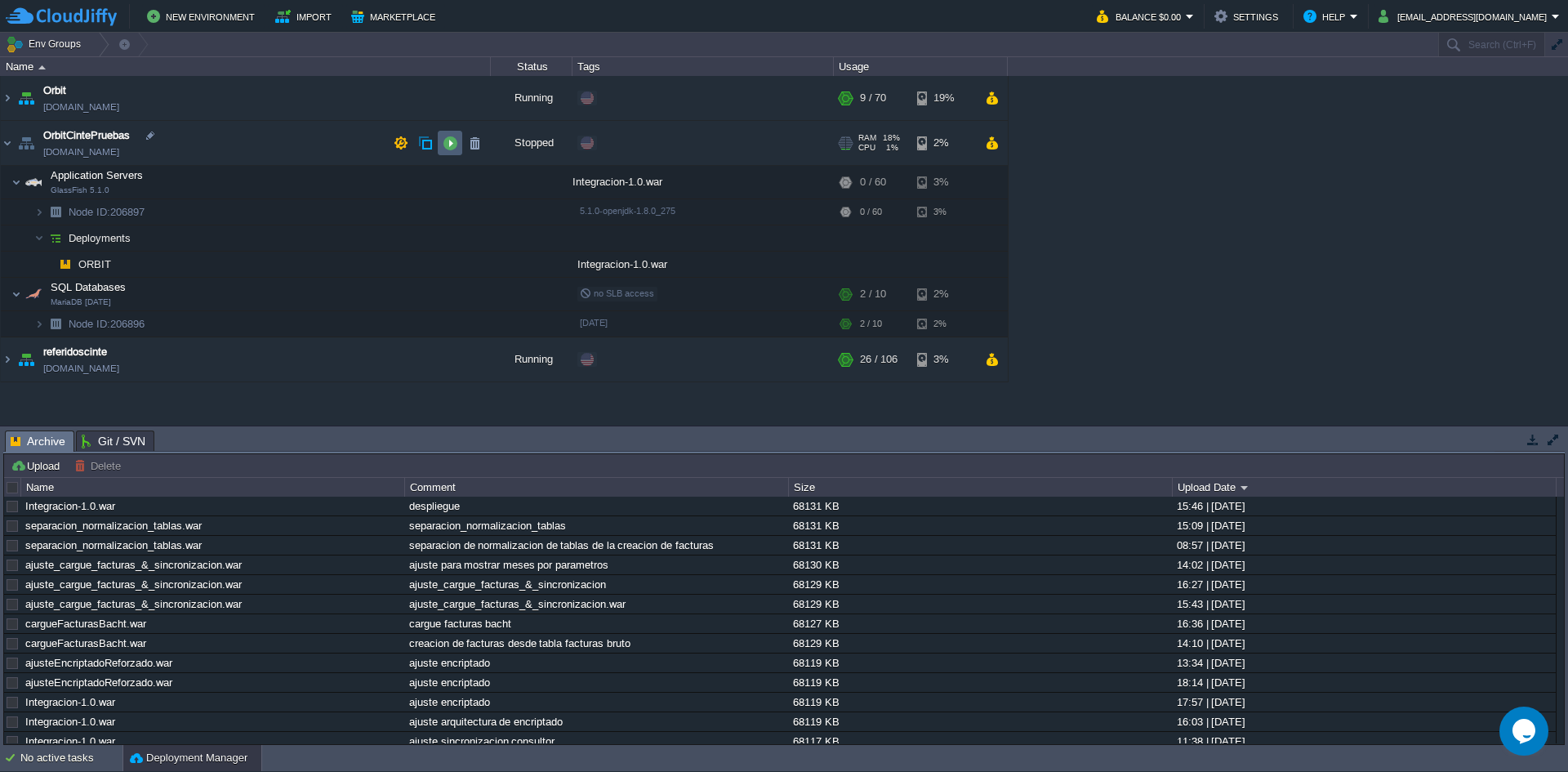
click at [455, 148] on button "button" at bounding box center [450, 143] width 15 height 15
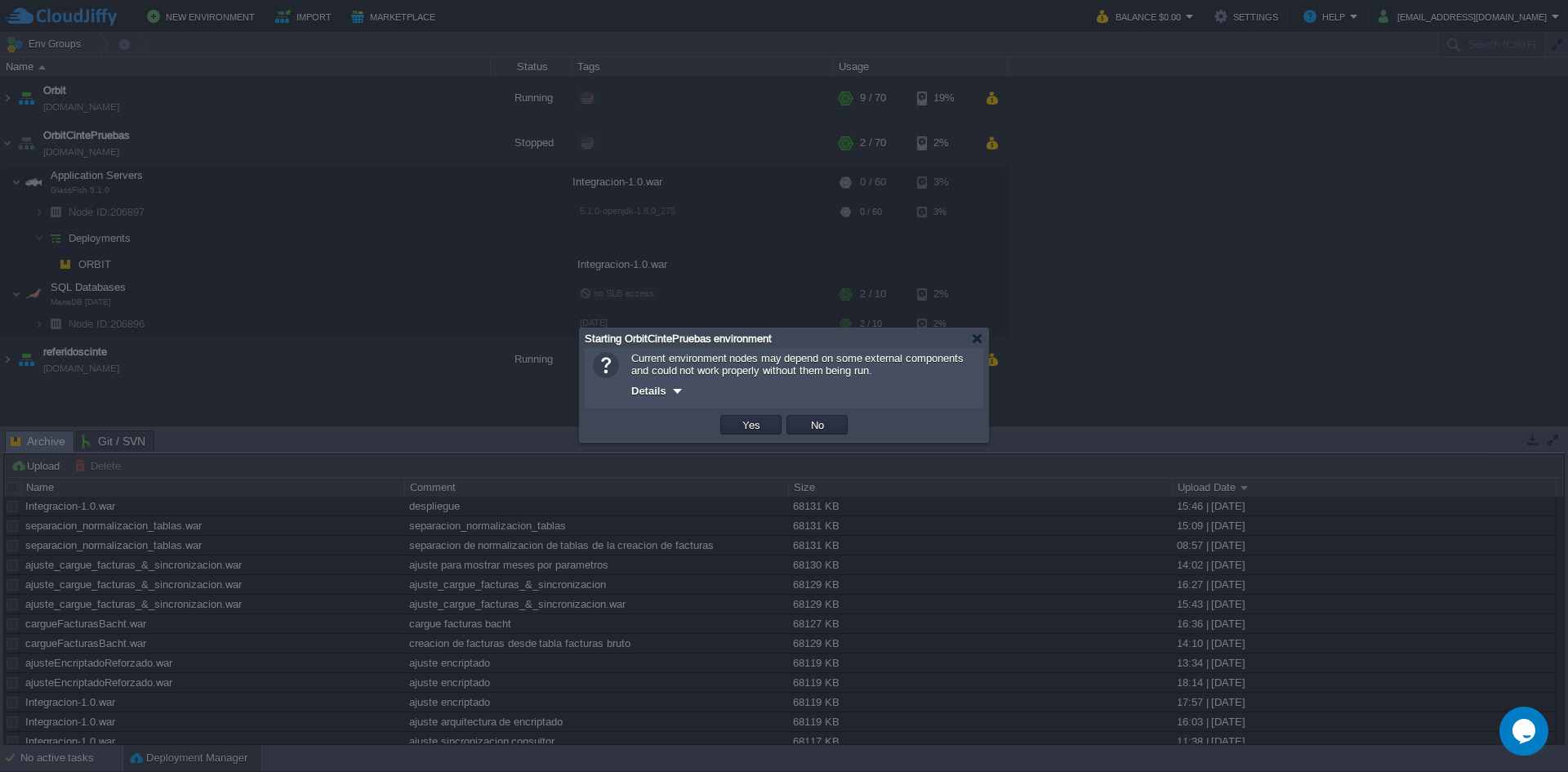
click at [741, 426] on button "Yes" at bounding box center [751, 424] width 27 height 15
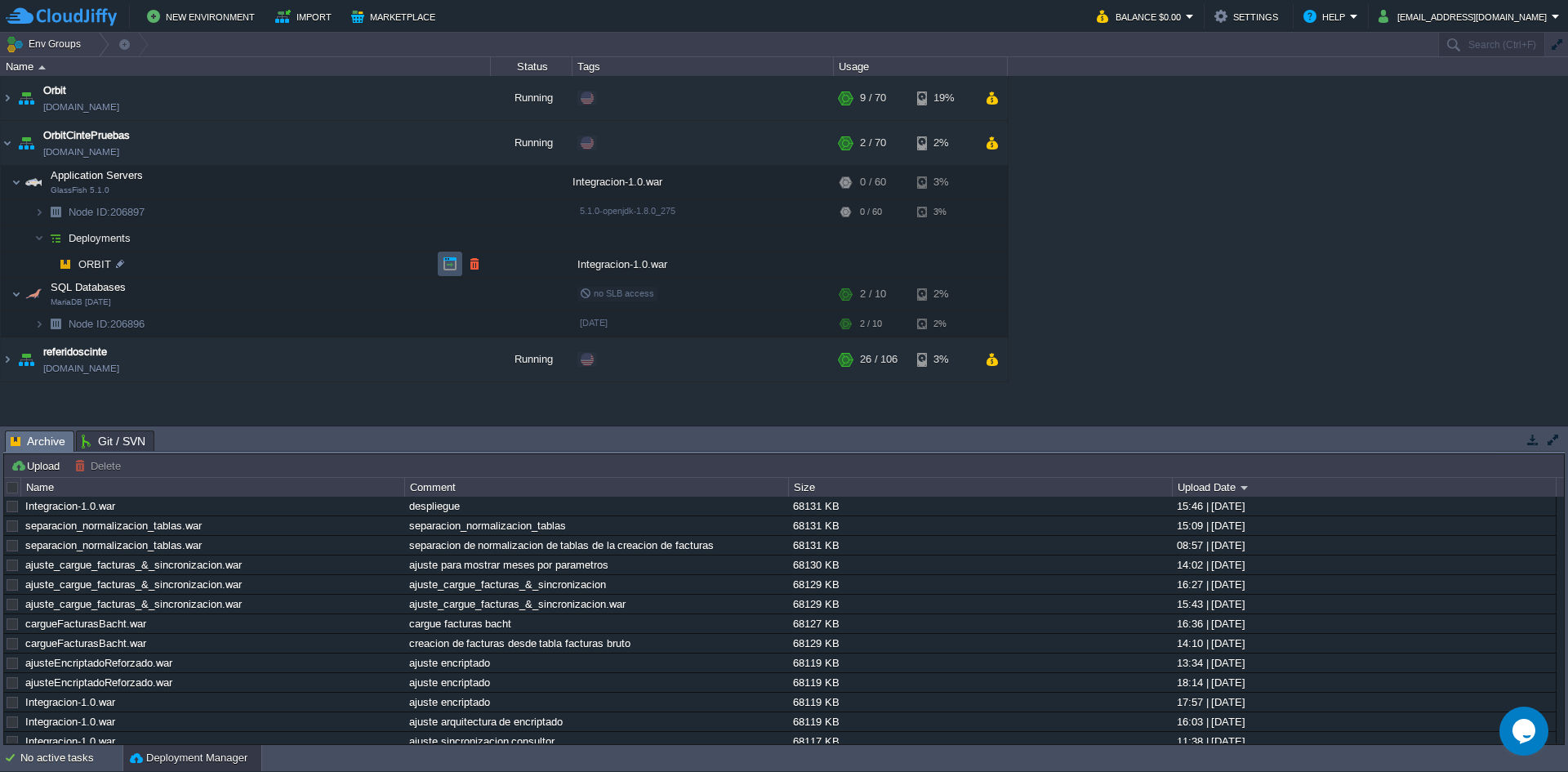
click at [453, 268] on button "button" at bounding box center [450, 264] width 15 height 15
click at [372, 180] on button "button" at bounding box center [368, 182] width 15 height 15
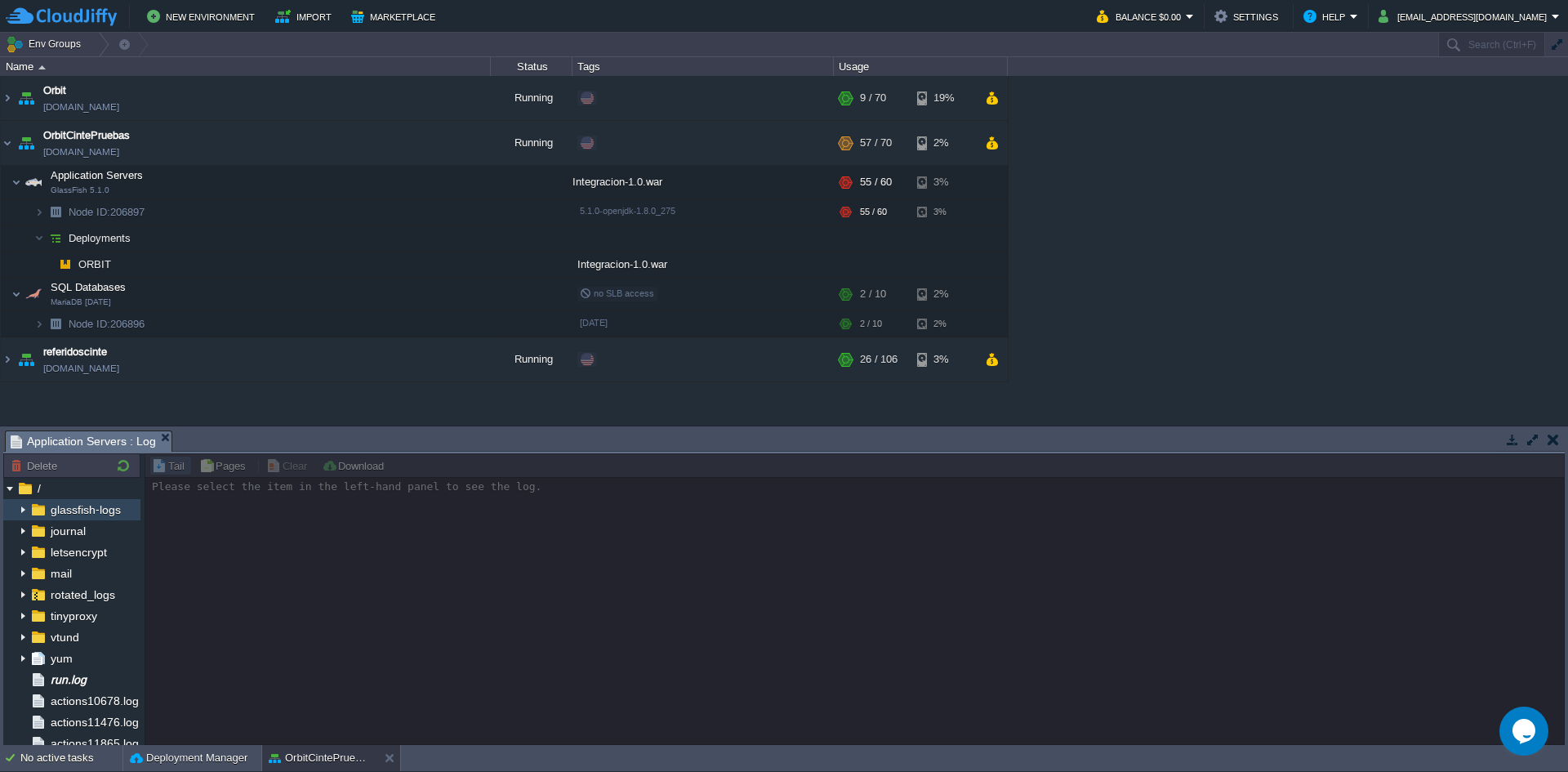
click at [15, 509] on img at bounding box center [9, 506] width 13 height 15
click at [21, 509] on img at bounding box center [22, 509] width 13 height 21
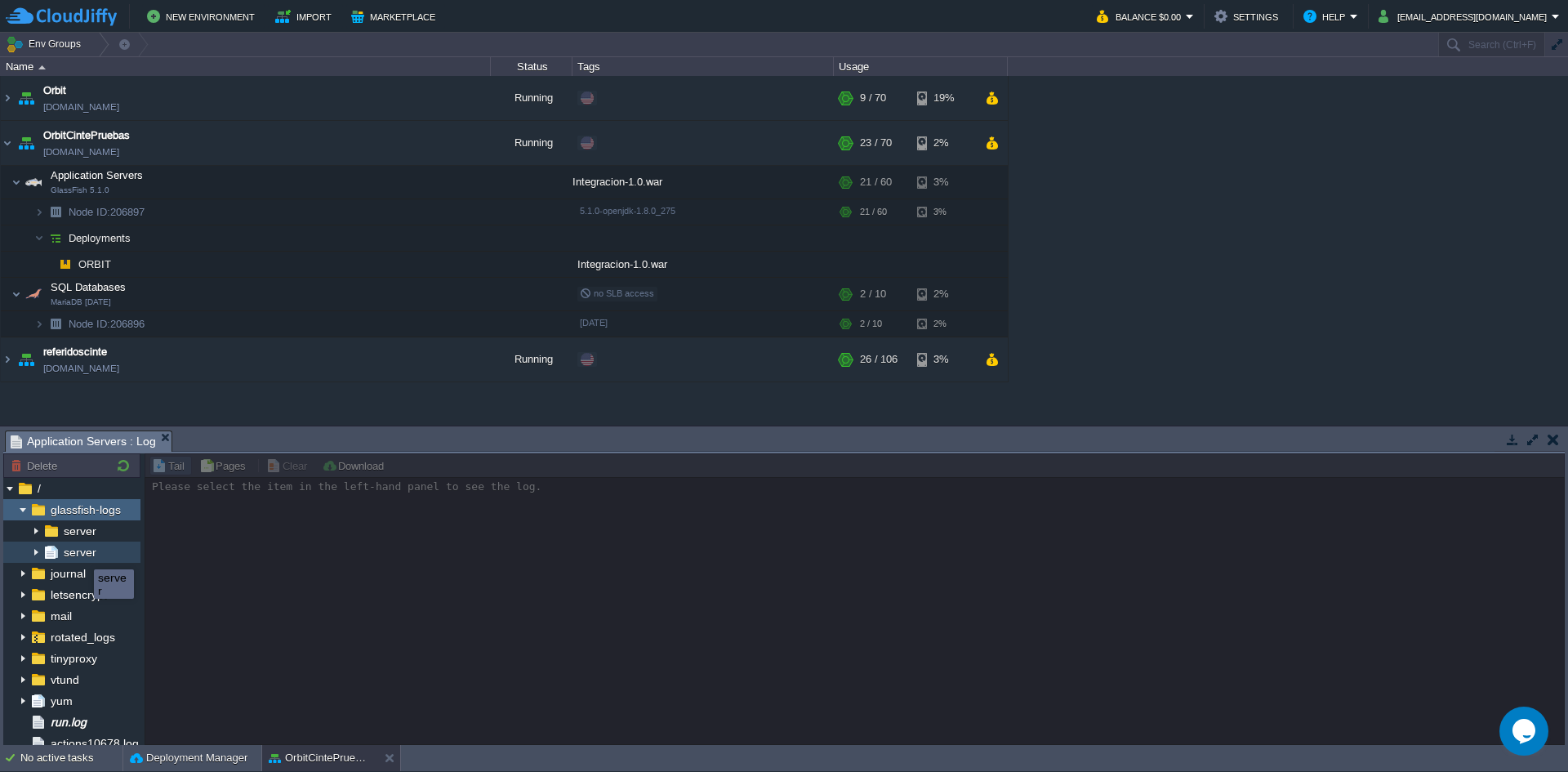
click at [82, 555] on span "server" at bounding box center [79, 552] width 39 height 15
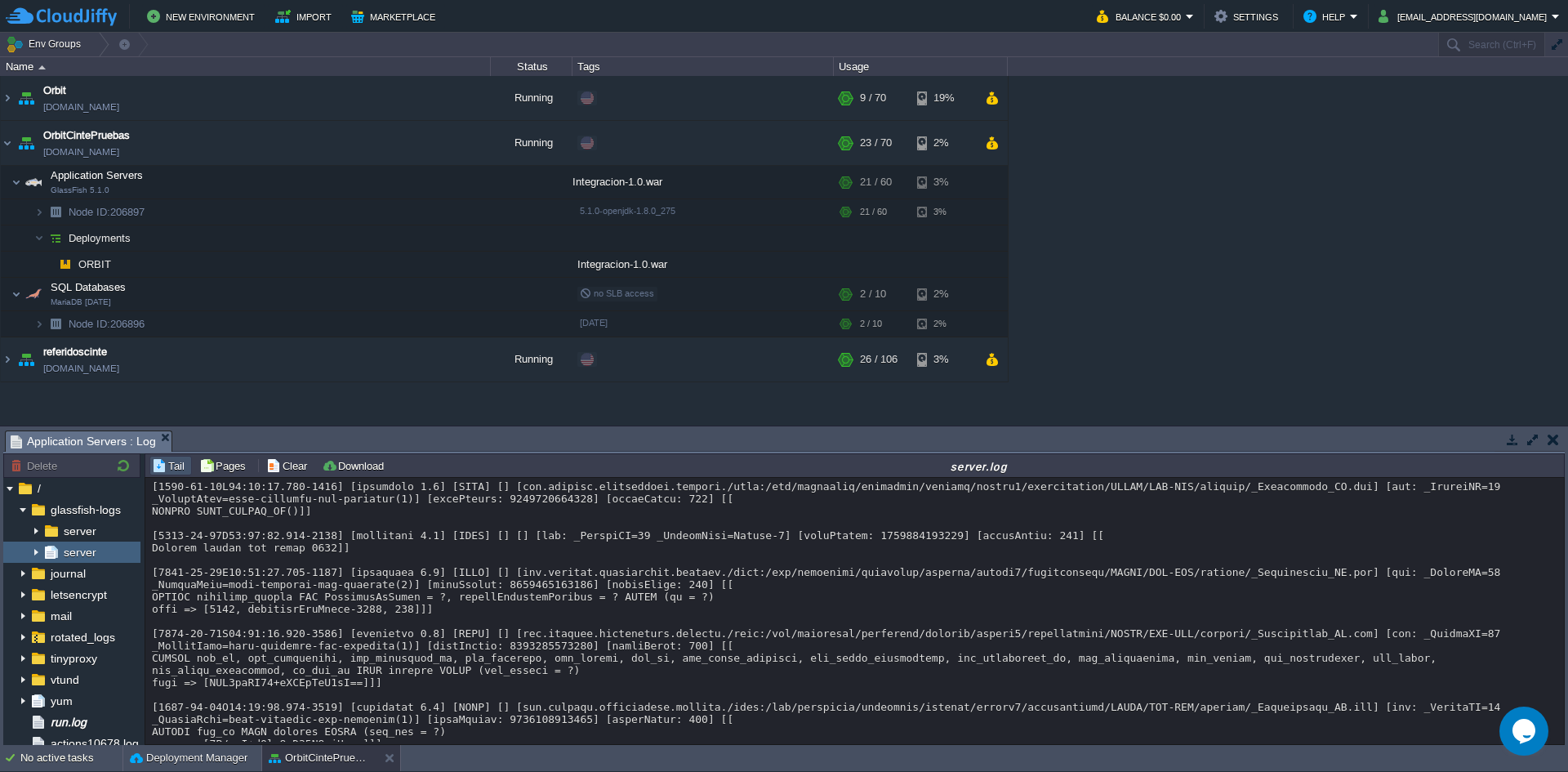
scroll to position [15017, 0]
